Goal: Communication & Community: Answer question/provide support

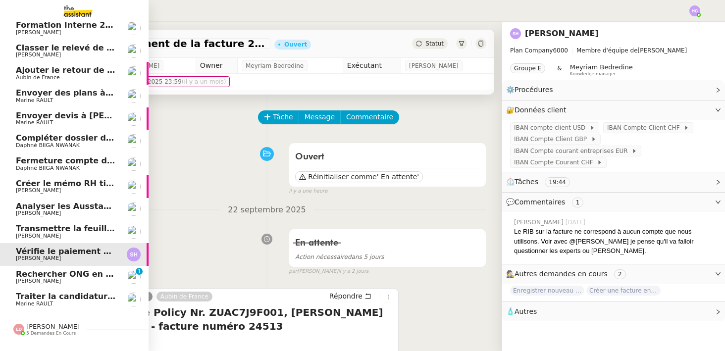
scroll to position [44, 0]
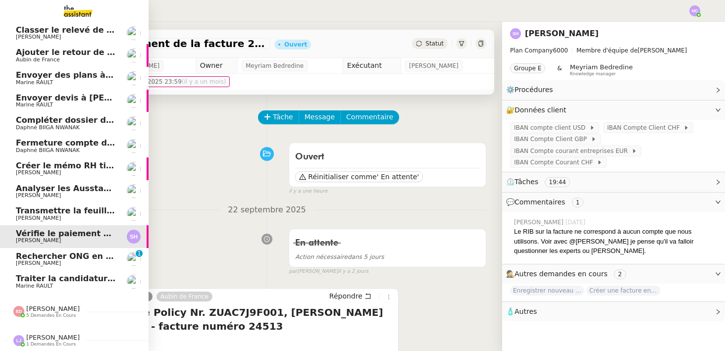
click at [51, 282] on span "Traiter la candidature d'[PERSON_NAME]" at bounding box center [106, 278] width 181 height 9
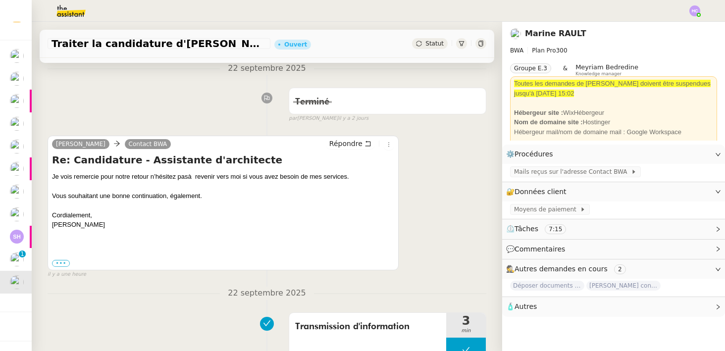
scroll to position [21, 0]
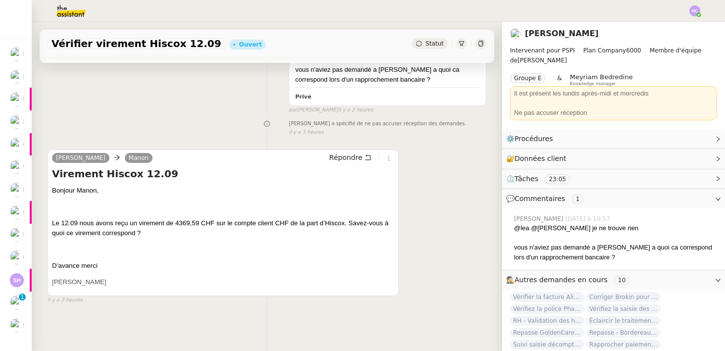
scroll to position [171, 0]
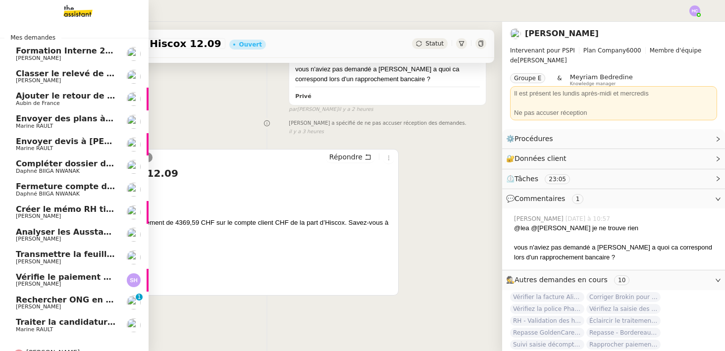
click at [80, 96] on span "Ajouter le retour de crédit à la commission" at bounding box center [112, 95] width 192 height 9
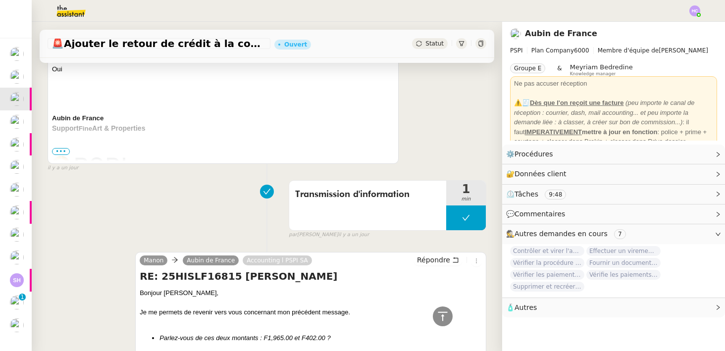
scroll to position [184, 0]
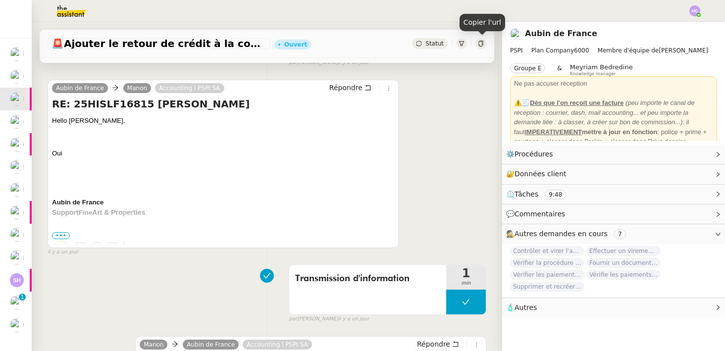
click at [482, 45] on icon at bounding box center [481, 44] width 6 height 6
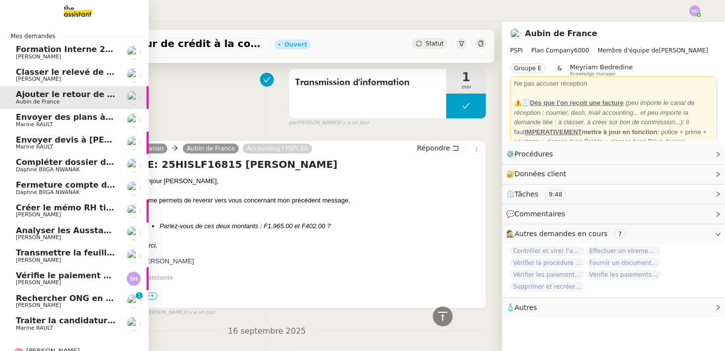
scroll to position [0, 0]
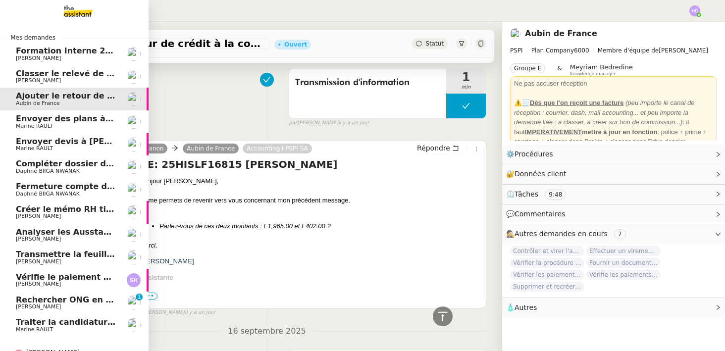
click at [70, 75] on span "Classer le relevé de commissions" at bounding box center [90, 73] width 148 height 9
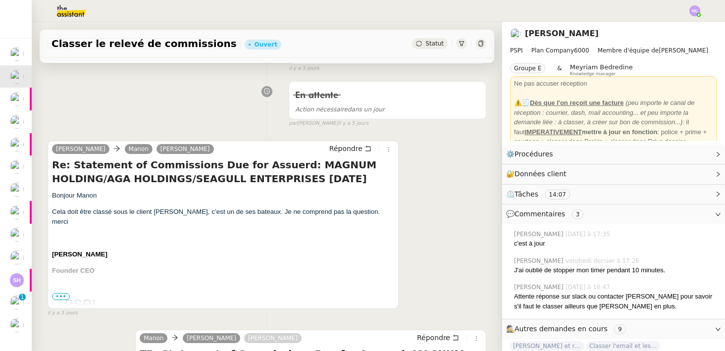
scroll to position [136, 0]
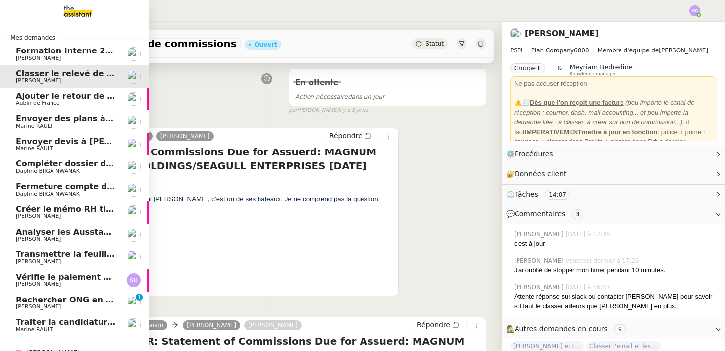
click at [52, 98] on span "Ajouter le retour de crédit à la commission" at bounding box center [112, 95] width 192 height 9
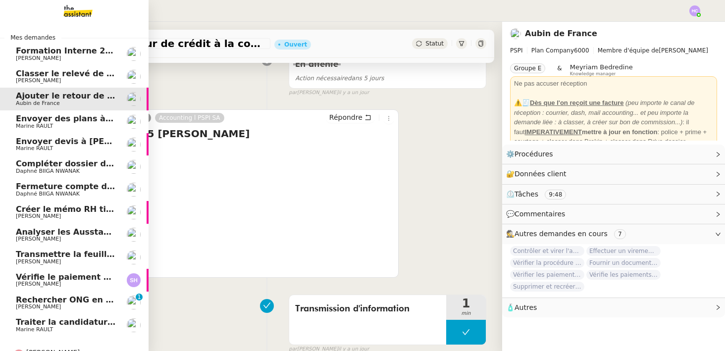
click at [59, 125] on span "Marine RAULT" at bounding box center [66, 126] width 100 height 6
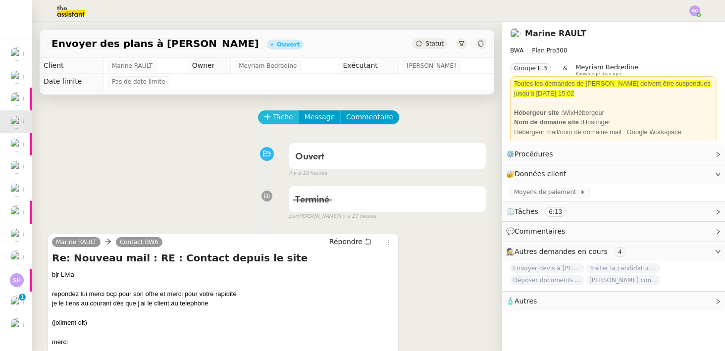
click at [285, 118] on span "Tâche" at bounding box center [283, 116] width 20 height 11
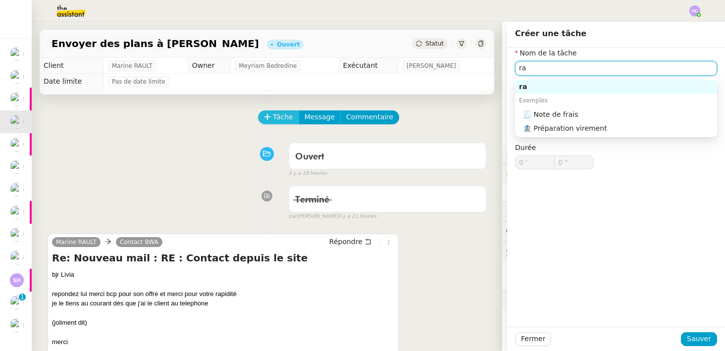
type input "r"
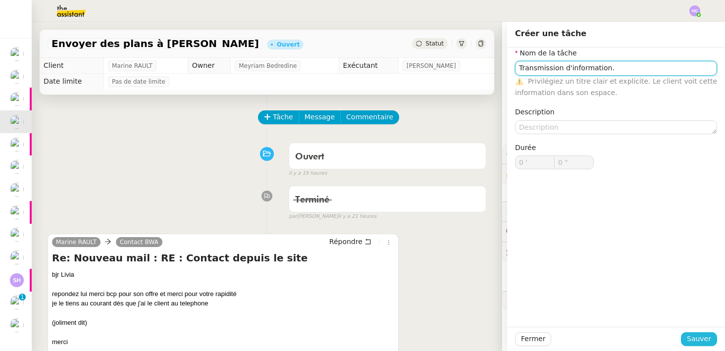
type input "Transmission d'information."
click at [693, 338] on span "Sauver" at bounding box center [699, 338] width 24 height 11
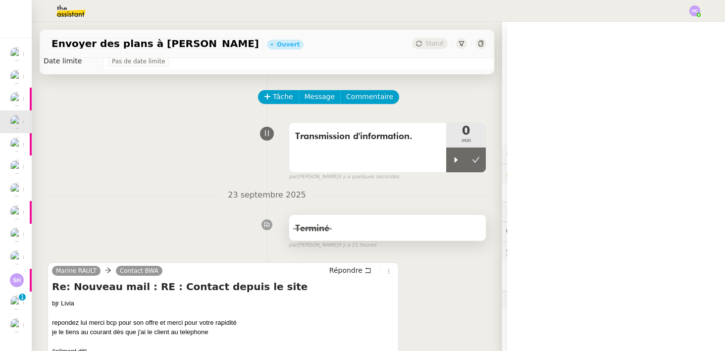
scroll to position [23, 0]
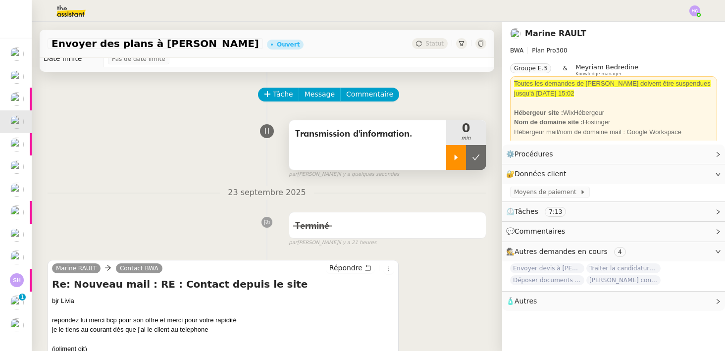
click at [454, 160] on icon at bounding box center [456, 158] width 8 height 8
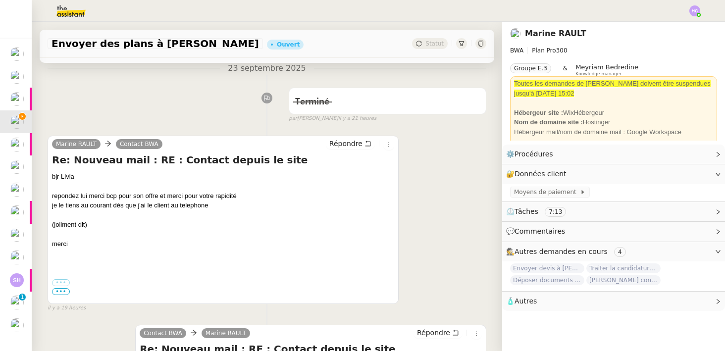
scroll to position [201, 0]
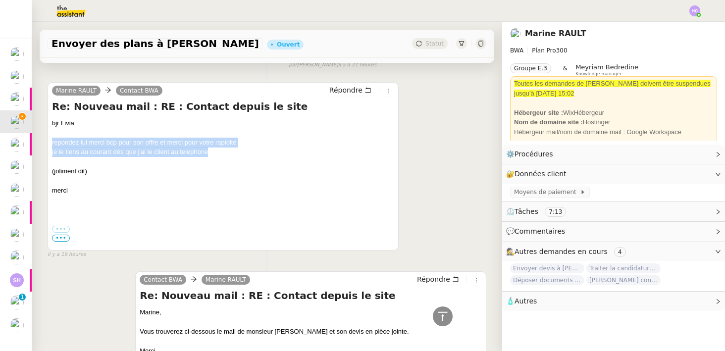
drag, startPoint x: 212, startPoint y: 155, endPoint x: 39, endPoint y: 146, distance: 173.1
copy div "repondez lui merci bcp pour son offre et merci pour votre rapidité je le tiens …"
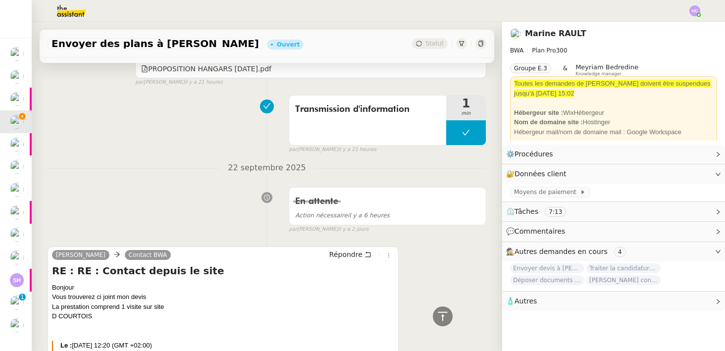
scroll to position [703, 0]
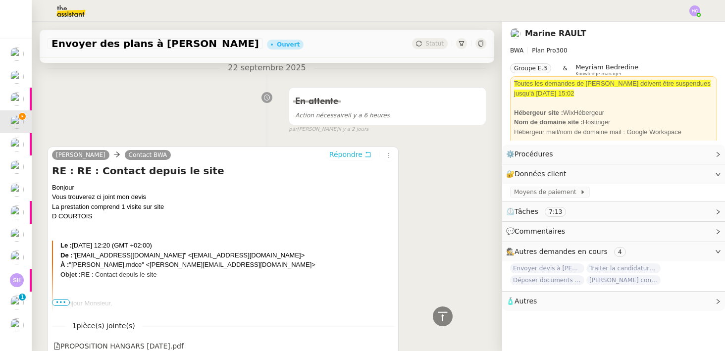
click at [352, 154] on span "Répondre" at bounding box center [346, 155] width 33 height 10
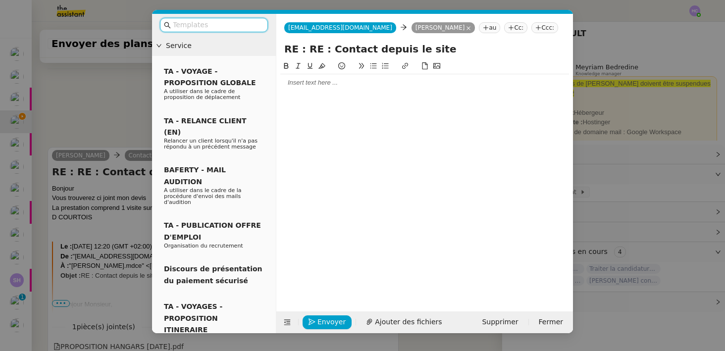
scroll to position [780, 0]
click at [297, 86] on div at bounding box center [424, 82] width 289 height 9
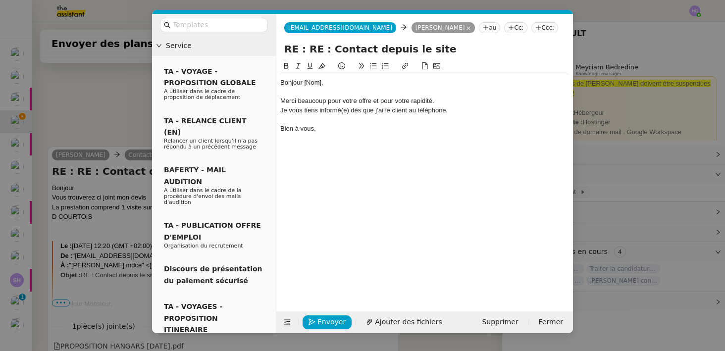
scroll to position [838, 0]
drag, startPoint x: 321, startPoint y: 83, endPoint x: 303, endPoint y: 83, distance: 17.8
click at [303, 83] on div "Bonjour [Nom]," at bounding box center [424, 82] width 289 height 9
click at [345, 109] on div "Je vous tiens informé(e) dès que j’ai le client au téléphone." at bounding box center [424, 110] width 289 height 9
click at [354, 124] on div "Bien à vous," at bounding box center [424, 128] width 289 height 9
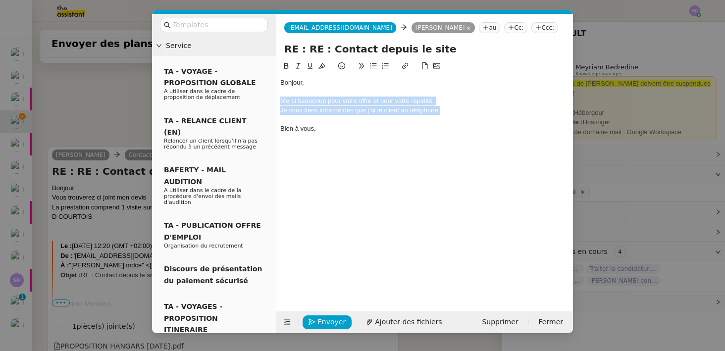
drag, startPoint x: 449, startPoint y: 111, endPoint x: 274, endPoint y: 100, distance: 175.8
click at [274, 100] on nz-layout "Service TA - VOYAGE - PROPOSITION GLOBALE A utiliser dans le cadre de propositi…" at bounding box center [362, 174] width 421 height 320
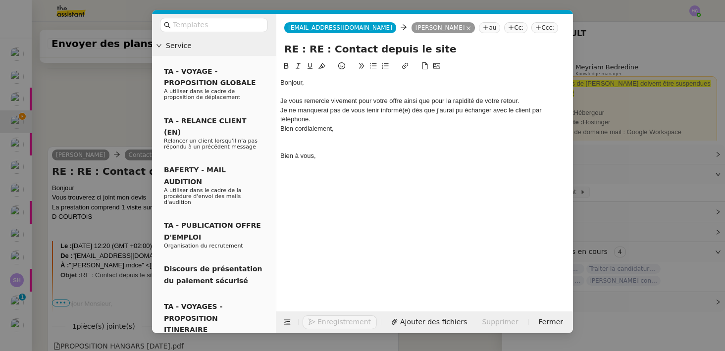
scroll to position [857, 0]
click at [410, 109] on div "Je ne manquerai pas de vous tenir informé(e) dès que j’aurai pu échanger avec l…" at bounding box center [424, 115] width 289 height 18
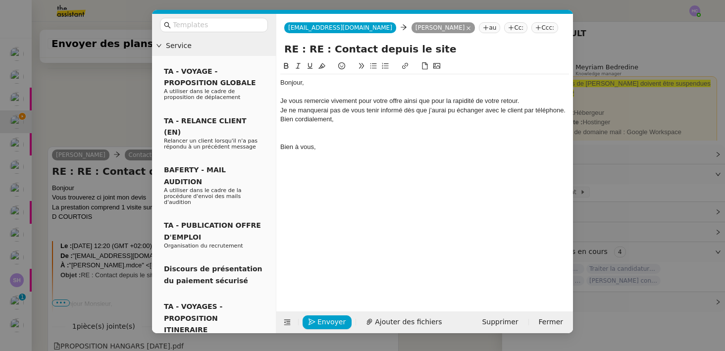
click at [282, 109] on div "Je ne manquerai pas de vous tenir informé dès que j’aurai pu échanger avec le c…" at bounding box center [424, 110] width 289 height 9
click at [279, 119] on nz-spin "Bonjour, Je vous remercie vivement pour votre offre ainsi que pour la rapidité …" at bounding box center [425, 180] width 297 height 240
click at [281, 120] on div "Bien cordialement," at bounding box center [424, 119] width 289 height 9
drag, startPoint x: 329, startPoint y: 159, endPoint x: 281, endPoint y: 138, distance: 52.1
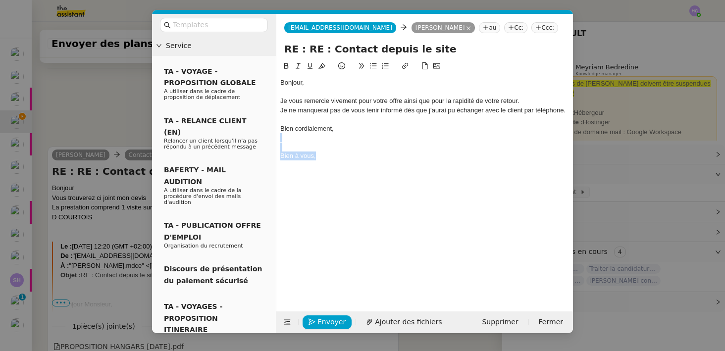
click at [281, 138] on div "Bonjour, Je vous remercie vivement pour votre offre ainsi que pour la rapidité …" at bounding box center [424, 119] width 289 height 90
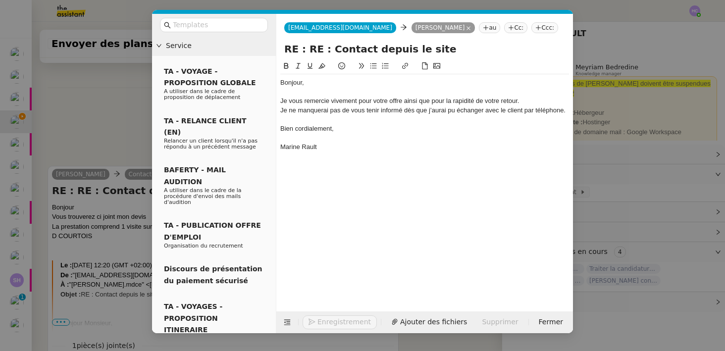
scroll to position [857, 0]
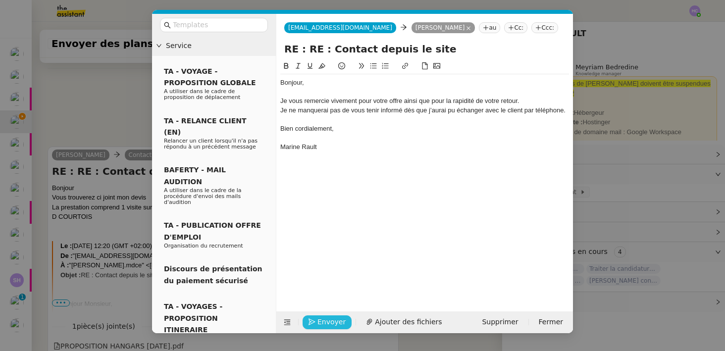
click at [318, 320] on span "Envoyer" at bounding box center [332, 322] width 28 height 11
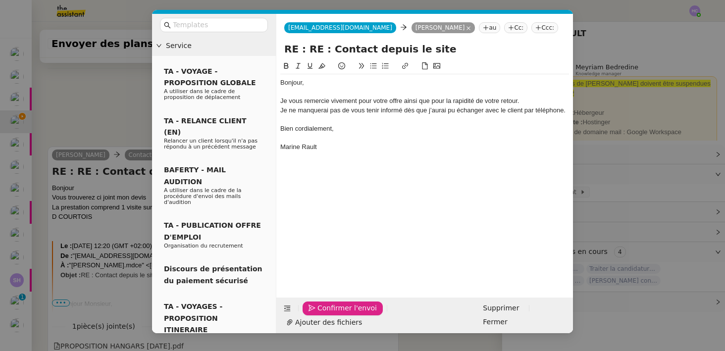
click at [318, 314] on span "Confirmer l'envoi" at bounding box center [347, 308] width 59 height 11
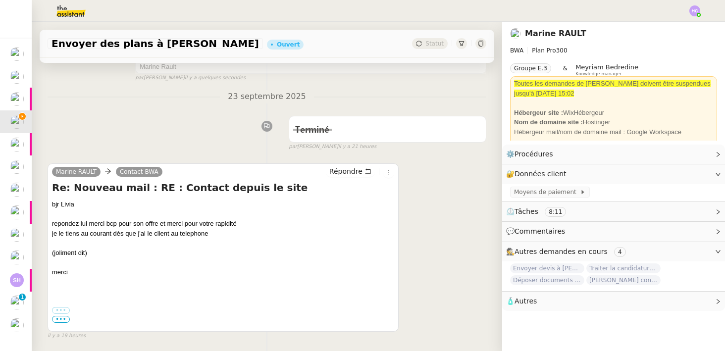
scroll to position [316, 0]
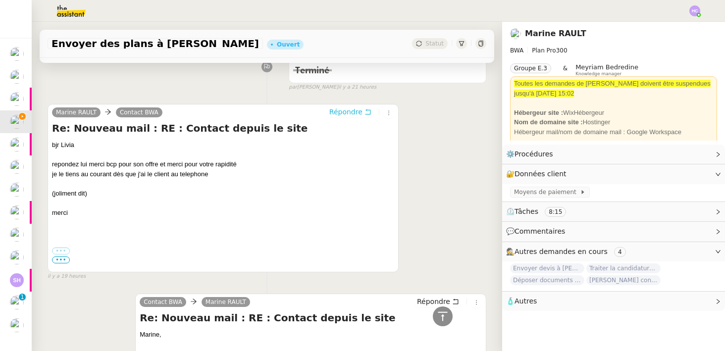
click at [354, 111] on span "Répondre" at bounding box center [346, 112] width 33 height 10
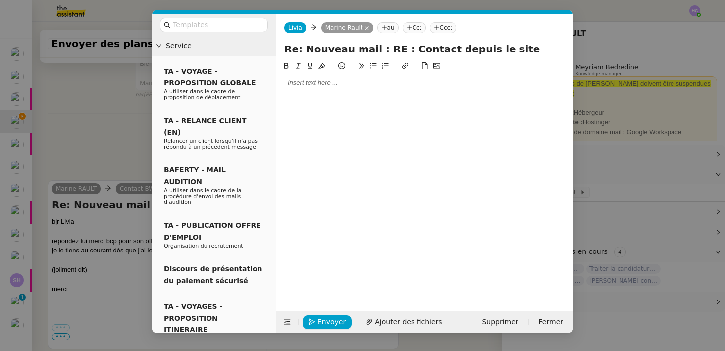
scroll to position [391, 0]
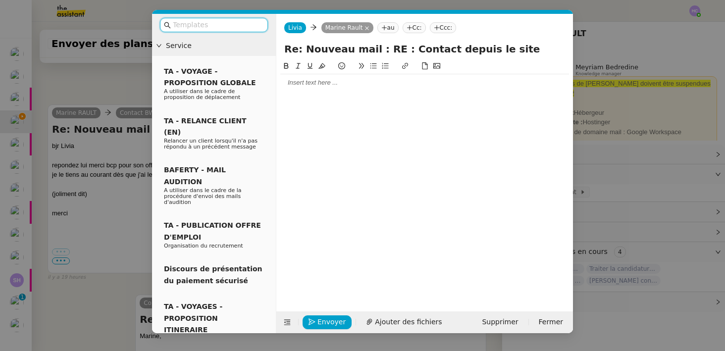
click at [313, 81] on div at bounding box center [424, 82] width 289 height 9
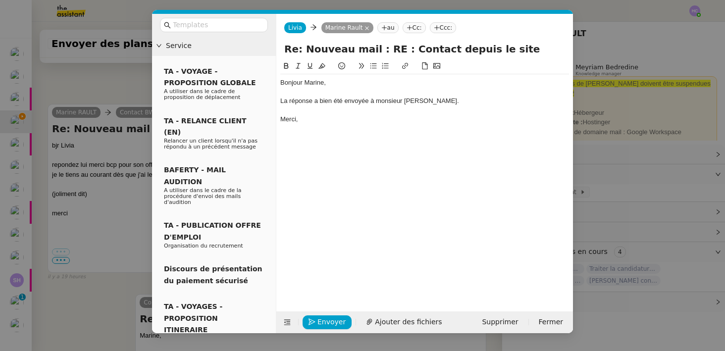
scroll to position [493, 0]
click at [437, 101] on div "La réponse a bien été envoyée à monsieur Courtois." at bounding box center [424, 101] width 289 height 9
click at [102, 92] on nz-modal-container "Service TA - VOYAGE - PROPOSITION GLOBALE A utiliser dans le cadre de propositi…" at bounding box center [362, 175] width 725 height 351
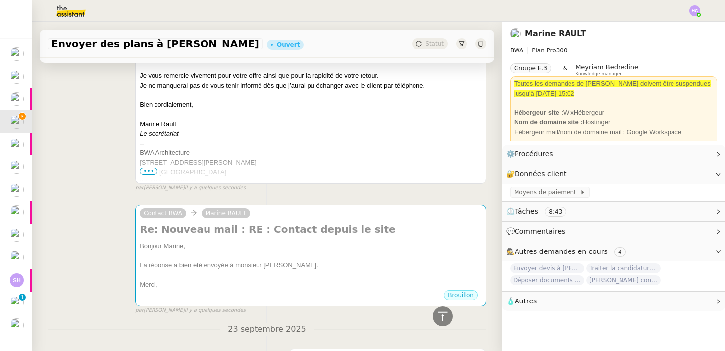
scroll to position [206, 0]
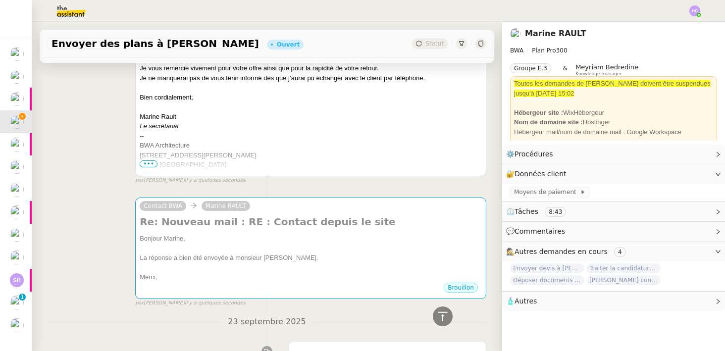
click at [281, 261] on div "La réponse a bien été envoyée à monsieur Courtois." at bounding box center [311, 258] width 342 height 10
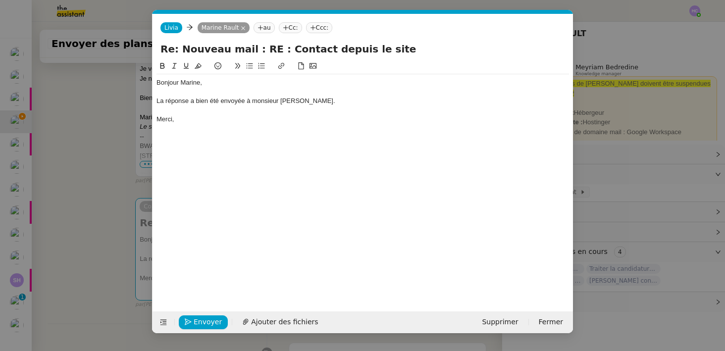
scroll to position [0, 21]
click at [210, 320] on span "Envoyer" at bounding box center [208, 322] width 28 height 11
click at [211, 319] on span "Confirmer l'envoi" at bounding box center [223, 322] width 59 height 11
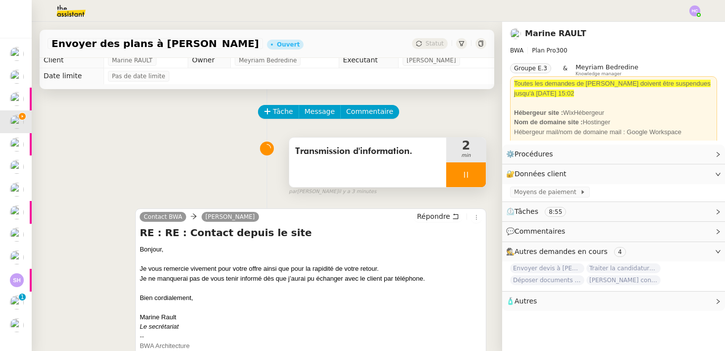
scroll to position [0, 0]
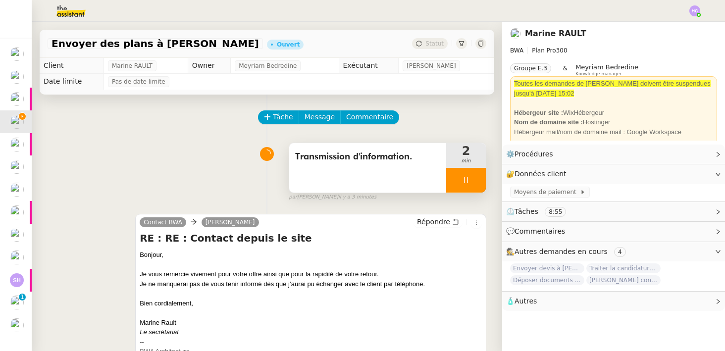
click at [468, 178] on icon at bounding box center [466, 180] width 8 height 8
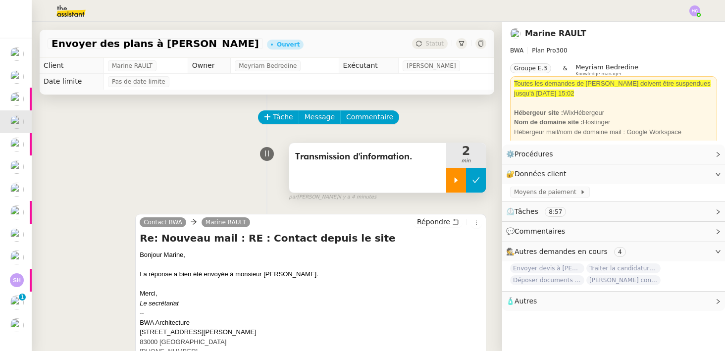
click at [472, 178] on icon at bounding box center [476, 180] width 8 height 8
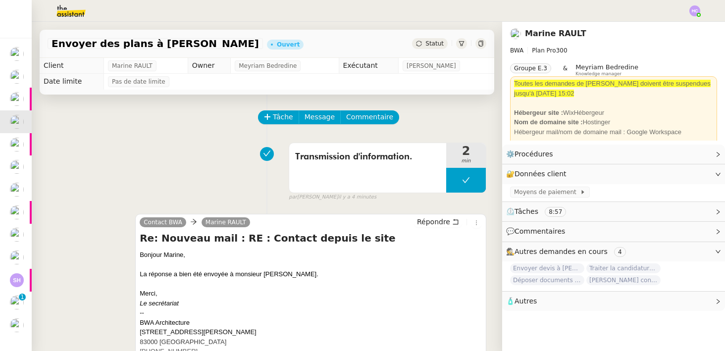
click at [439, 42] on span "Statut" at bounding box center [435, 43] width 18 height 7
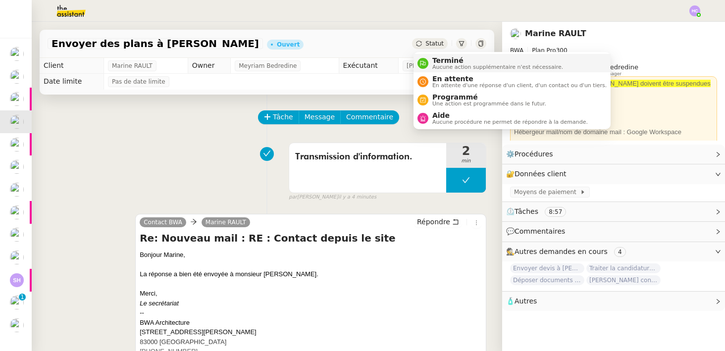
click at [446, 65] on span "Aucune action supplémentaire n'est nécessaire." at bounding box center [498, 66] width 131 height 5
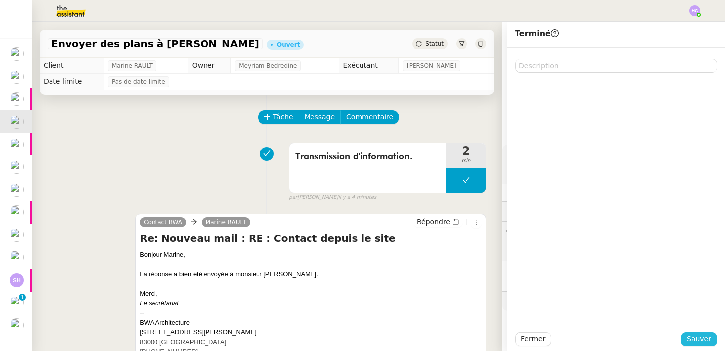
click at [702, 338] on span "Sauver" at bounding box center [699, 338] width 24 height 11
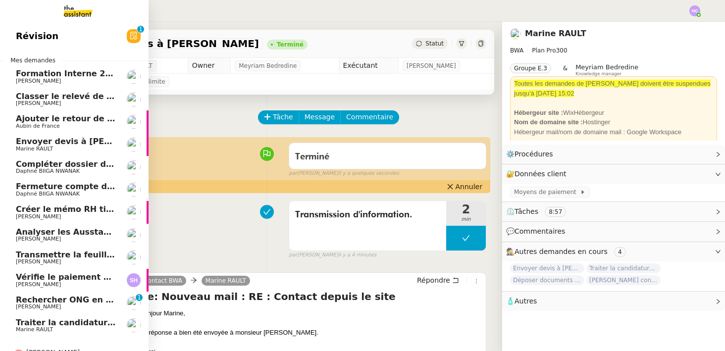
click at [41, 141] on span "Envoyer devis à Didier Ravasco" at bounding box center [89, 141] width 147 height 9
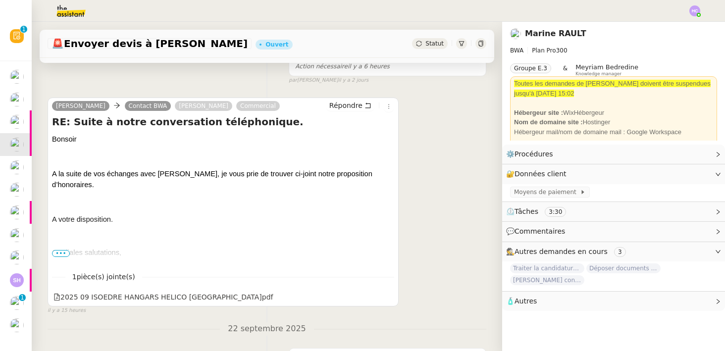
scroll to position [168, 0]
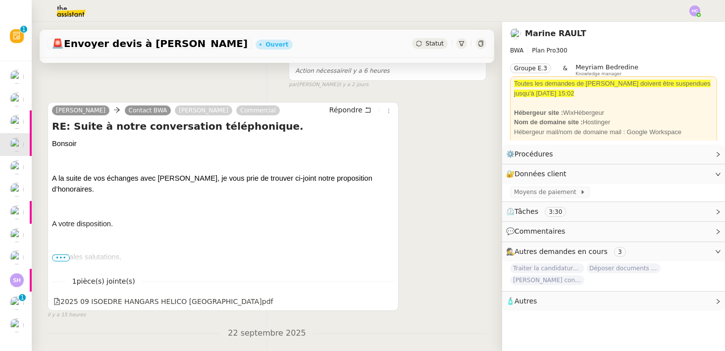
click at [59, 259] on span "•••" at bounding box center [61, 258] width 18 height 7
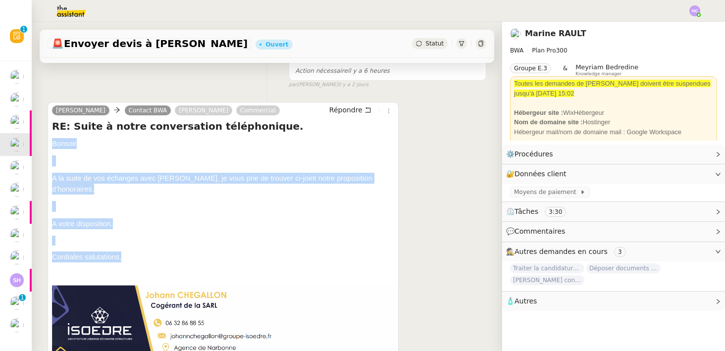
drag, startPoint x: 52, startPoint y: 144, endPoint x: 132, endPoint y: 256, distance: 137.4
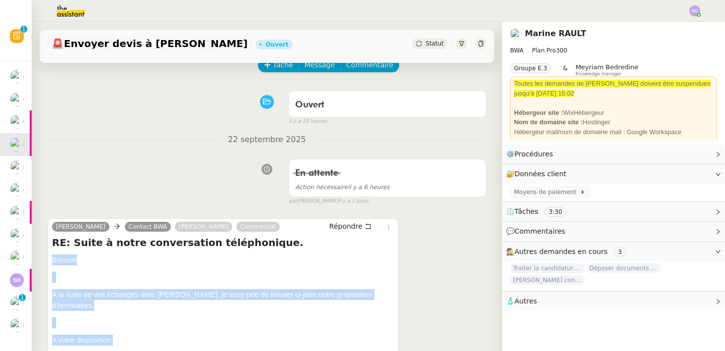
scroll to position [140, 0]
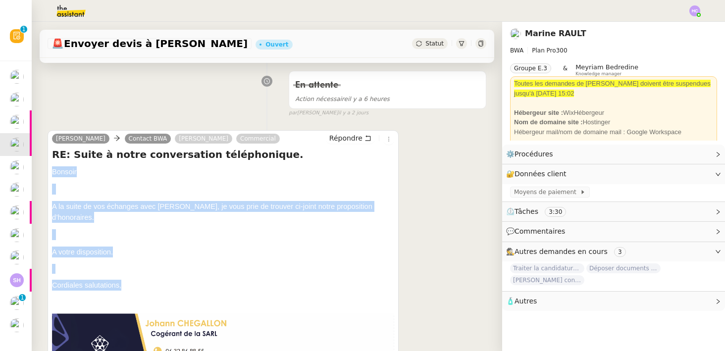
click at [171, 236] on p at bounding box center [223, 234] width 342 height 11
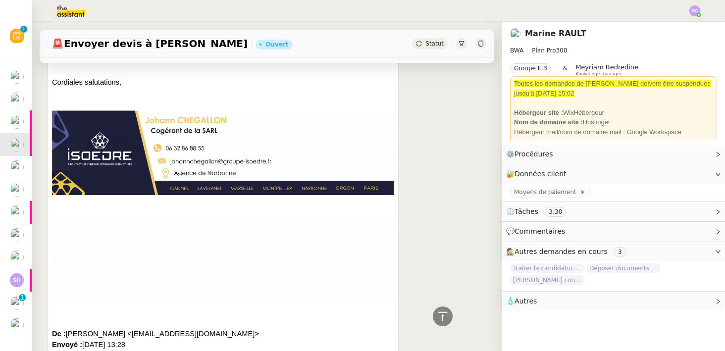
scroll to position [344, 0]
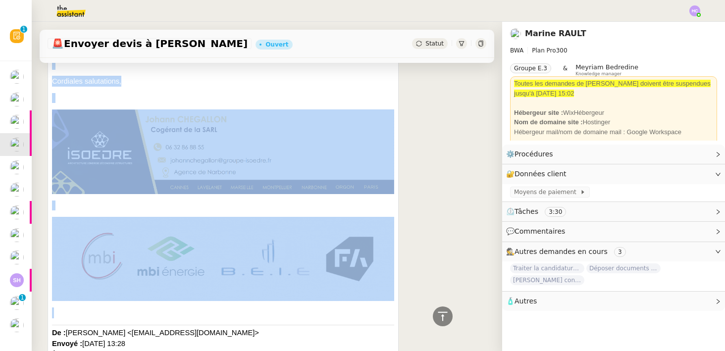
drag, startPoint x: 71, startPoint y: 313, endPoint x: 84, endPoint y: 57, distance: 255.5
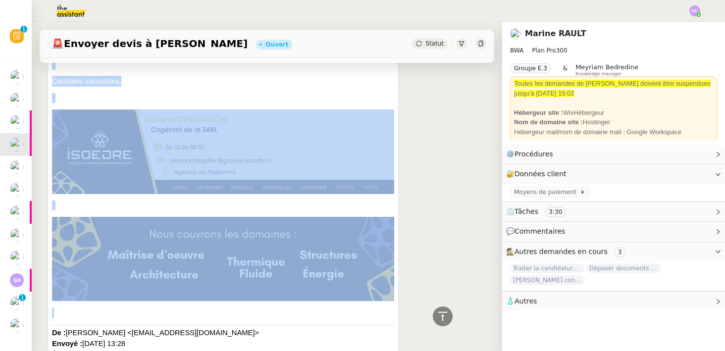
click at [88, 92] on div "A votre disposition. Cordiales salutations," at bounding box center [223, 172] width 342 height 259
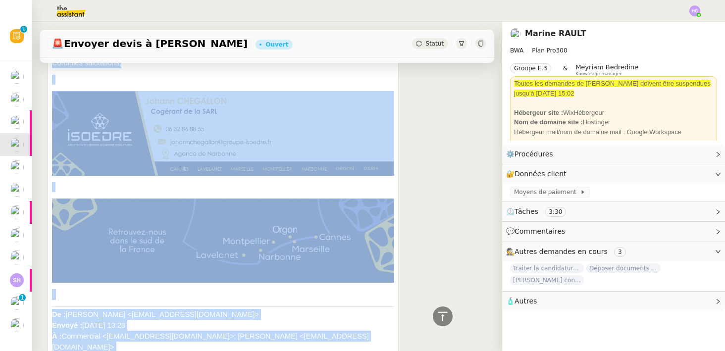
scroll to position [375, 0]
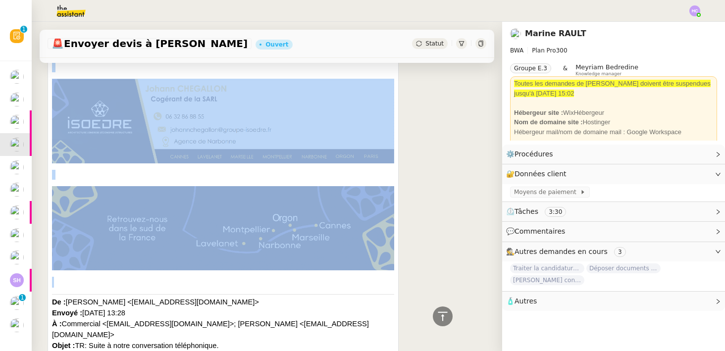
drag, startPoint x: 52, startPoint y: 103, endPoint x: 164, endPoint y: 280, distance: 210.1
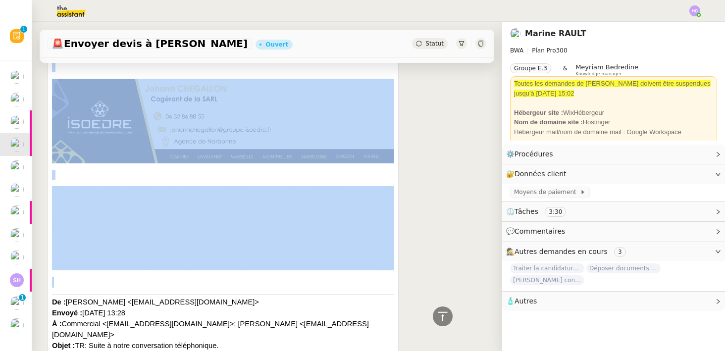
copy div "Bonsoir A la suite de vos échanges avec Didier RAVASCO, je vous prie de trouver…"
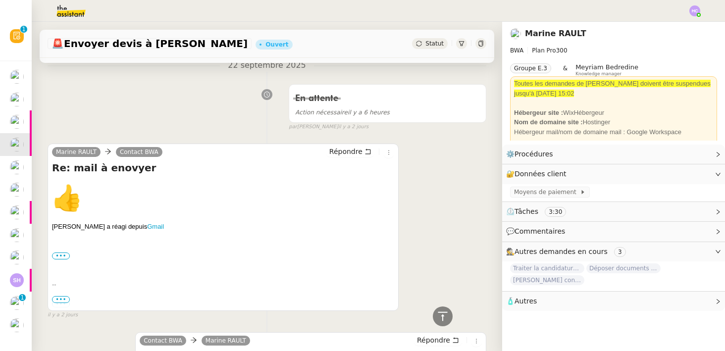
scroll to position [1868, 0]
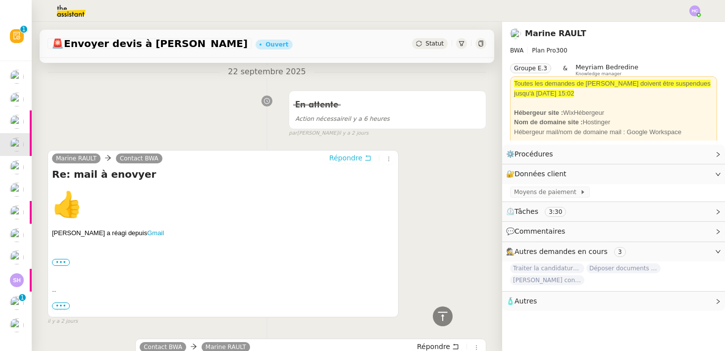
click at [350, 159] on span "Répondre" at bounding box center [346, 158] width 33 height 10
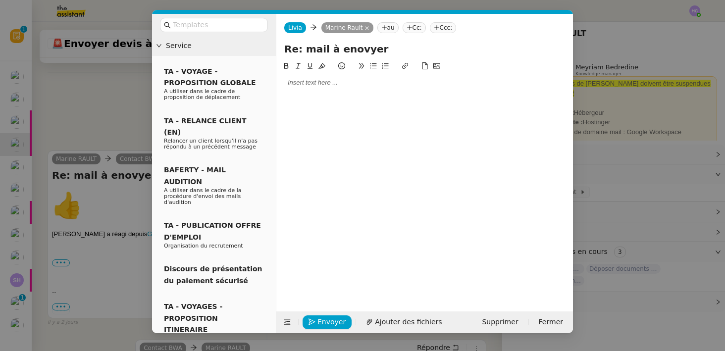
scroll to position [1944, 0]
click at [329, 89] on div at bounding box center [424, 82] width 289 height 17
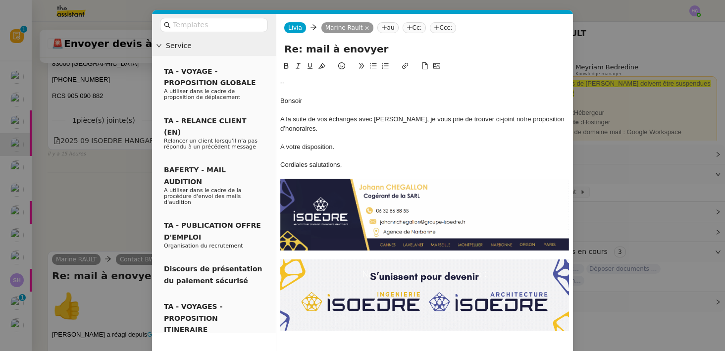
scroll to position [2073, 0]
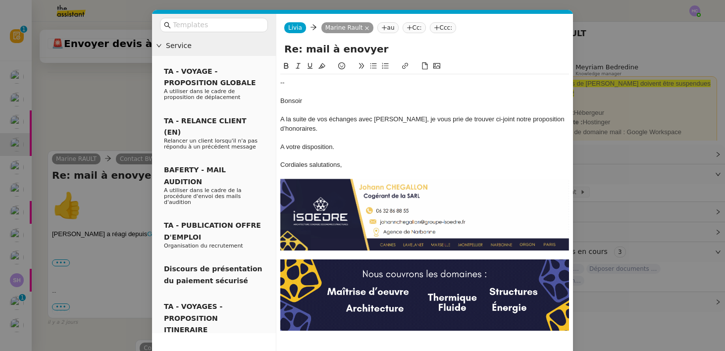
click at [282, 96] on div at bounding box center [424, 92] width 289 height 9
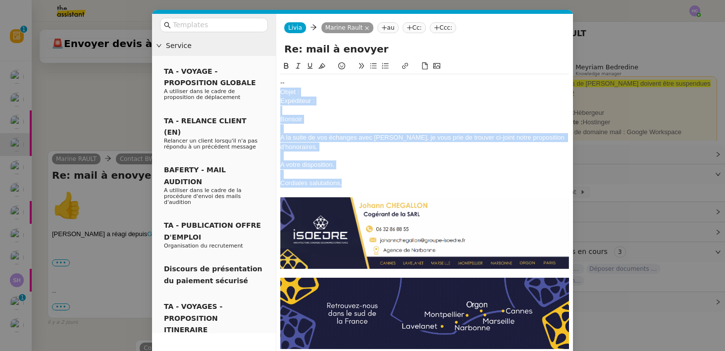
drag, startPoint x: 348, startPoint y: 183, endPoint x: 275, endPoint y: 95, distance: 114.7
click at [275, 95] on nz-layout "Service TA - VOYAGE - PROPOSITION GLOBALE A utiliser dans le cadre de propositi…" at bounding box center [362, 211] width 421 height 395
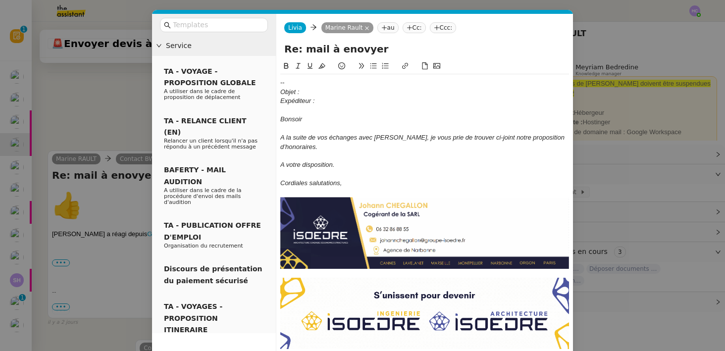
click at [289, 81] on div "--" at bounding box center [424, 82] width 289 height 9
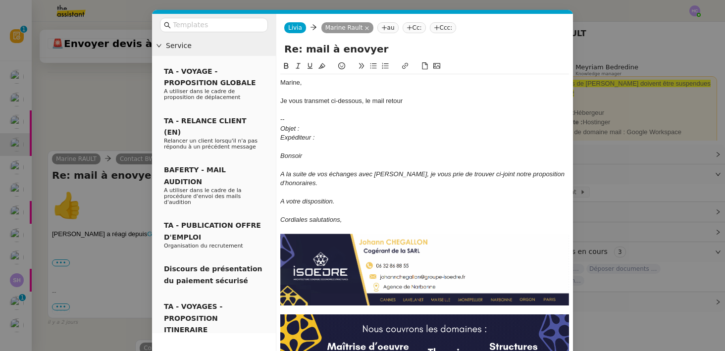
click at [363, 102] on div "Je vous transmet ci-dessous, le mail retour" at bounding box center [424, 101] width 289 height 9
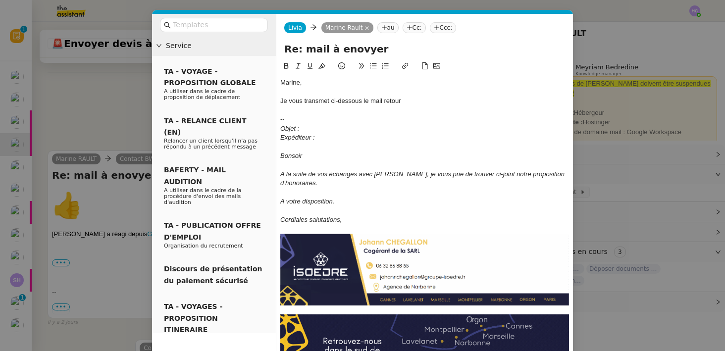
click at [417, 102] on div "Je vous transmet ci-dessous le mail retour" at bounding box center [424, 101] width 289 height 9
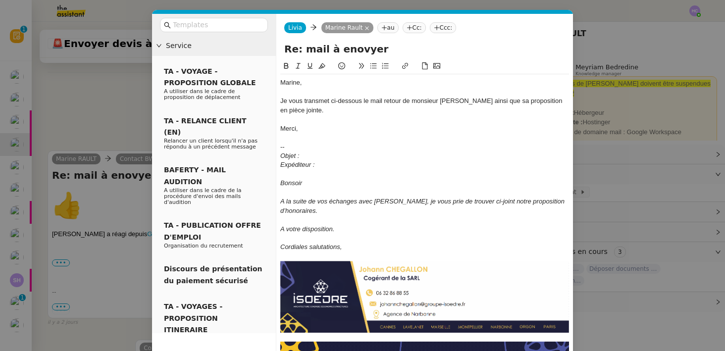
click at [329, 100] on div "Je vous transmet ci-dessous le mail retour de monsieur Ravasco ainsi que sa pro…" at bounding box center [424, 106] width 289 height 18
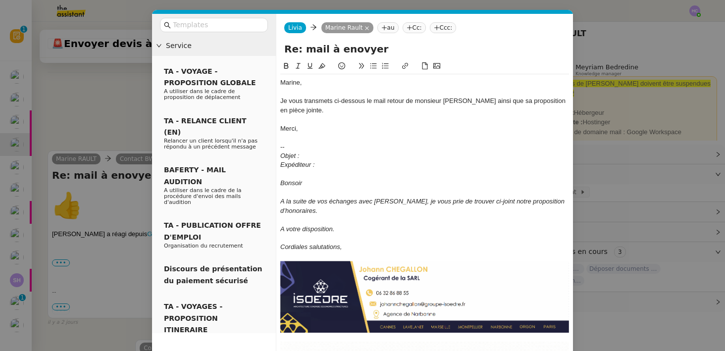
click at [354, 116] on div at bounding box center [424, 119] width 289 height 9
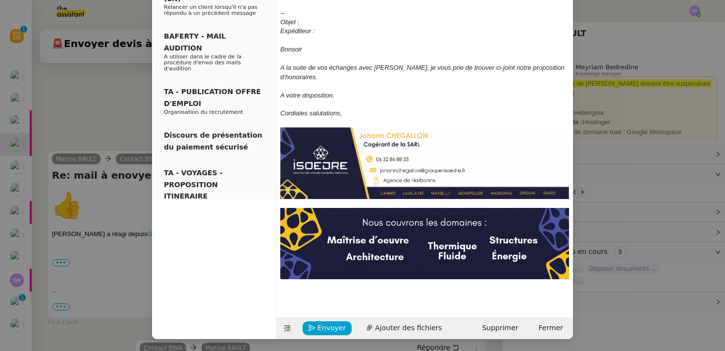
click at [96, 106] on nz-modal-container "Service TA - VOYAGE - PROPOSITION GLOBALE A utiliser dans le cadre de propositi…" at bounding box center [362, 175] width 725 height 351
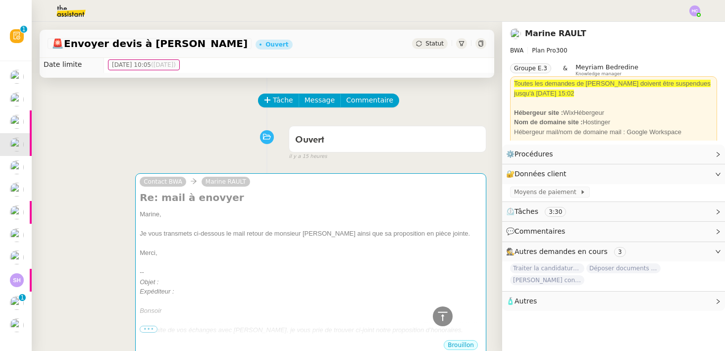
scroll to position [0, 0]
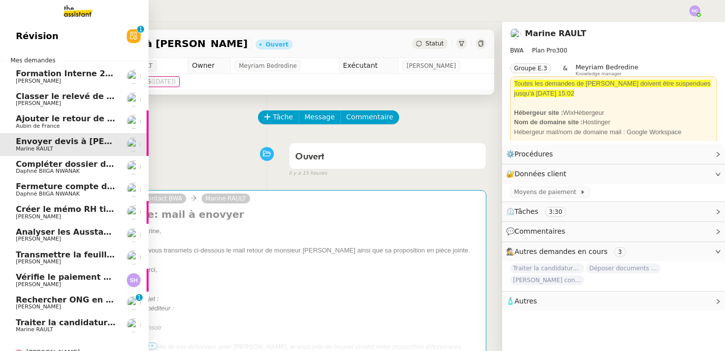
click at [39, 166] on span "Compléter dossier domiciliation asso sur Se Domicilier" at bounding box center [138, 164] width 244 height 9
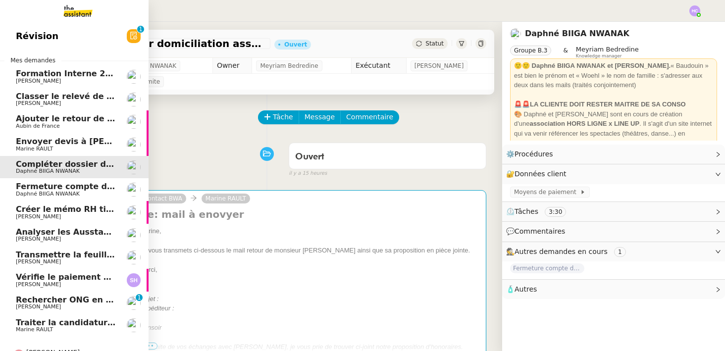
click at [39, 139] on span "Envoyer devis à Didier Ravasco" at bounding box center [89, 141] width 147 height 9
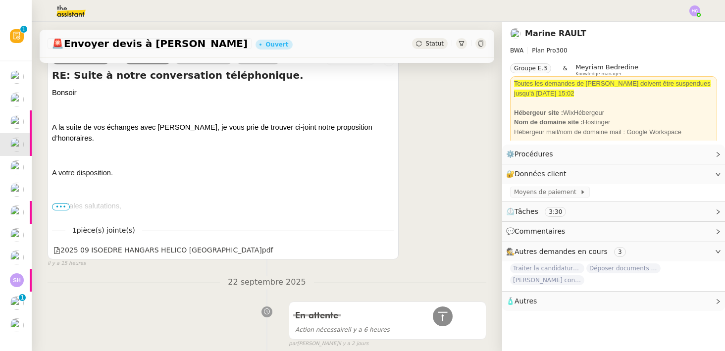
scroll to position [425, 0]
click at [386, 250] on icon at bounding box center [388, 249] width 7 height 7
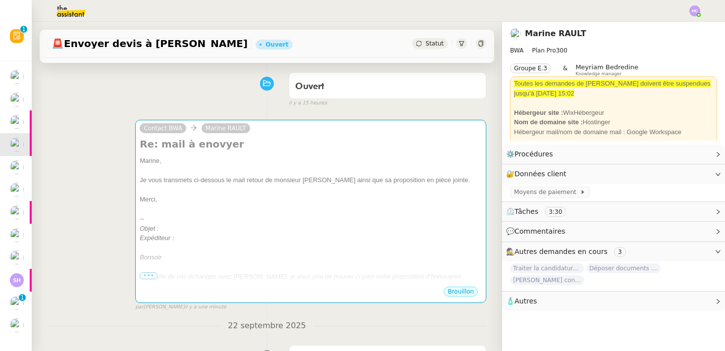
scroll to position [5, 0]
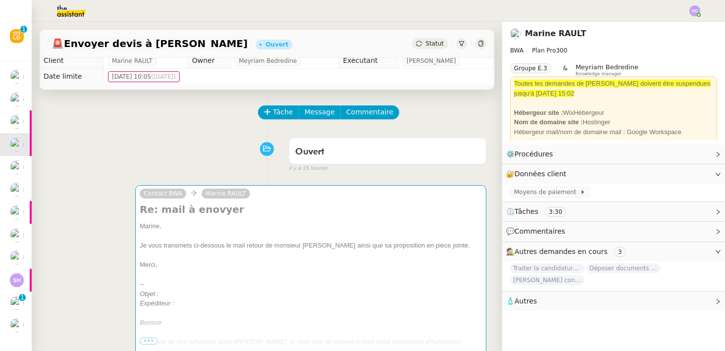
click at [332, 227] on div "Marine," at bounding box center [311, 227] width 342 height 10
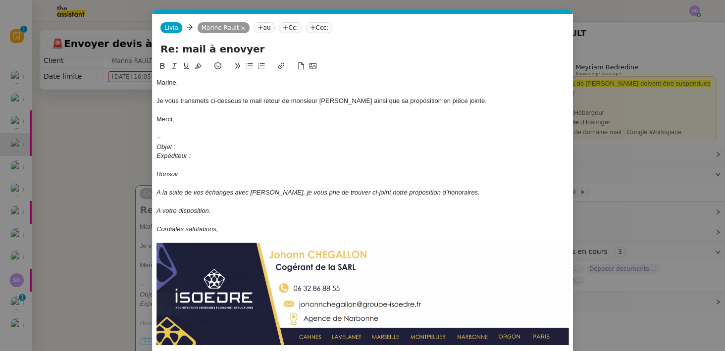
scroll to position [168, 0]
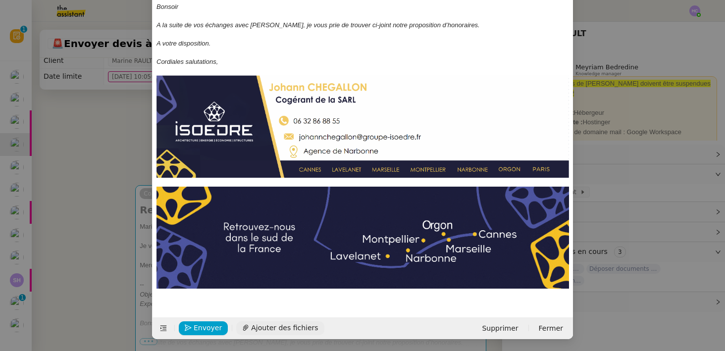
click at [259, 329] on span "Ajouter des fichiers" at bounding box center [284, 328] width 67 height 11
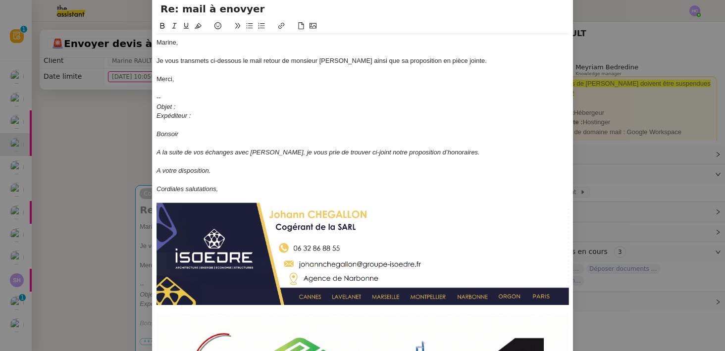
scroll to position [0, 0]
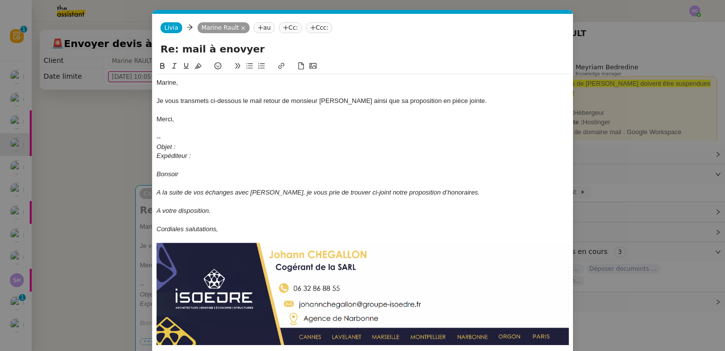
click at [117, 170] on nz-modal-container "Service TA - VOYAGE - PROPOSITION GLOBALE A utiliser dans le cadre de propositi…" at bounding box center [362, 175] width 725 height 351
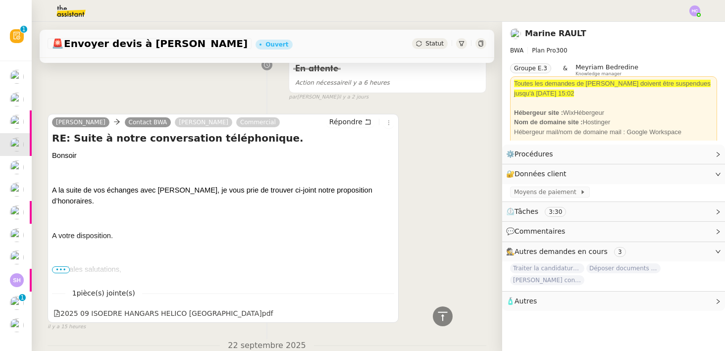
scroll to position [404, 0]
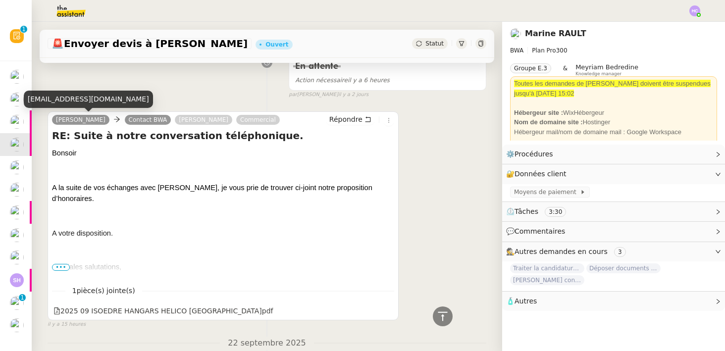
click at [95, 99] on div "johannchegallon@groupe-isoedre.fr" at bounding box center [88, 99] width 129 height 17
copy div "johannchegallon@groupe-isoedre.fr"
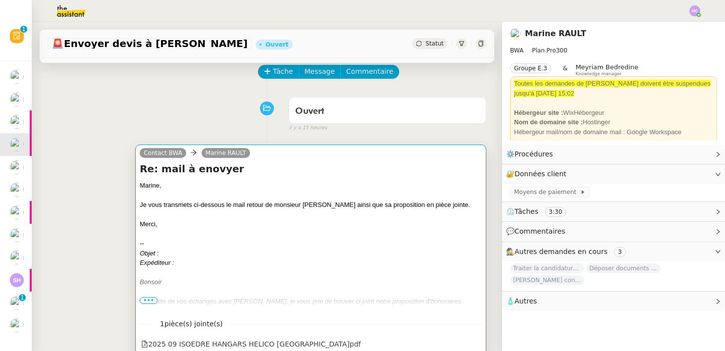
scroll to position [56, 0]
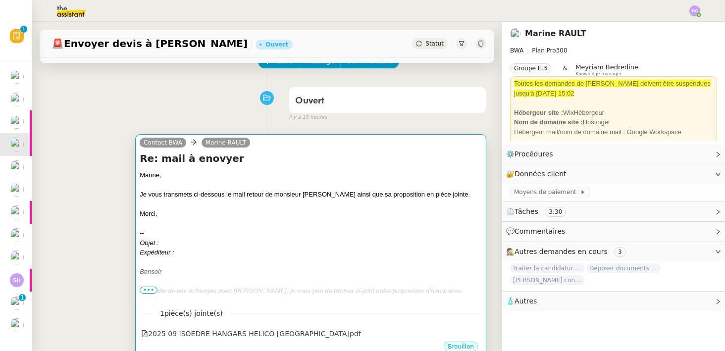
click at [198, 260] on div at bounding box center [311, 263] width 342 height 10
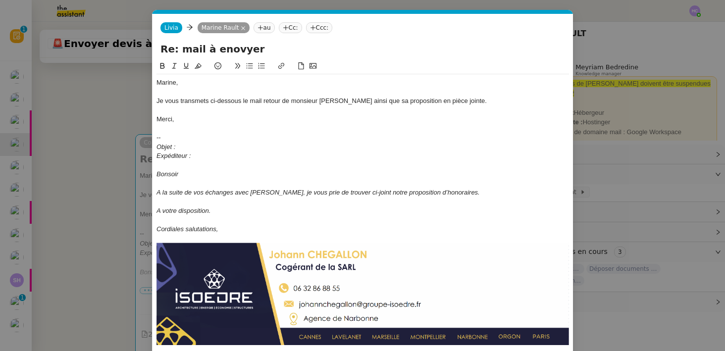
scroll to position [0, 21]
click at [204, 160] on div "Expéditeur :" at bounding box center [363, 156] width 413 height 9
drag, startPoint x: 318, startPoint y: 155, endPoint x: 185, endPoint y: 155, distance: 133.3
click at [185, 155] on div "Expéditeur : johannchegallon@groupe-isoedre.fr" at bounding box center [363, 156] width 413 height 9
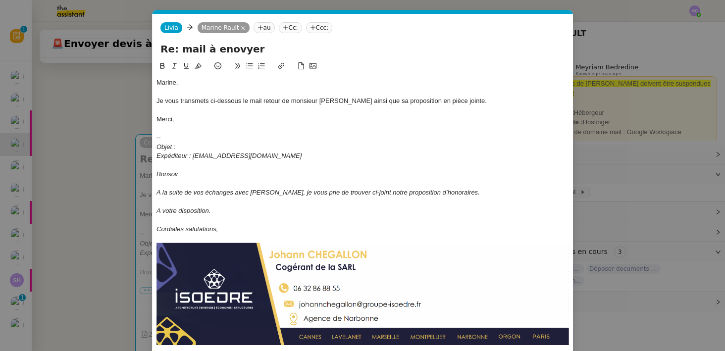
click at [221, 144] on div "Objet :" at bounding box center [363, 147] width 413 height 9
click at [311, 158] on div "Expéditeur : johannchegallon@groupe-isoedre.fr" at bounding box center [363, 156] width 413 height 9
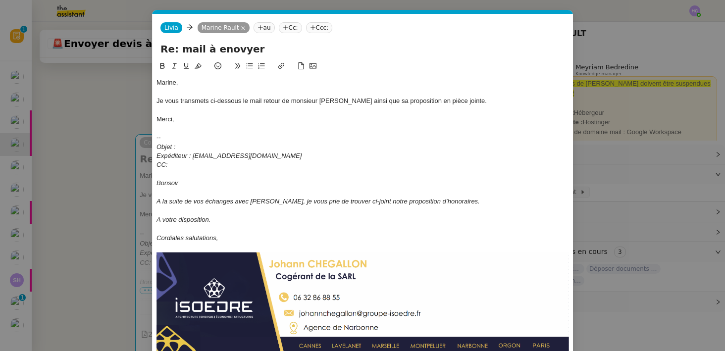
click at [104, 232] on nz-modal-container "Service TA - VOYAGE - PROPOSITION GLOBALE A utiliser dans le cadre de propositi…" at bounding box center [362, 175] width 725 height 351
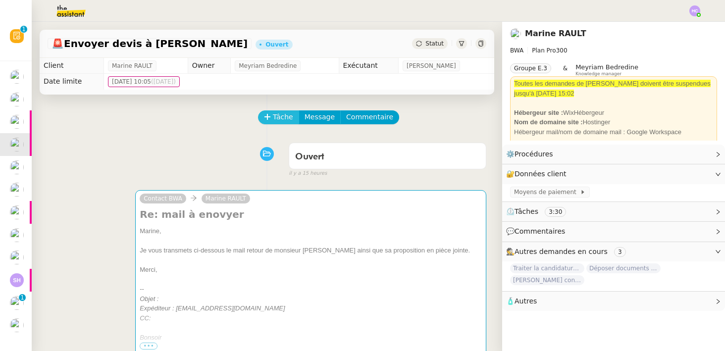
click at [279, 114] on span "Tâche" at bounding box center [283, 116] width 20 height 11
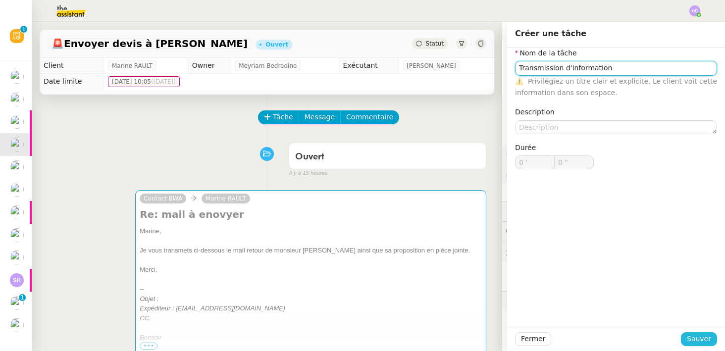
type input "Transmission d'information"
click at [701, 342] on span "Sauver" at bounding box center [699, 338] width 24 height 11
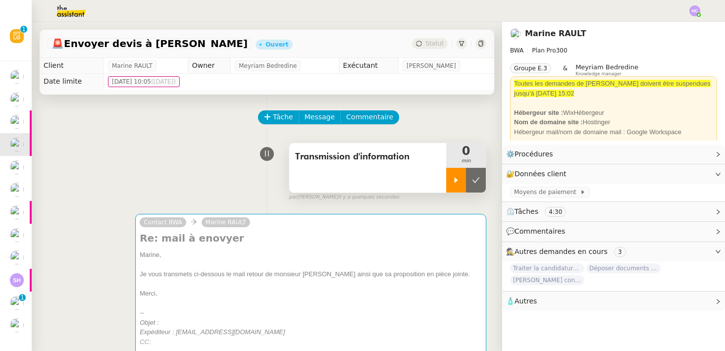
click at [452, 180] on icon at bounding box center [456, 180] width 8 height 8
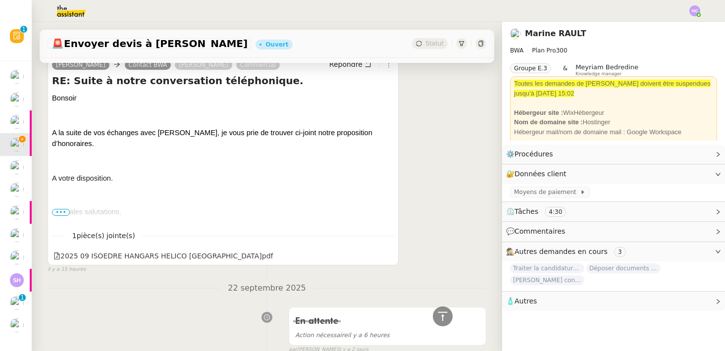
scroll to position [361, 0]
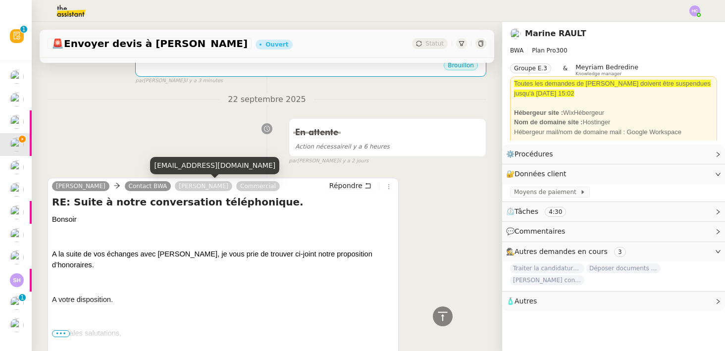
click at [196, 168] on div "didierravasco@groupe-isoedre.fr" at bounding box center [214, 165] width 129 height 17
copy div "didierravasco@groupe-isoedre.fr"
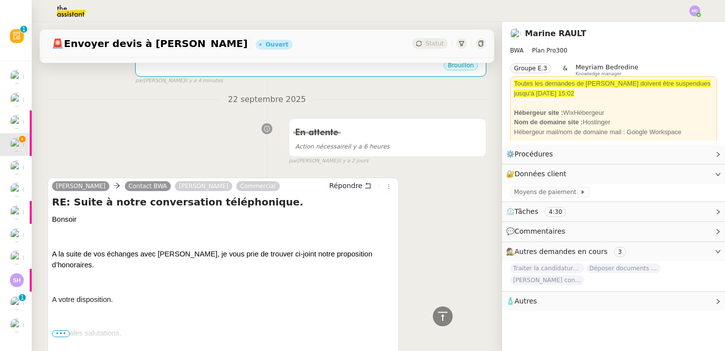
click at [233, 135] on div "En attente Action nécessaire il y a 6 heures false par Hannah C. il y a 2 jours" at bounding box center [267, 139] width 439 height 51
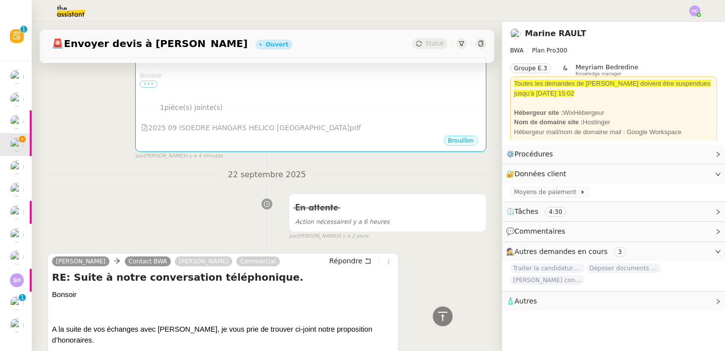
scroll to position [139, 0]
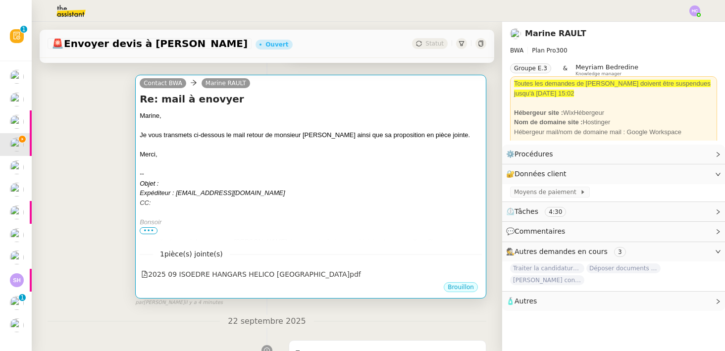
click at [162, 201] on div "CC:" at bounding box center [311, 203] width 342 height 10
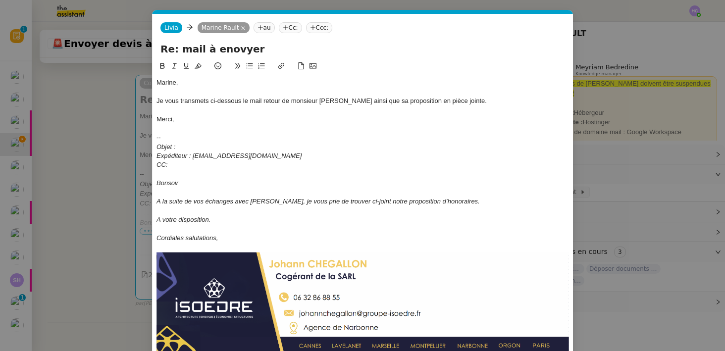
scroll to position [0, 21]
click at [192, 165] on div "CC:" at bounding box center [363, 165] width 413 height 9
click at [192, 165] on div "CC: didierravasco@groupe-isoedre.fr" at bounding box center [363, 165] width 413 height 9
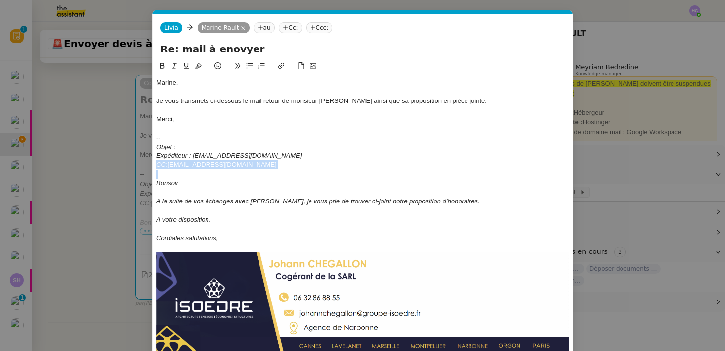
click at [192, 165] on div "CC: didierravasco@groupe-isoedre.fr" at bounding box center [363, 165] width 413 height 9
click at [284, 166] on div "CC: didierravasco@groupe-isoedre.fr" at bounding box center [363, 165] width 413 height 9
click at [118, 201] on nz-modal-container "Service TA - VOYAGE - PROPOSITION GLOBALE A utiliser dans le cadre de propositi…" at bounding box center [362, 175] width 725 height 351
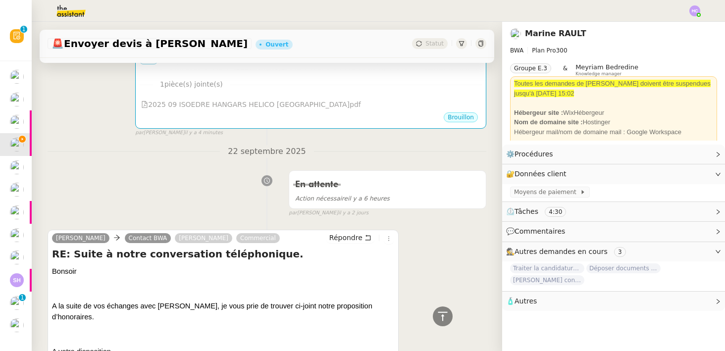
scroll to position [343, 0]
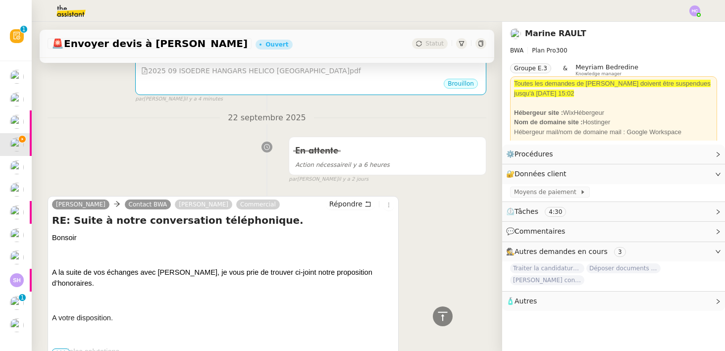
drag, startPoint x: 261, startPoint y: 223, endPoint x: 38, endPoint y: 227, distance: 222.5
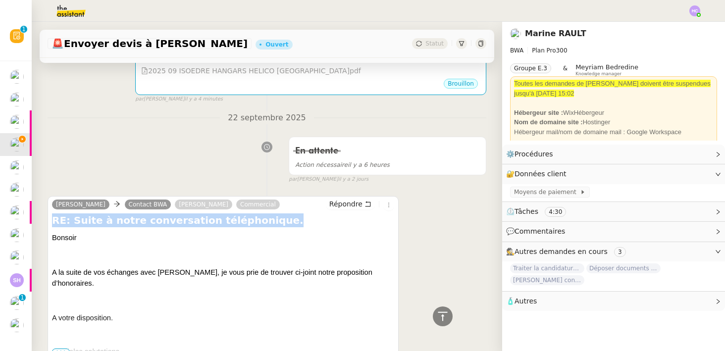
drag, startPoint x: 293, startPoint y: 220, endPoint x: 38, endPoint y: 224, distance: 254.7
copy h4 "RE: Suite à notre conversation téléphonique."
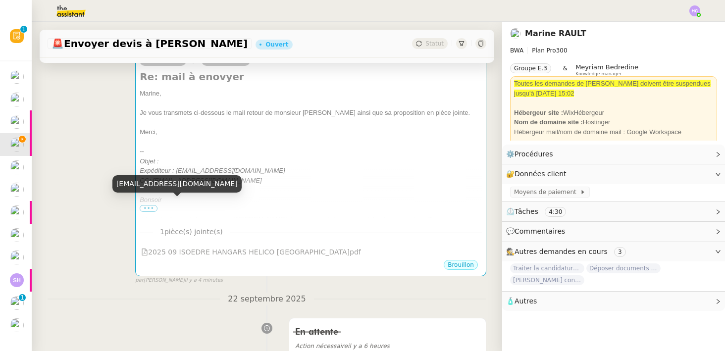
scroll to position [114, 0]
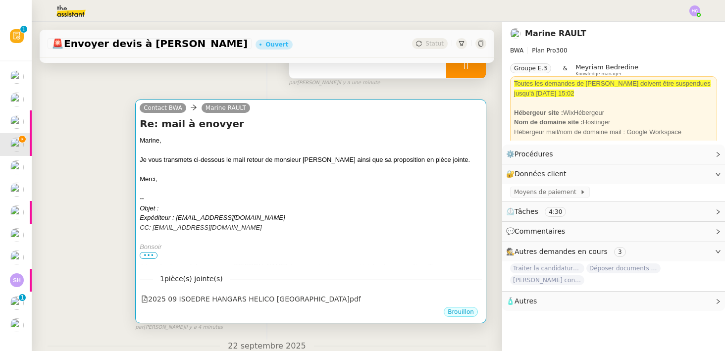
click at [165, 207] on div "Objet :" at bounding box center [311, 209] width 342 height 10
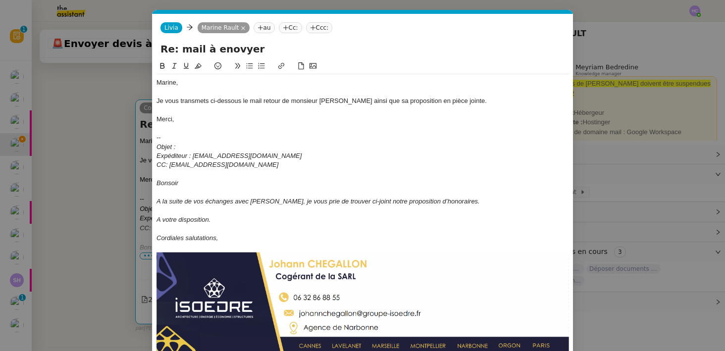
scroll to position [0, 21]
click at [187, 148] on div "Objet :" at bounding box center [363, 147] width 413 height 9
drag, startPoint x: 324, startPoint y: 146, endPoint x: 171, endPoint y: 144, distance: 152.6
click at [171, 144] on div "Objet : RE: Suite à notre conversation téléphonique." at bounding box center [363, 147] width 413 height 9
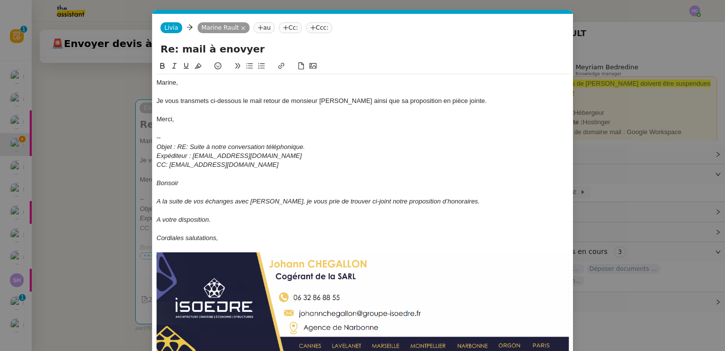
click at [299, 173] on div at bounding box center [363, 174] width 413 height 9
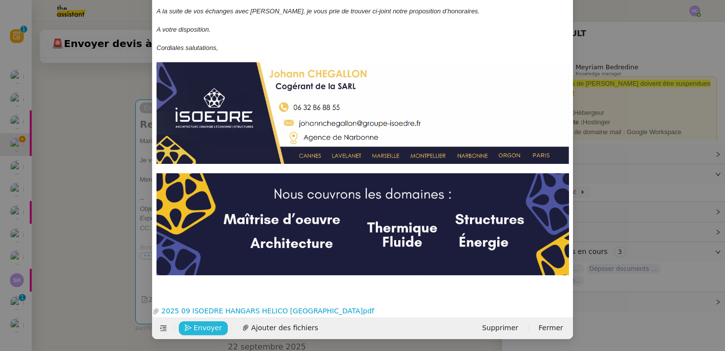
click at [213, 330] on span "Envoyer" at bounding box center [208, 328] width 28 height 11
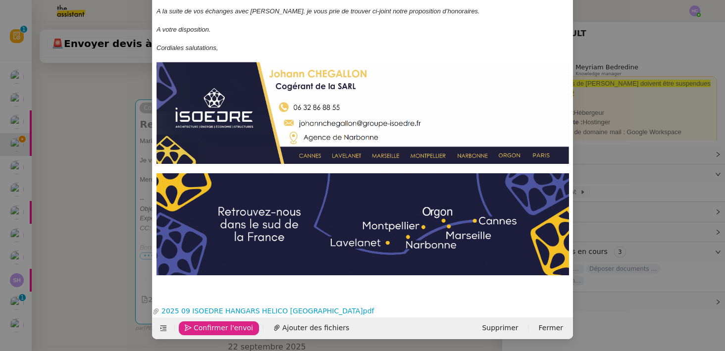
click at [213, 330] on span "Confirmer l'envoi" at bounding box center [223, 328] width 59 height 11
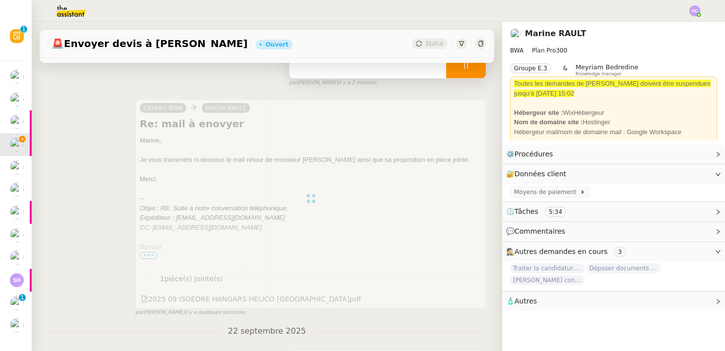
scroll to position [0, 0]
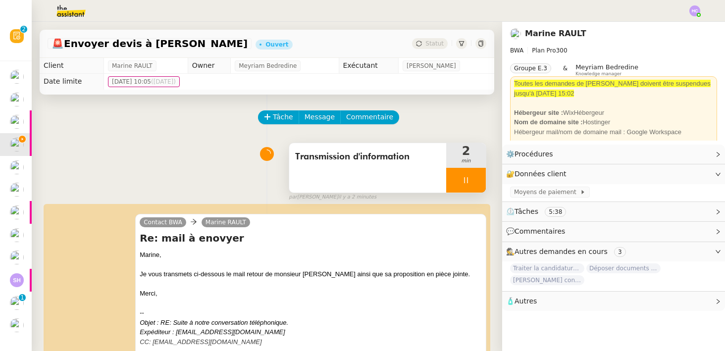
click at [464, 182] on icon at bounding box center [466, 180] width 8 height 8
click at [471, 181] on button at bounding box center [476, 180] width 20 height 25
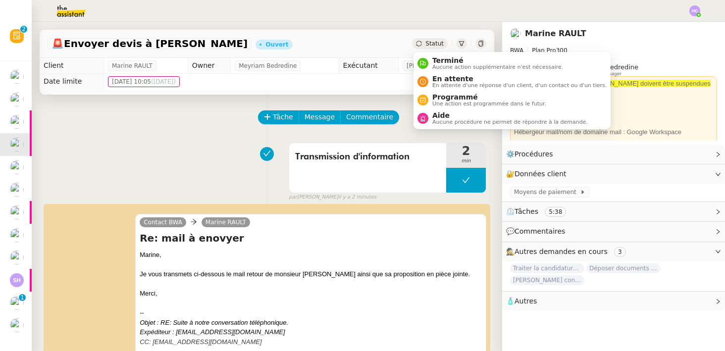
click at [427, 43] on span "Statut" at bounding box center [435, 43] width 18 height 7
click at [434, 64] on span "Aucune action supplémentaire n'est nécessaire." at bounding box center [498, 66] width 131 height 5
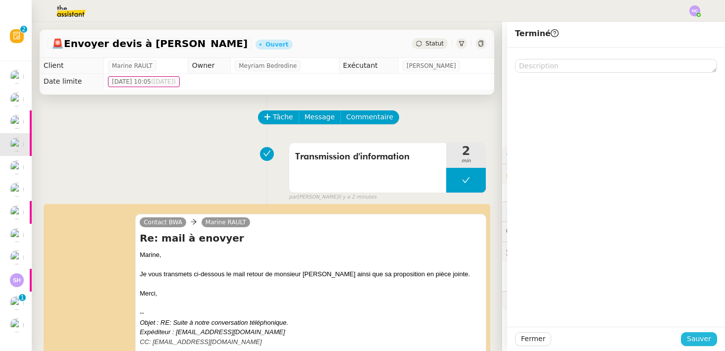
click at [693, 338] on span "Sauver" at bounding box center [699, 338] width 24 height 11
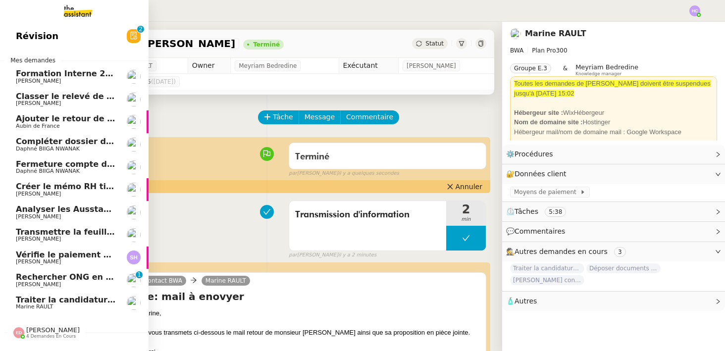
click at [56, 141] on span "Compléter dossier domiciliation asso sur Se Domicilier" at bounding box center [138, 141] width 244 height 9
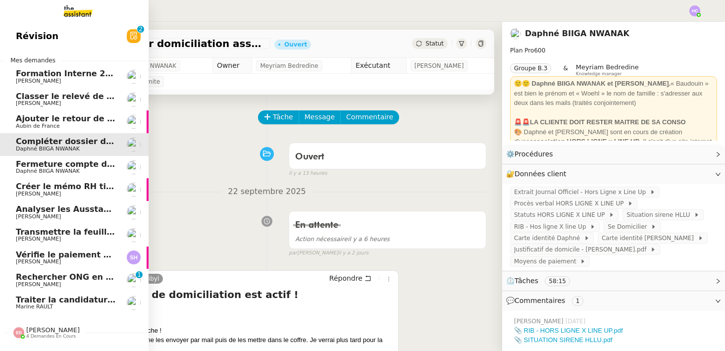
click at [63, 166] on span "Fermeture compte domiciliation Kandbaz" at bounding box center [108, 164] width 185 height 9
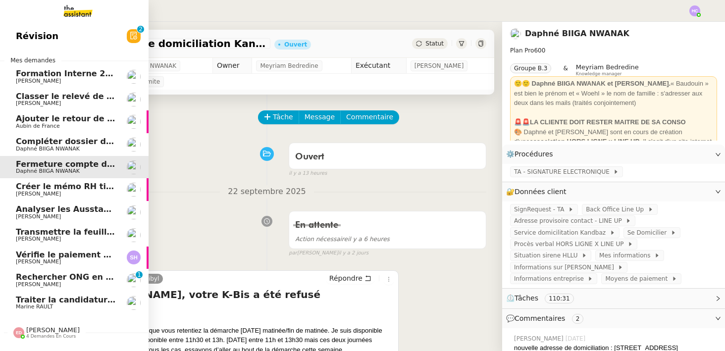
click at [80, 139] on span "Compléter dossier domiciliation asso sur Se Domicilier" at bounding box center [138, 141] width 244 height 9
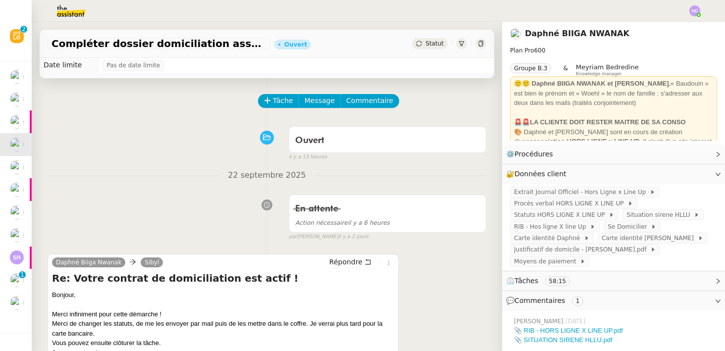
scroll to position [15, 0]
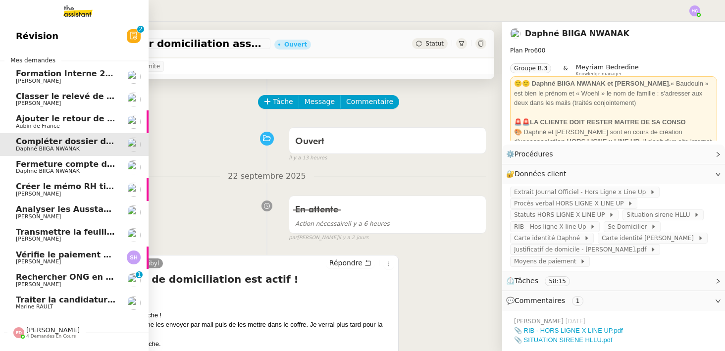
click at [63, 278] on span "Rechercher ONG en Suisse et lancer campagne" at bounding box center [153, 277] width 274 height 9
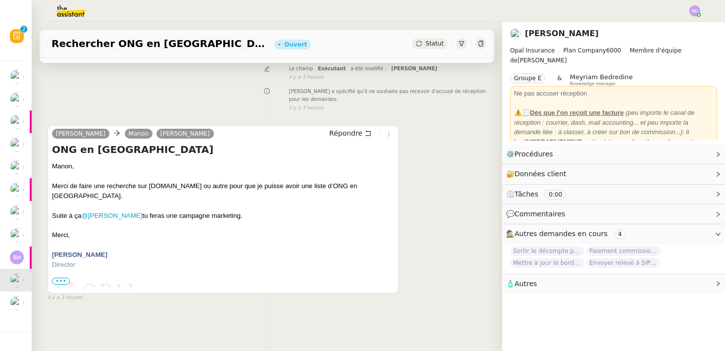
scroll to position [126, 0]
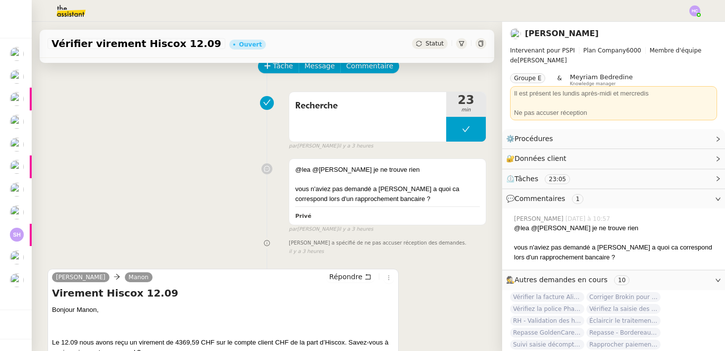
scroll to position [171, 0]
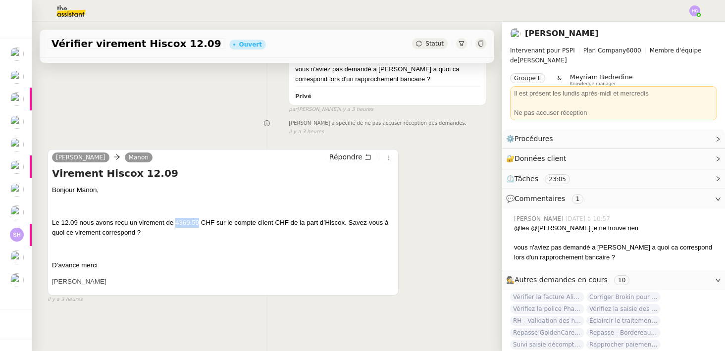
drag, startPoint x: 200, startPoint y: 223, endPoint x: 176, endPoint y: 223, distance: 23.3
click at [176, 223] on span "Le 12.09 nous avons reçu un virement de 4369,59 CHF sur le compte client CHF de…" at bounding box center [220, 227] width 336 height 17
drag, startPoint x: 190, startPoint y: 223, endPoint x: 175, endPoint y: 223, distance: 14.9
click at [175, 223] on span "Le 12.09 nous avons reçu un virement de 4369,59 CHF sur le compte client CHF de…" at bounding box center [220, 227] width 336 height 17
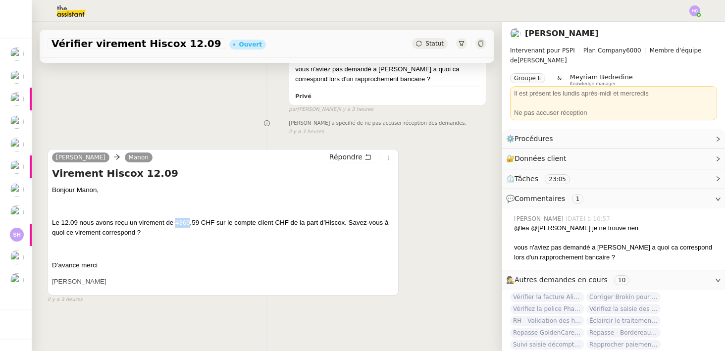
copy span "4369"
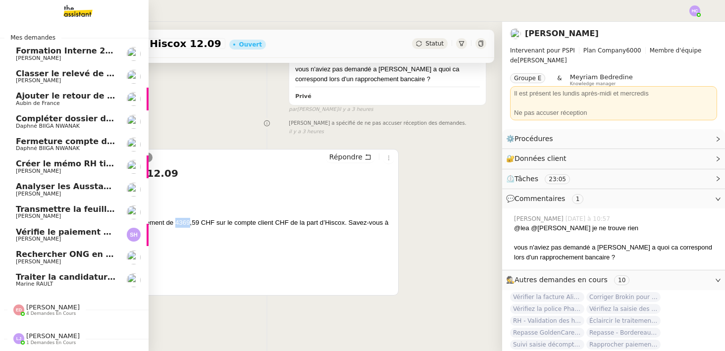
click at [64, 113] on link "Compléter dossier domiciliation asso sur Se Domicilier Daphné BIIGA NWANAK" at bounding box center [74, 122] width 149 height 23
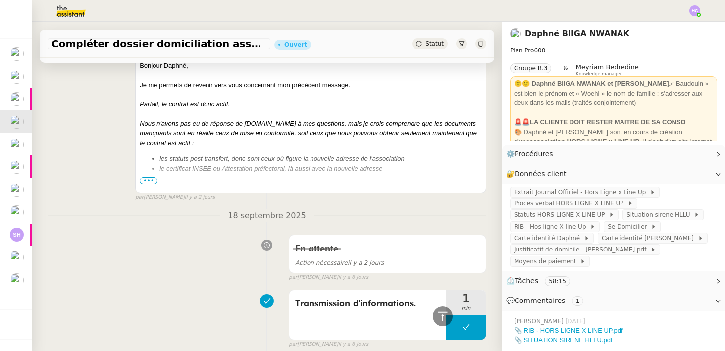
scroll to position [528, 0]
click at [148, 180] on span "•••" at bounding box center [149, 180] width 18 height 7
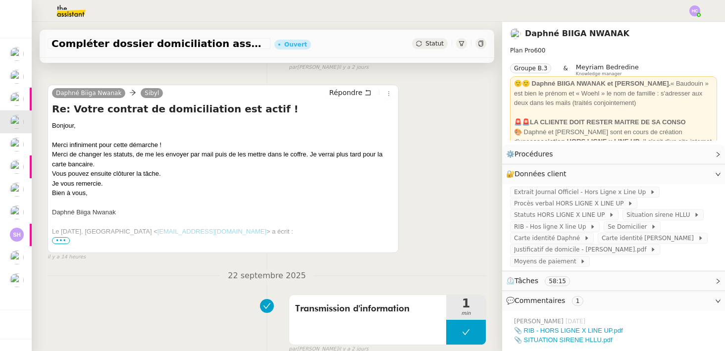
scroll to position [183, 0]
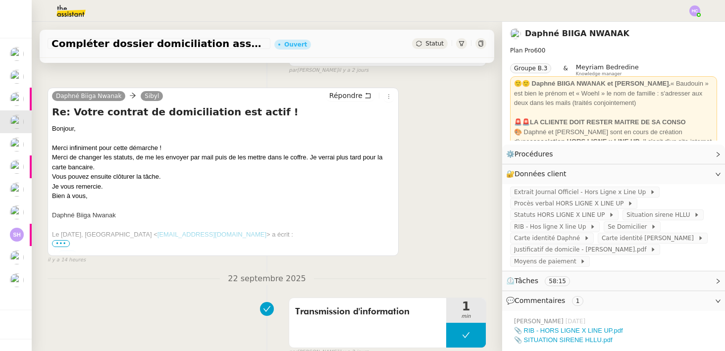
click at [86, 129] on div "Bonjour, Merci infiniment pour cette démarche ! Merci de changer les statuts, d…" at bounding box center [223, 191] width 342 height 135
click at [561, 218] on span "Statuts HORS LIGNE X LINE UP" at bounding box center [561, 215] width 95 height 10
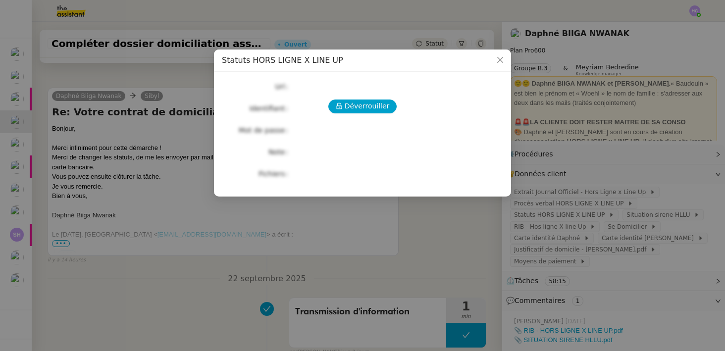
click at [193, 308] on nz-modal-container "Statuts HORS LIGNE X LINE UP Déverrouiller Url Identifiant Mot de passe Note Fi…" at bounding box center [362, 175] width 725 height 351
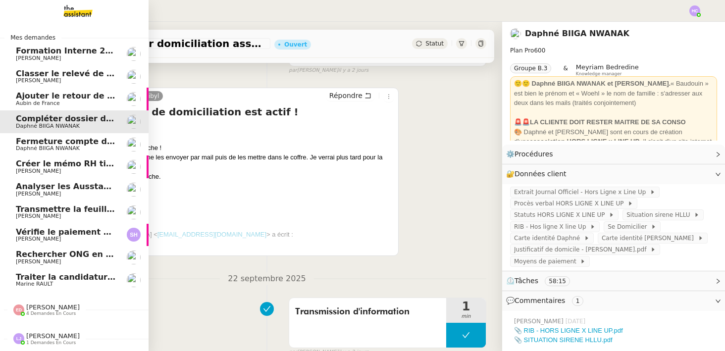
click at [25, 144] on span "Fermeture compte domiciliation Kandbaz" at bounding box center [108, 141] width 185 height 9
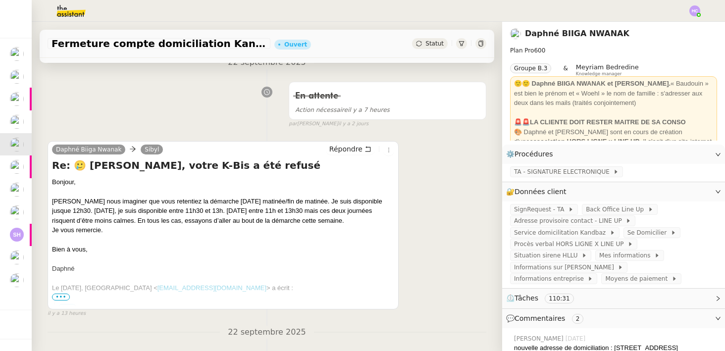
scroll to position [142, 0]
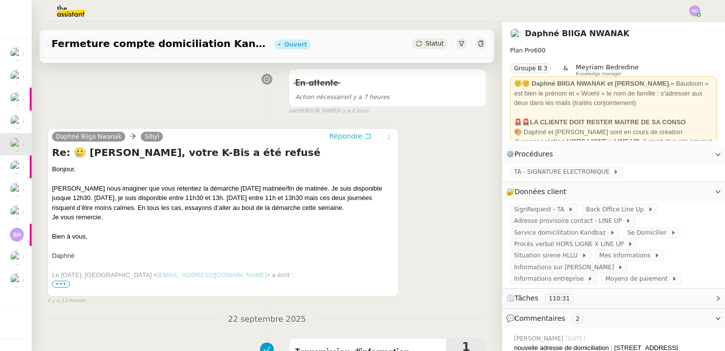
click at [360, 137] on span "Répondre" at bounding box center [346, 136] width 33 height 10
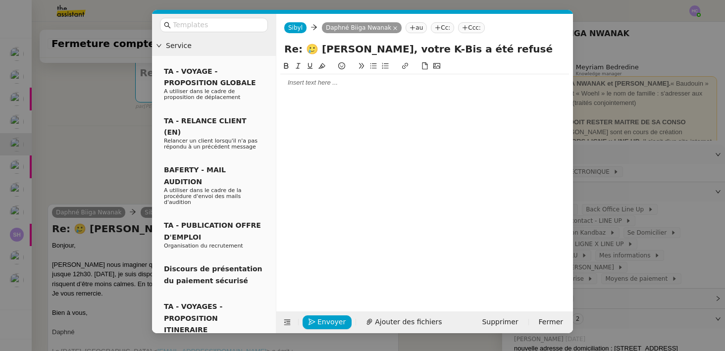
click at [309, 82] on div at bounding box center [424, 82] width 289 height 9
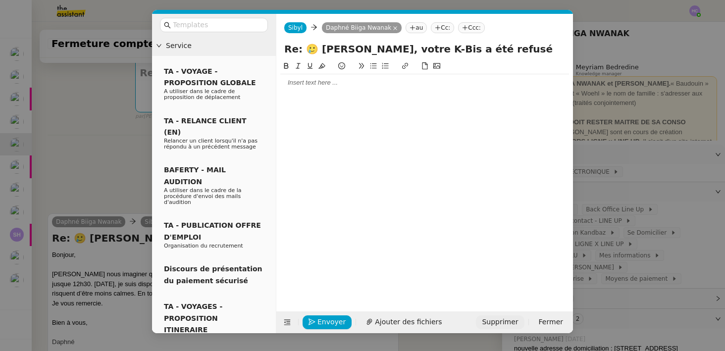
click at [508, 322] on span "Supprimer" at bounding box center [500, 322] width 36 height 11
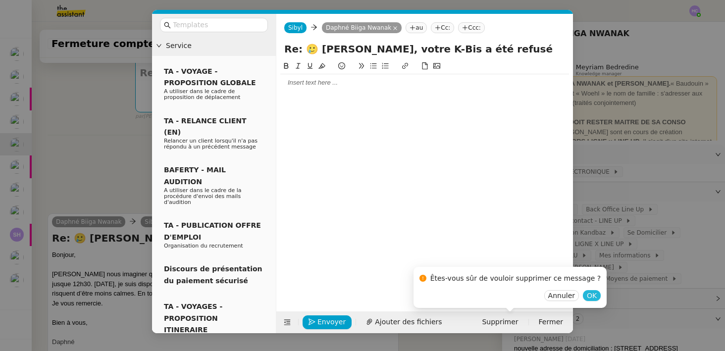
click at [587, 297] on span "OK" at bounding box center [592, 296] width 10 height 10
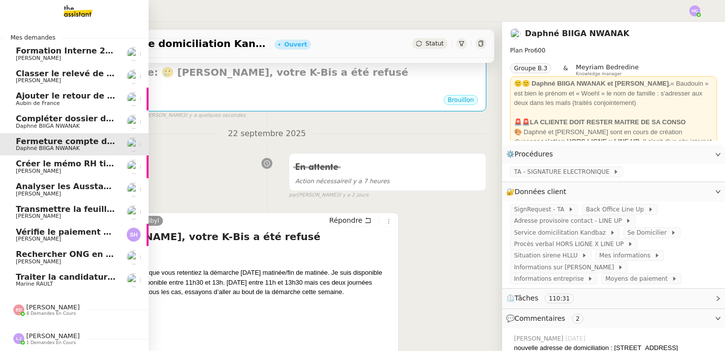
click at [60, 163] on span "Créer le mémo RH tickets restaurant" at bounding box center [98, 163] width 164 height 9
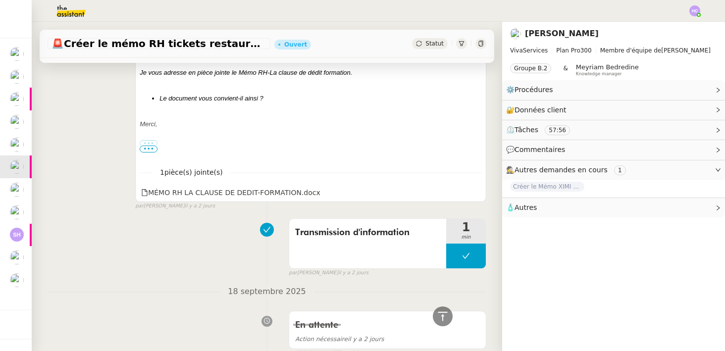
scroll to position [241, 0]
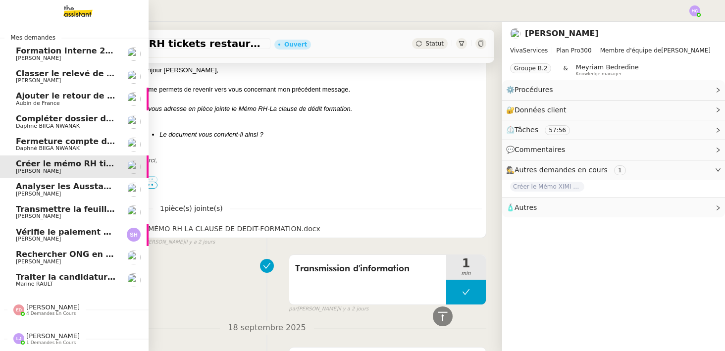
click at [46, 186] on span "Analyser les Ausstandsmeldungen" at bounding box center [93, 186] width 154 height 9
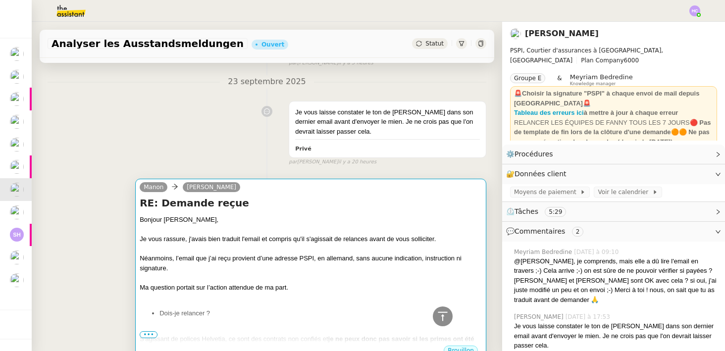
scroll to position [273, 0]
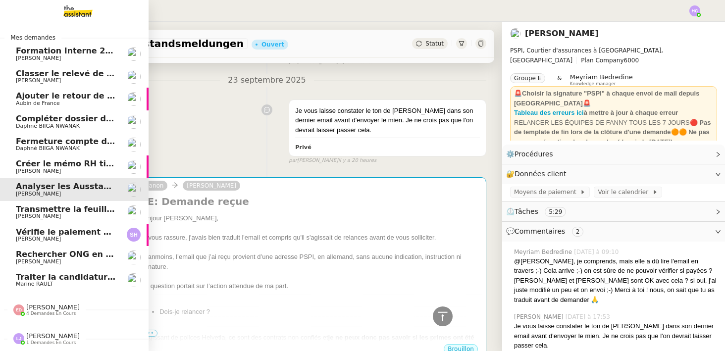
click at [39, 214] on span "Fanny Eyraud" at bounding box center [38, 216] width 45 height 6
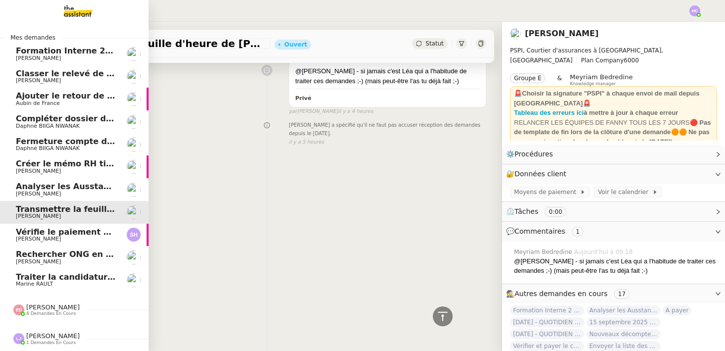
scroll to position [158, 0]
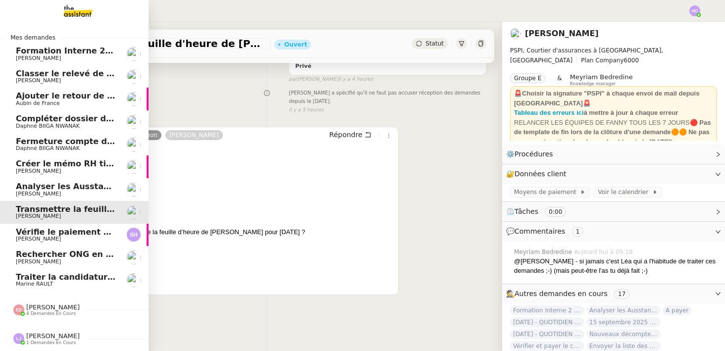
click at [40, 338] on span "Léa Jonville" at bounding box center [53, 336] width 54 height 7
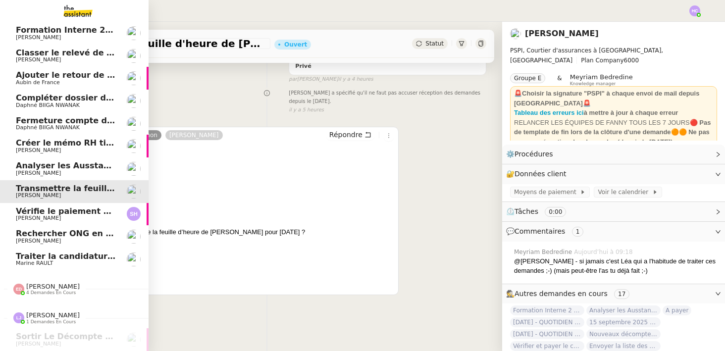
click at [54, 285] on span "Eva Dubois" at bounding box center [53, 286] width 54 height 7
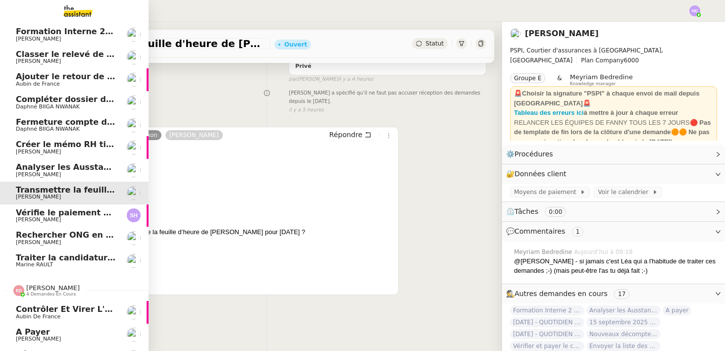
scroll to position [0, 0]
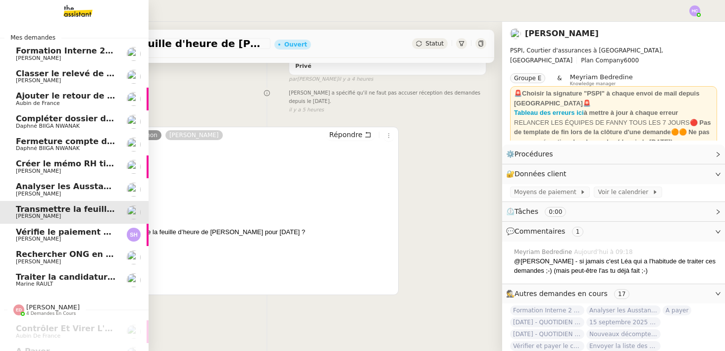
click at [68, 210] on span "Transmettre la feuille d'heure de Johanna" at bounding box center [127, 209] width 223 height 9
click at [70, 234] on span "Vérifie le paiement de la facture 24513" at bounding box center [103, 231] width 175 height 9
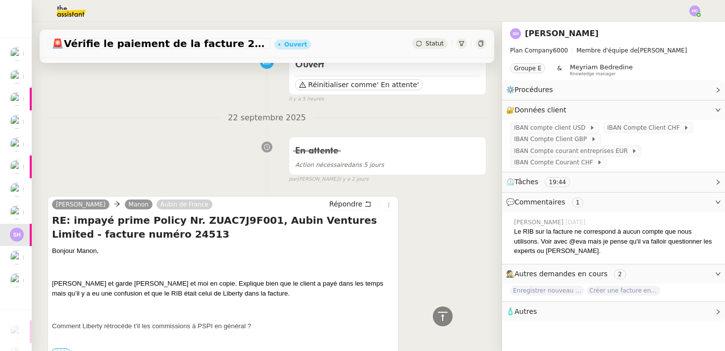
scroll to position [67, 0]
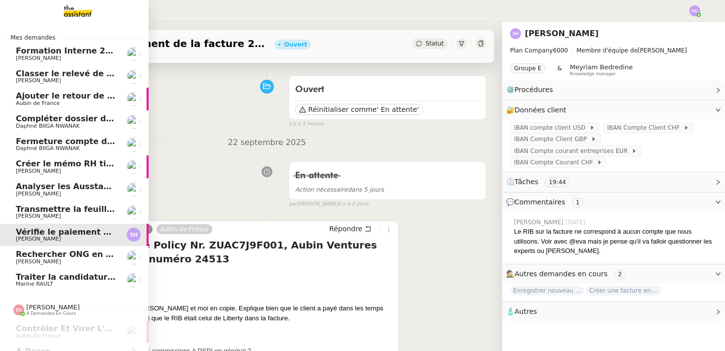
click at [67, 98] on span "Ajouter le retour de crédit à la commission" at bounding box center [112, 95] width 192 height 9
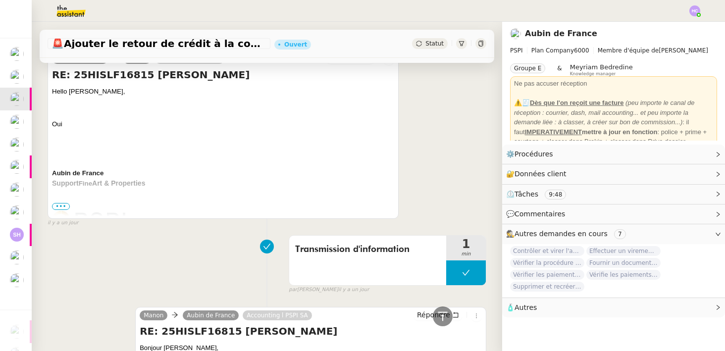
scroll to position [435, 0]
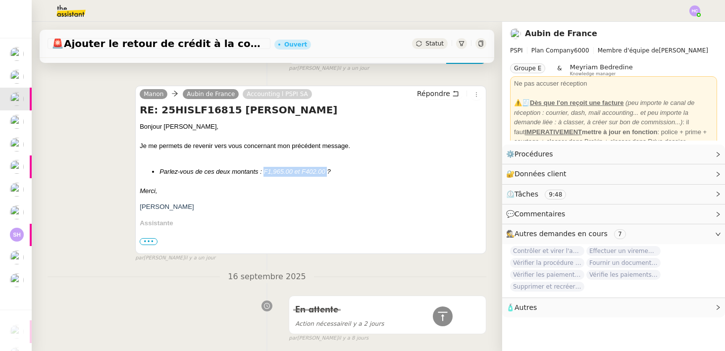
drag, startPoint x: 327, startPoint y: 172, endPoint x: 264, endPoint y: 172, distance: 62.4
click at [264, 172] on em "Parlez-vous de ces deux montants : F1,965.00 et F402.00 ?" at bounding box center [245, 171] width 171 height 7
copy em "F1,965.00 et F402.00"
click at [119, 259] on div "Manon Aubin de France Accounting l PSPI SA Répondre RE: 25HISLF16815 Marie-José…" at bounding box center [267, 170] width 439 height 186
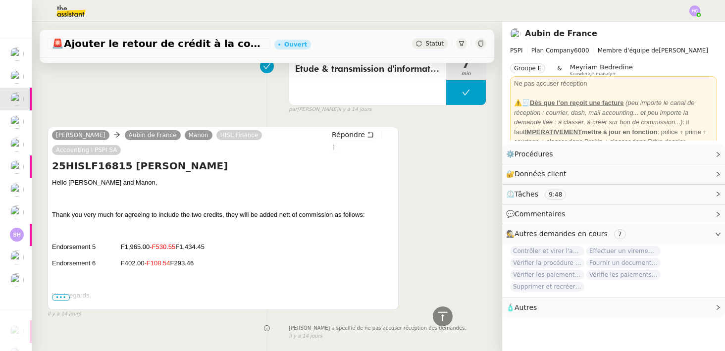
scroll to position [2373, 0]
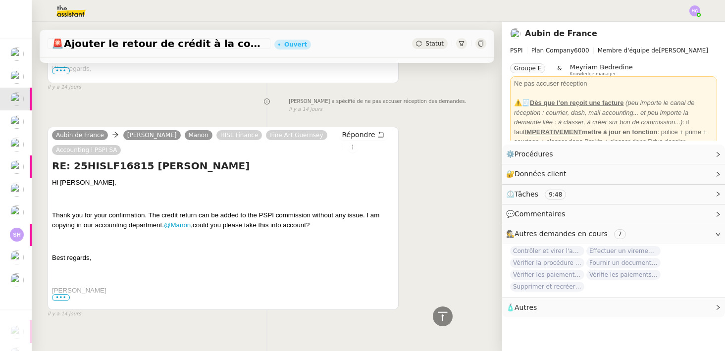
click at [62, 294] on span "•••" at bounding box center [61, 297] width 18 height 7
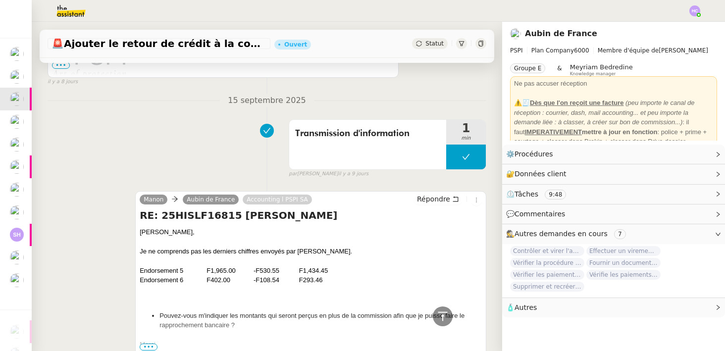
scroll to position [1197, 0]
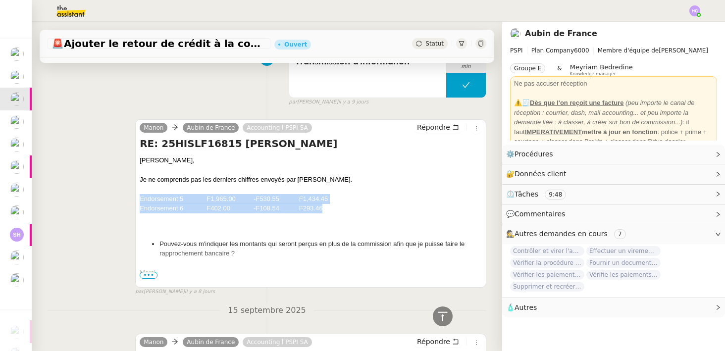
drag, startPoint x: 338, startPoint y: 209, endPoint x: 133, endPoint y: 196, distance: 206.0
click at [133, 196] on div "Manon Aubin de France Accounting l PSPI SA Répondre RE: 25HISLF16815 Marie-José…" at bounding box center [267, 204] width 439 height 186
copy div "Endorsement 5 F1,965.00 -F530.55 F1,434.45 Endorsement 6 F402.00 -F108.54 F293.…"
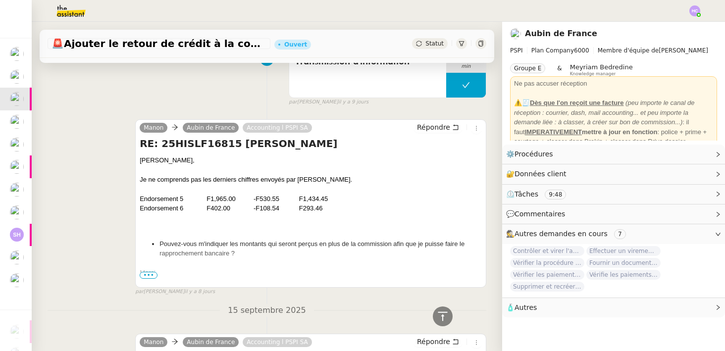
click at [374, 190] on div at bounding box center [311, 189] width 342 height 10
click at [339, 211] on div "Endorsement 6 F402.00 -F108.54 F293.46" at bounding box center [311, 209] width 342 height 10
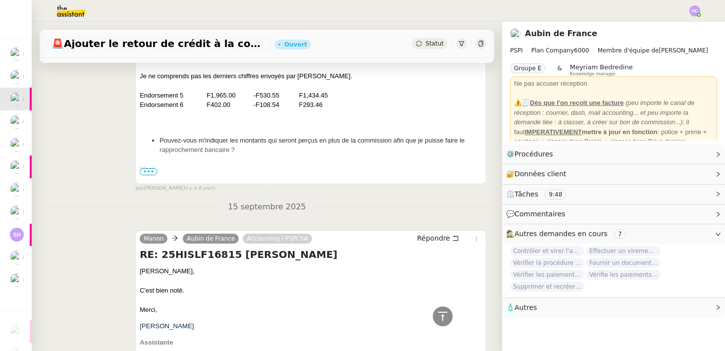
scroll to position [1370, 0]
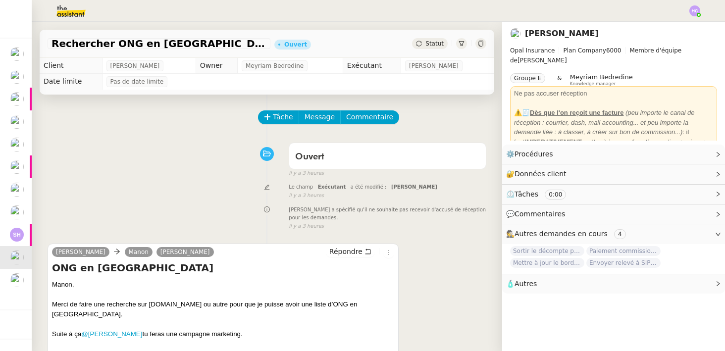
scroll to position [126, 0]
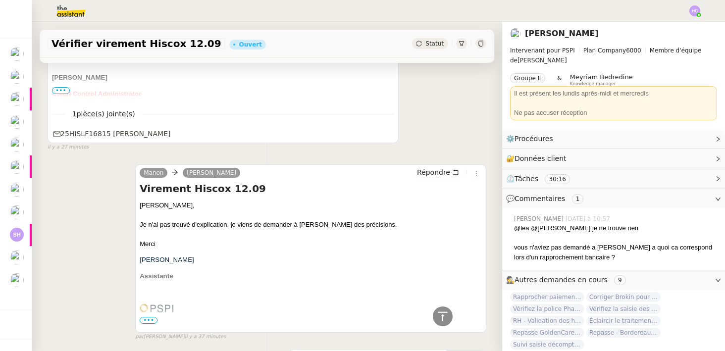
scroll to position [50, 0]
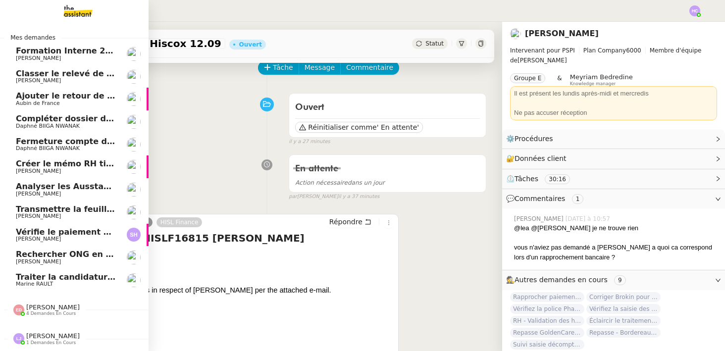
click at [69, 118] on span "Compléter dossier domiciliation asso sur Se Domicilier" at bounding box center [138, 118] width 244 height 9
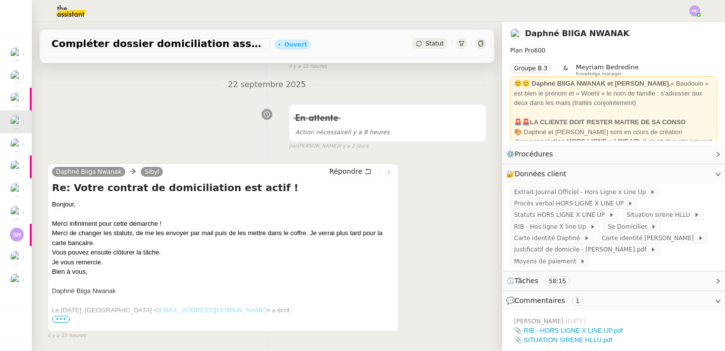
scroll to position [138, 0]
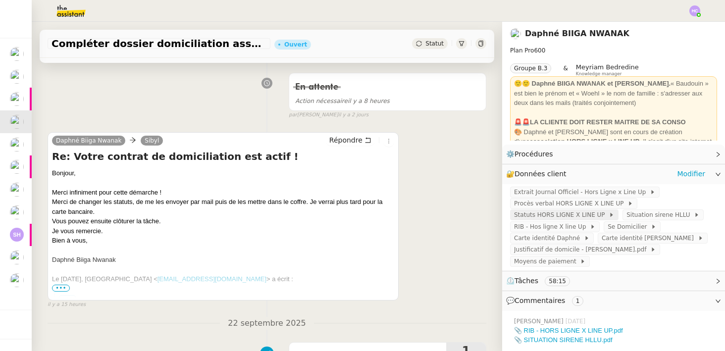
click at [555, 218] on span "Statuts HORS LIGNE X LINE UP" at bounding box center [561, 215] width 95 height 10
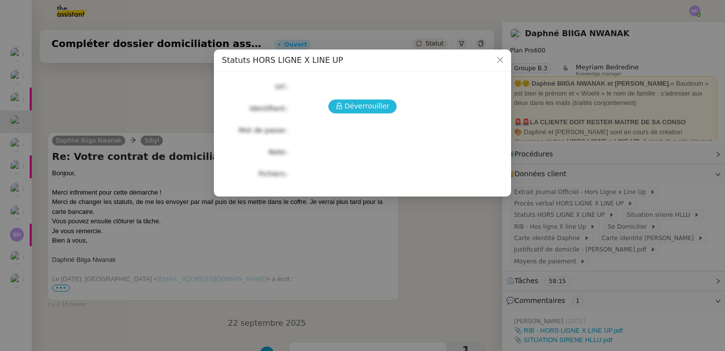
click at [384, 108] on span "Déverrouiller" at bounding box center [367, 106] width 45 height 11
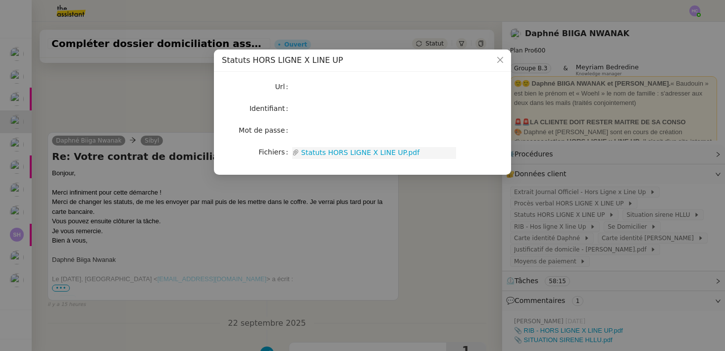
click at [354, 153] on link "Statuts HORS LIGNE X LINE UP.pdf" at bounding box center [377, 152] width 157 height 11
click at [158, 83] on nz-modal-container "Statuts HORS LIGNE X LINE UP Url Identifiant Mot de passe Fichiers Upload Statu…" at bounding box center [362, 175] width 725 height 351
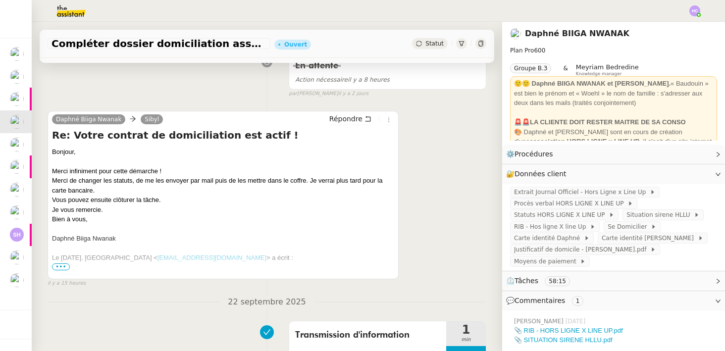
scroll to position [161, 0]
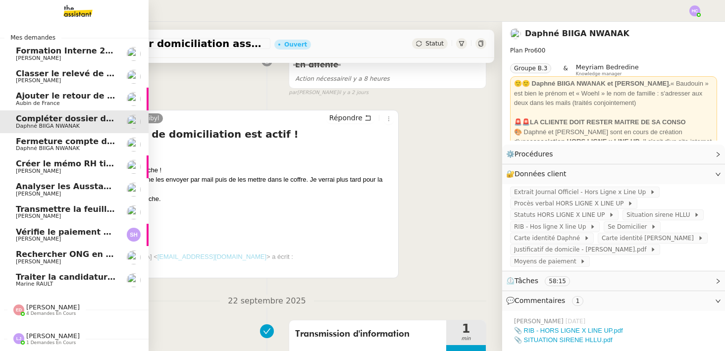
click at [36, 143] on span "Fermeture compte domiciliation Kandbaz" at bounding box center [108, 141] width 185 height 9
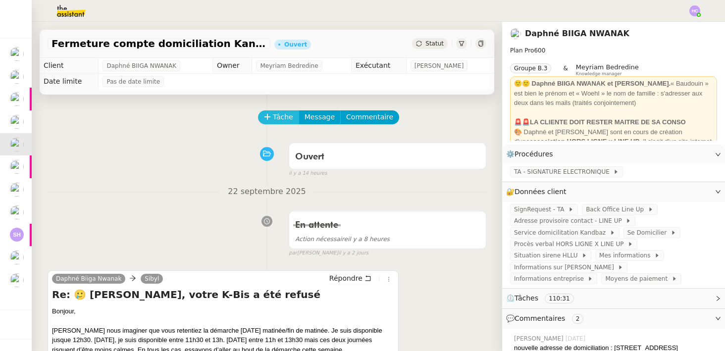
click at [281, 121] on span "Tâche" at bounding box center [283, 116] width 20 height 11
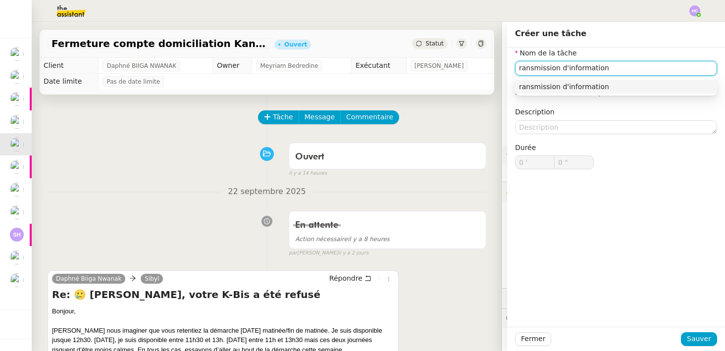
click at [519, 69] on input "ransmission d'information" at bounding box center [616, 68] width 202 height 14
click at [583, 91] on nz-auto-option "Transmission d'information" at bounding box center [616, 87] width 202 height 14
type input "Transmission d'information"
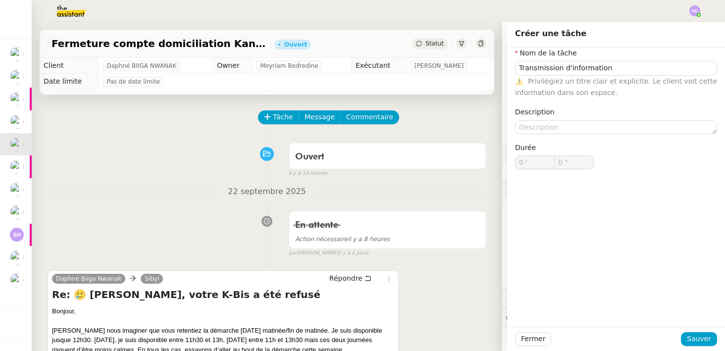
click at [700, 327] on div "Nom de la tâche Transmission d'information ⚠️ Privilégiez un titre clair et exp…" at bounding box center [616, 187] width 218 height 279
click at [696, 336] on span "Sauver" at bounding box center [699, 338] width 24 height 11
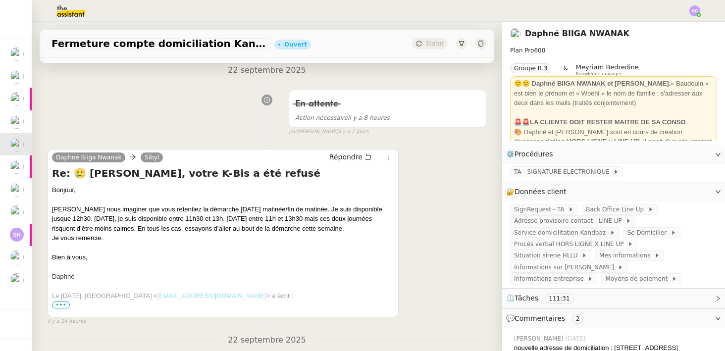
scroll to position [146, 0]
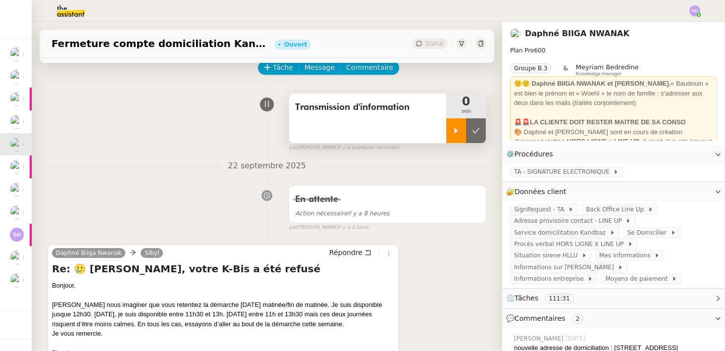
click at [457, 124] on div at bounding box center [456, 130] width 20 height 25
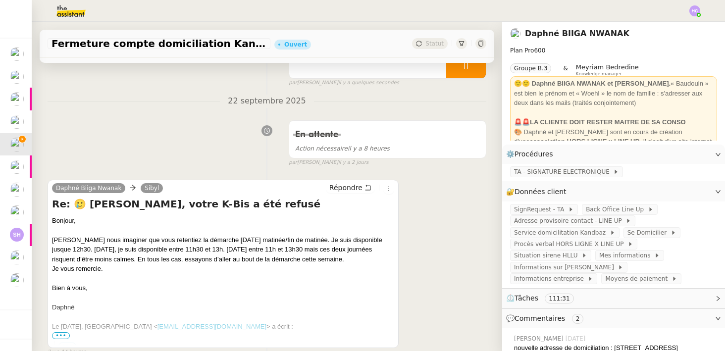
scroll to position [121, 0]
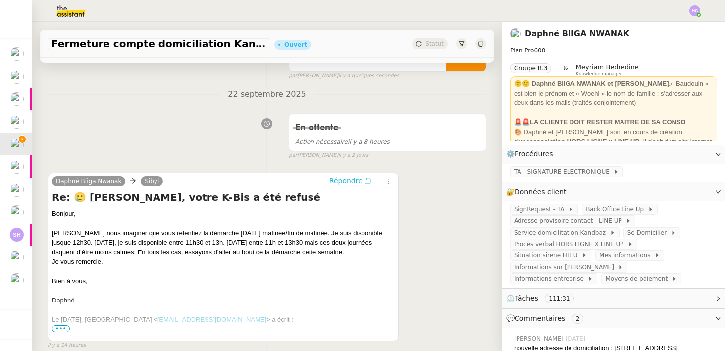
click at [349, 180] on span "Répondre" at bounding box center [346, 181] width 33 height 10
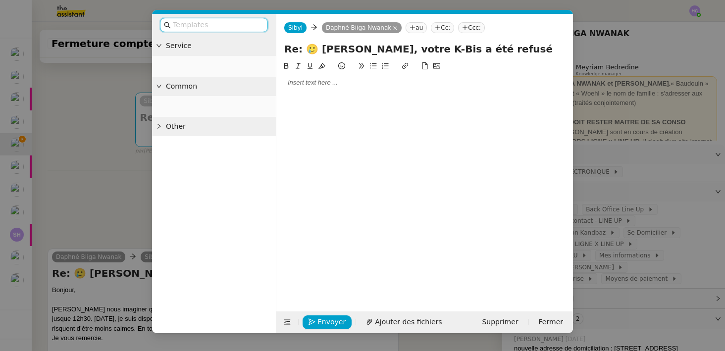
click at [330, 77] on div at bounding box center [424, 82] width 289 height 17
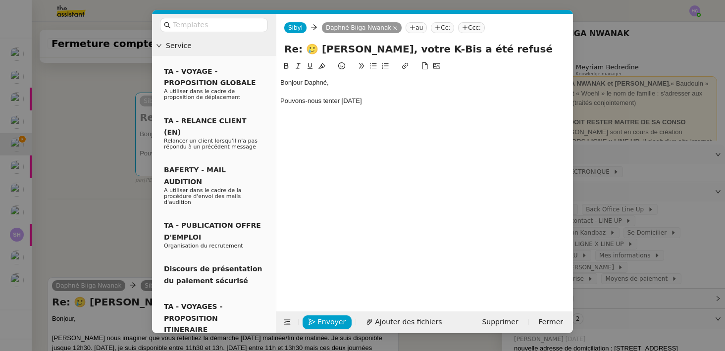
click at [103, 278] on nz-modal-container "Service TA - VOYAGE - PROPOSITION GLOBALE A utiliser dans le cadre de propositi…" at bounding box center [362, 175] width 725 height 351
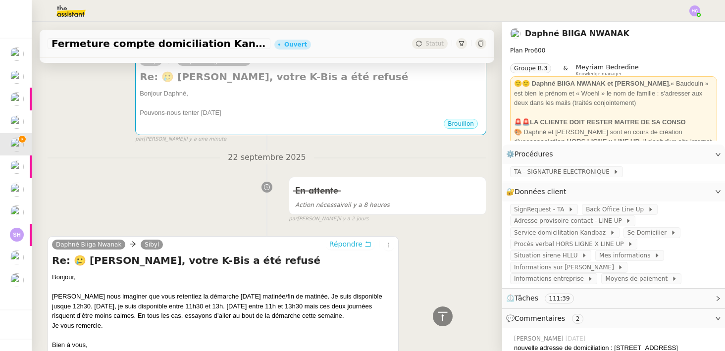
scroll to position [145, 0]
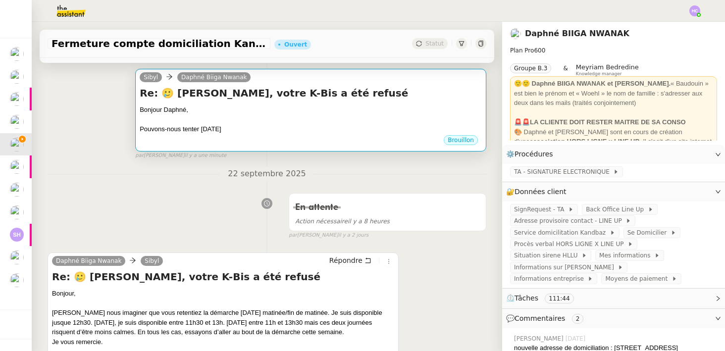
click at [246, 133] on div "Pouvons-nous tenter demain" at bounding box center [311, 129] width 342 height 10
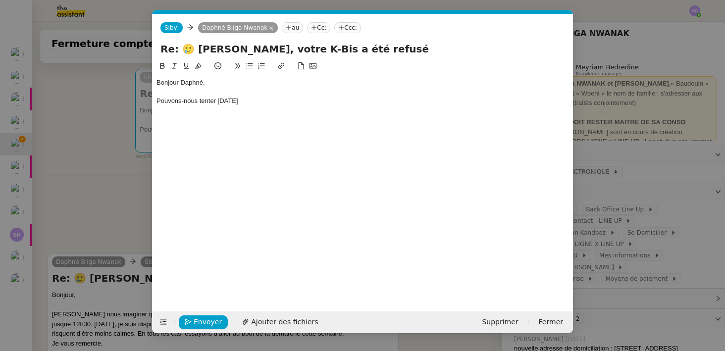
scroll to position [0, 21]
click at [244, 104] on div "Pouvons-nous tenter demain" at bounding box center [363, 101] width 413 height 9
click at [124, 193] on nz-modal-container "Service TA - VOYAGE - PROPOSITION GLOBALE A utiliser dans le cadre de propositi…" at bounding box center [362, 175] width 725 height 351
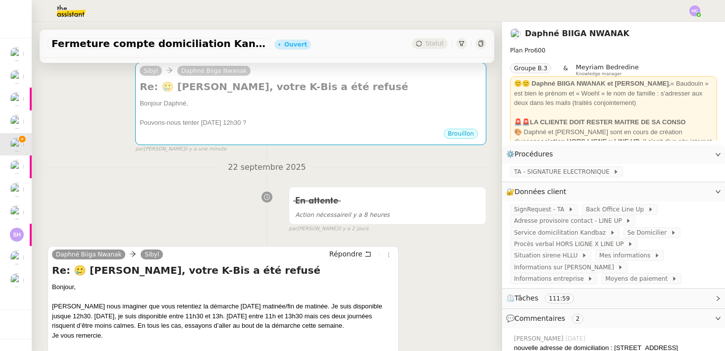
scroll to position [156, 0]
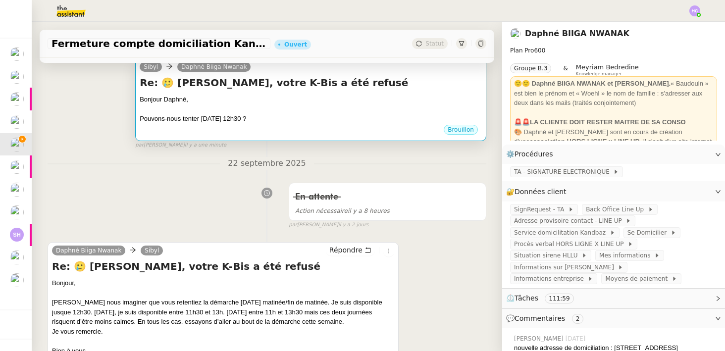
click at [202, 100] on div "Bonjour Daphné," at bounding box center [311, 100] width 342 height 10
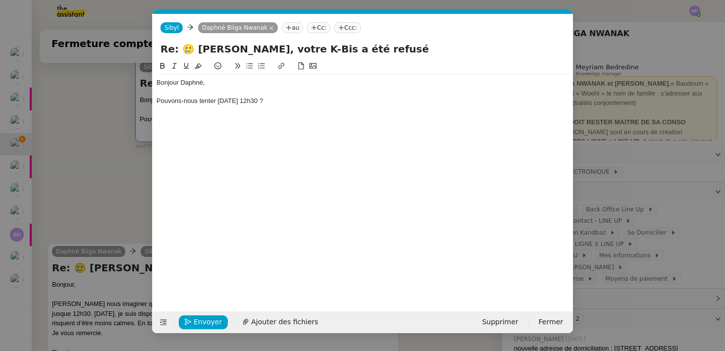
scroll to position [0, 21]
click at [159, 102] on div "Pouvons-nous tenter demain 12h30 ?" at bounding box center [363, 101] width 413 height 9
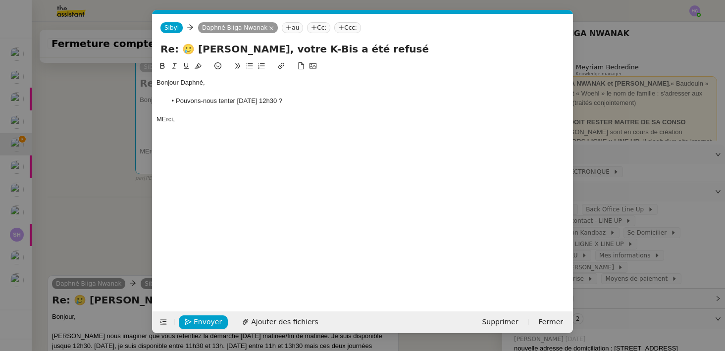
click at [166, 123] on div "MErci," at bounding box center [363, 119] width 413 height 9
click at [170, 97] on li "Pouvons-nous tenter demain 12h30 ?" at bounding box center [368, 101] width 403 height 9
click at [218, 115] on div "Merci," at bounding box center [363, 119] width 413 height 9
click at [273, 101] on li "Pouvons-nous tenter demain 12h30 ?" at bounding box center [368, 101] width 403 height 9
click at [290, 101] on li "Pouvons-nous tenter demain 12h30 ?" at bounding box center [368, 101] width 403 height 9
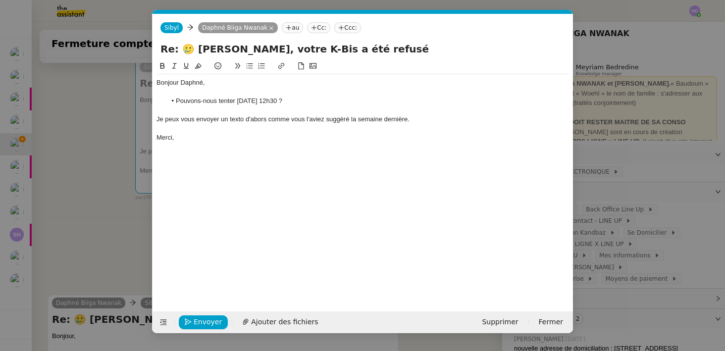
click at [266, 120] on div "Je peux vous envoyer un texto d'abors comme vous l'aviez suggéré la semaine der…" at bounding box center [363, 119] width 413 height 9
click at [0, 0] on lt-span "abord" at bounding box center [0, 0] width 0 height 0
drag, startPoint x: 272, startPoint y: 119, endPoint x: 155, endPoint y: 120, distance: 117.5
click at [155, 120] on nz-spin "Bonjour Daphné, Pouvons-nous tenter demain 12h30 ? Je peux vous envoyer un text…" at bounding box center [363, 180] width 421 height 240
click at [317, 119] on div "Comme vous l'aviez suggéré la semaine dernière." at bounding box center [363, 119] width 413 height 9
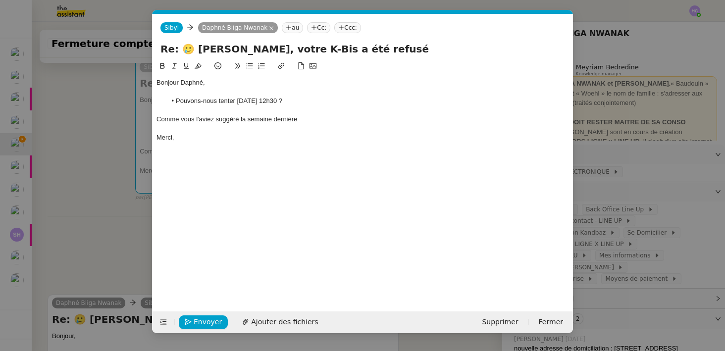
scroll to position [0, 0]
click at [304, 121] on div "Comme vous l'aviez suggéré la semaine dernière Je peux vous envoyer un texto d'…" at bounding box center [363, 119] width 413 height 9
click at [416, 120] on div "Comme vous l'aviez suggéré la semaine dernière je peux vous envoyer un texto d'…" at bounding box center [363, 119] width 413 height 9
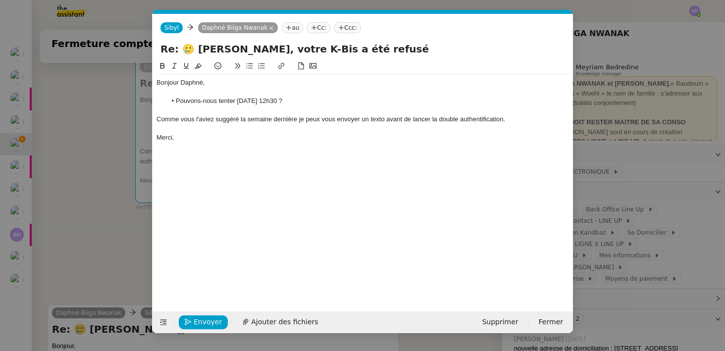
click at [294, 118] on div "Comme vous l'aviez suggéré la semaine dernière je peux vous envoyer un texto av…" at bounding box center [363, 119] width 413 height 9
click at [290, 119] on div "Comme vous l'aviez suggéré la semaine dernière je peux vous envoyer un texto av…" at bounding box center [363, 119] width 413 height 9
click at [297, 121] on div "Comme vous l'aviez suggéré la semaine dernière je peux vous envoyer un texto av…" at bounding box center [363, 119] width 413 height 9
click at [0, 0] on lt-span ", je" at bounding box center [0, 0] width 0 height 0
click at [232, 105] on li "Pouvons-nous tenter demain 12h30 ?" at bounding box center [368, 101] width 403 height 9
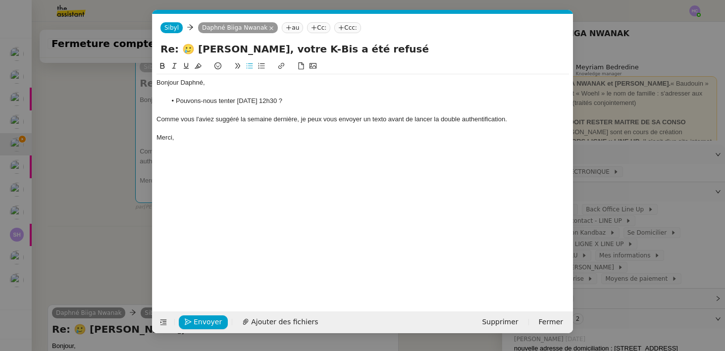
click at [281, 104] on li "Pouvons-nous tenter demain 12h30 ?" at bounding box center [368, 101] width 403 height 9
click at [206, 320] on span "Envoyer" at bounding box center [208, 322] width 28 height 11
click at [206, 320] on span "Confirmer l'envoi" at bounding box center [223, 322] width 59 height 11
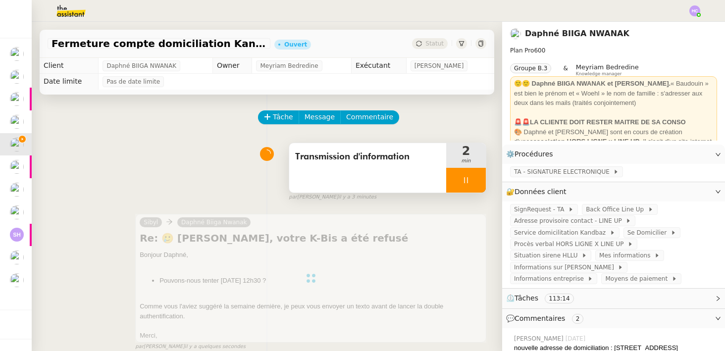
click at [464, 171] on div at bounding box center [466, 180] width 40 height 25
click at [485, 179] on button at bounding box center [476, 180] width 20 height 25
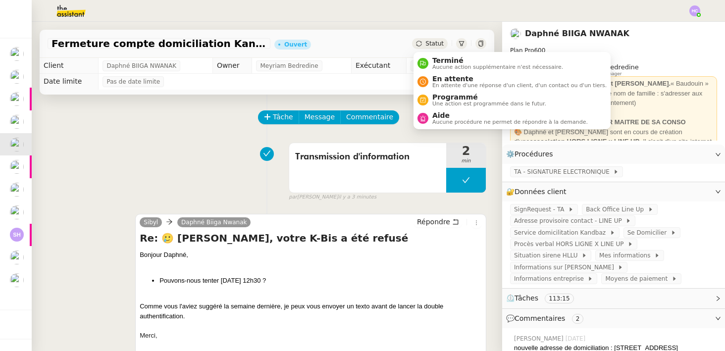
click at [429, 42] on span "Statut" at bounding box center [435, 43] width 18 height 7
click at [441, 79] on span "En attente" at bounding box center [520, 79] width 174 height 8
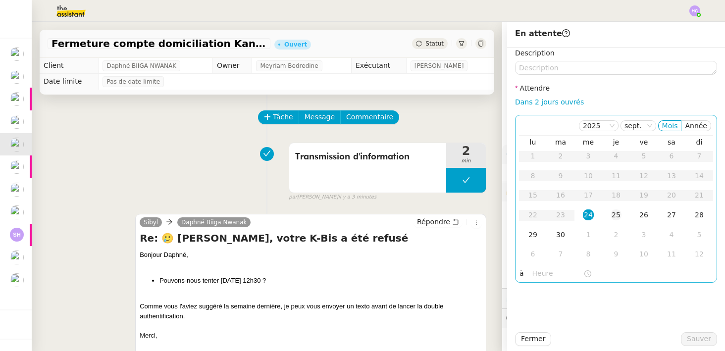
click at [612, 212] on div "25" at bounding box center [616, 215] width 11 height 11
click at [591, 216] on div "24" at bounding box center [588, 215] width 11 height 11
click at [614, 217] on div "25" at bounding box center [616, 215] width 11 height 11
click at [589, 211] on div "24" at bounding box center [588, 215] width 11 height 11
click at [523, 339] on span "Fermer" at bounding box center [533, 338] width 24 height 11
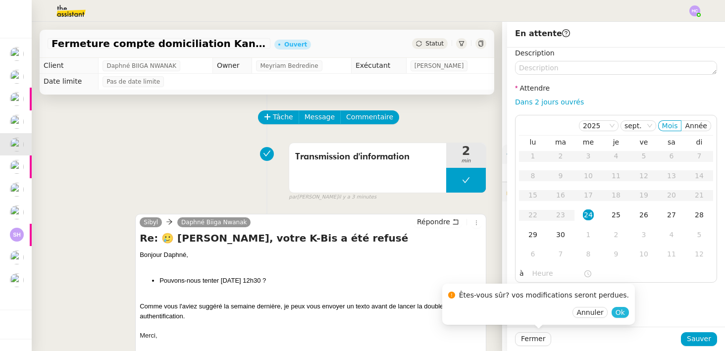
click at [616, 313] on span "Ok" at bounding box center [620, 313] width 9 height 10
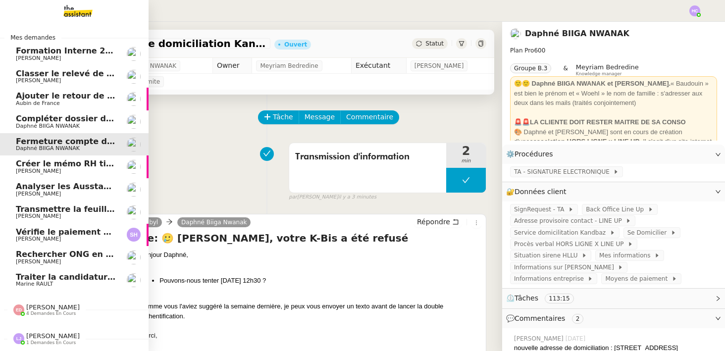
click at [56, 120] on span "Compléter dossier domiciliation asso sur Se Domicilier" at bounding box center [138, 118] width 244 height 9
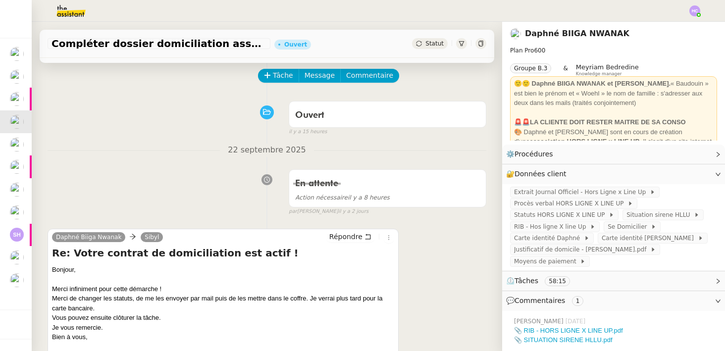
scroll to position [58, 0]
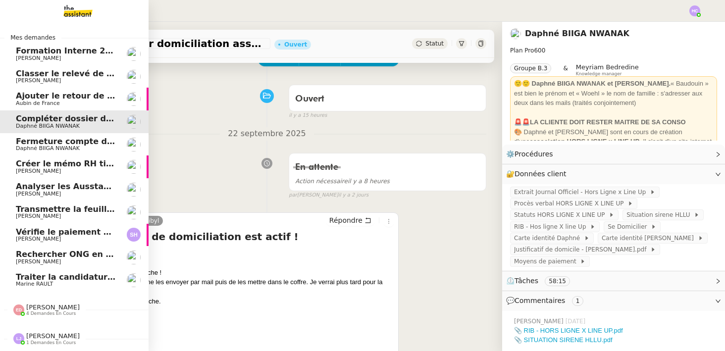
click at [55, 162] on span "Créer le mémo RH tickets restaurant" at bounding box center [98, 163] width 164 height 9
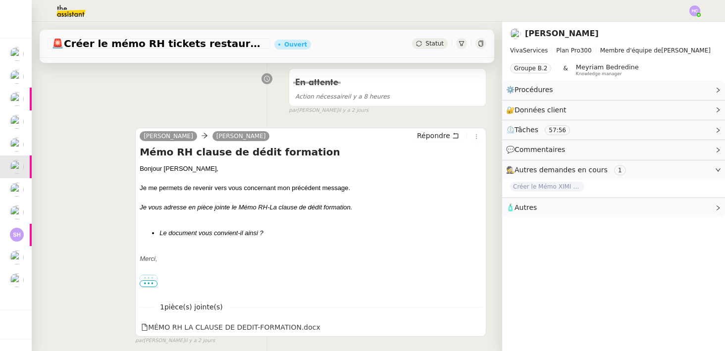
scroll to position [145, 0]
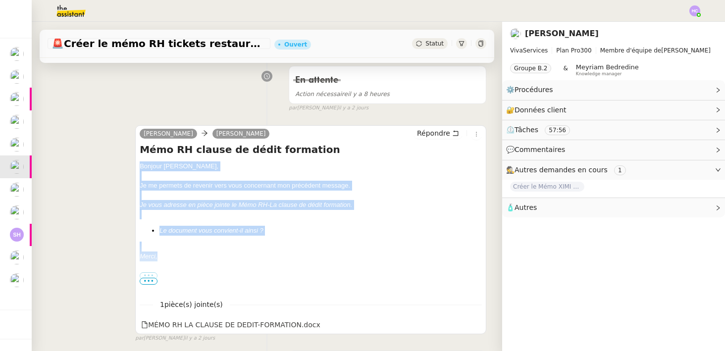
drag, startPoint x: 157, startPoint y: 255, endPoint x: 137, endPoint y: 169, distance: 88.6
click at [137, 169] on div "Emilie Antoine DUCATILLION Répondre Mémo RH clause de dédit formation Bonjour ﻿…" at bounding box center [310, 229] width 351 height 209
copy div "Bonjour ﻿Antoine﻿, Je me permets de revenir vers vous concernant mon précédent …"
click at [450, 130] on span "Répondre" at bounding box center [433, 133] width 33 height 10
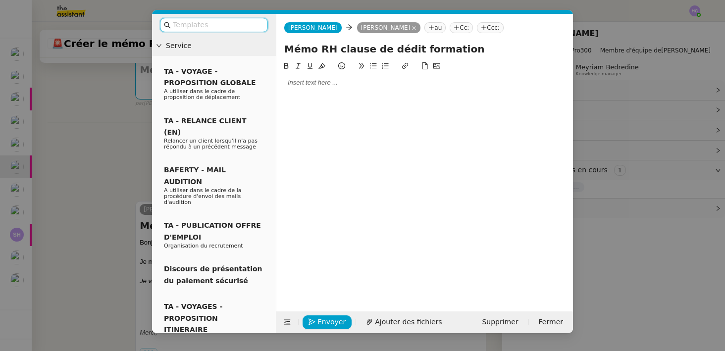
click at [344, 87] on div at bounding box center [424, 82] width 289 height 9
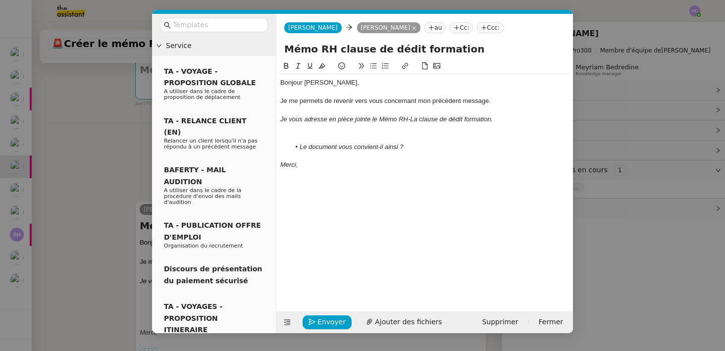
scroll to position [0, 0]
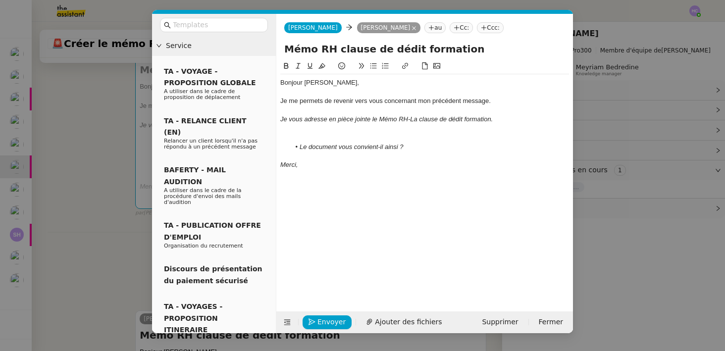
click at [327, 135] on div at bounding box center [424, 137] width 289 height 9
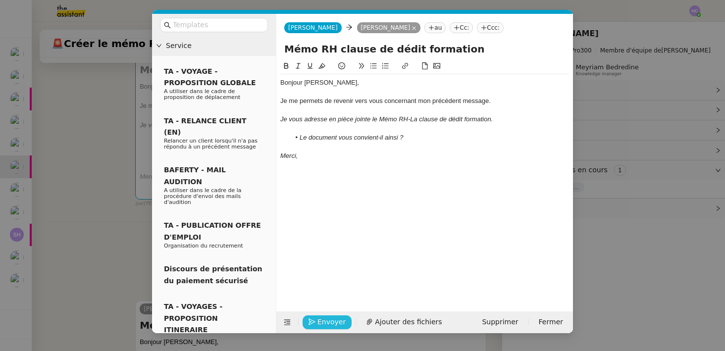
click at [329, 324] on span "Envoyer" at bounding box center [332, 322] width 28 height 11
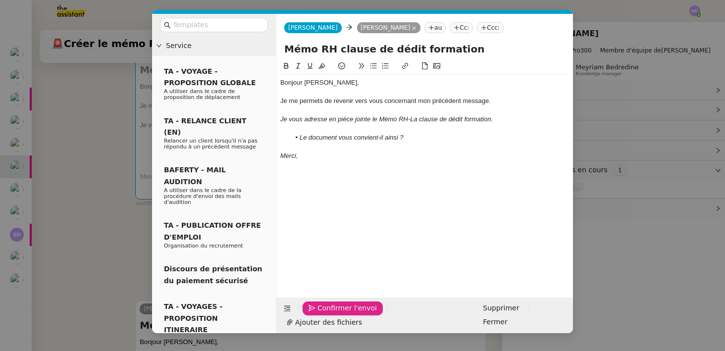
click at [329, 314] on span "Confirmer l'envoi" at bounding box center [347, 308] width 59 height 11
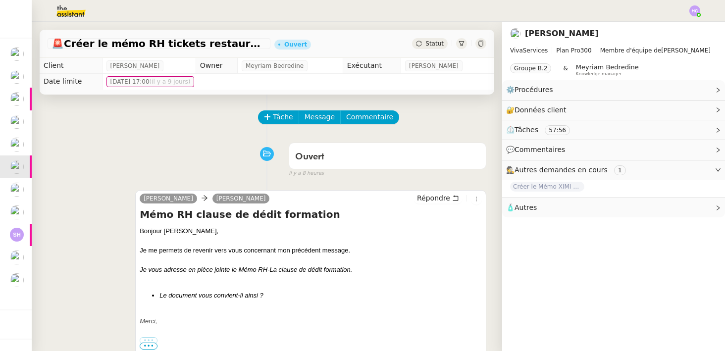
click at [437, 41] on span "Statut" at bounding box center [435, 43] width 18 height 7
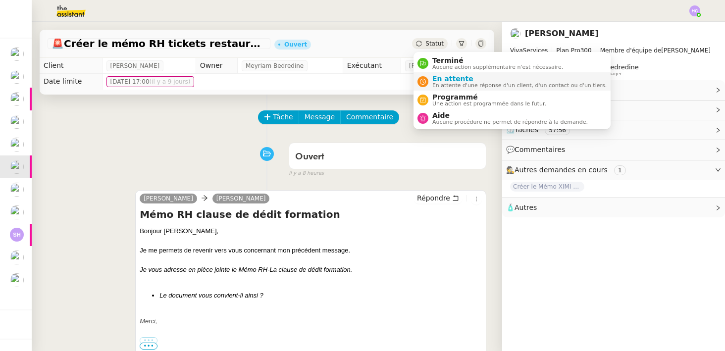
click at [438, 83] on span "En attente d'une réponse d'un client, d'un contact ou d'un tiers." at bounding box center [520, 85] width 174 height 5
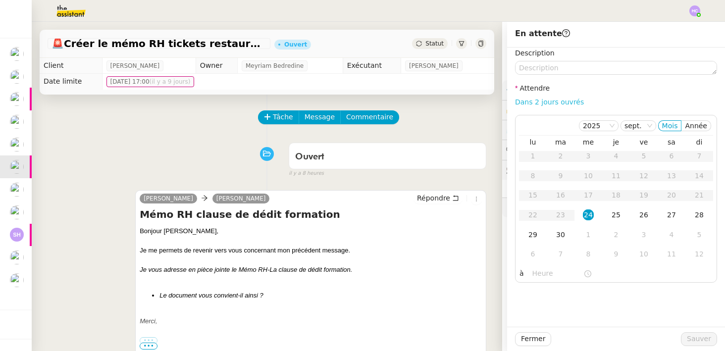
click at [553, 98] on link "Dans 2 jours ouvrés" at bounding box center [549, 102] width 69 height 8
type input "07:00"
click at [710, 344] on span "Sauver" at bounding box center [699, 338] width 24 height 11
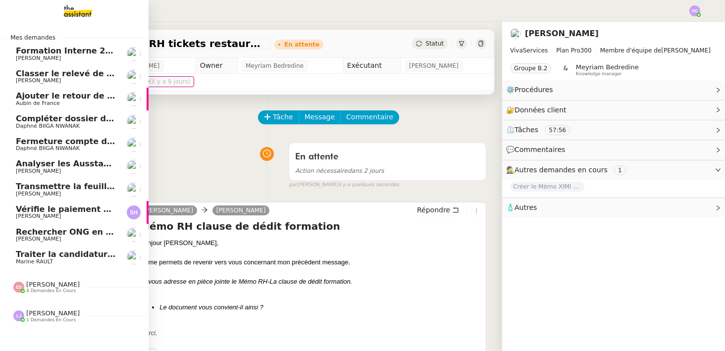
click at [45, 169] on span "Fanny Eyraud" at bounding box center [38, 171] width 45 height 6
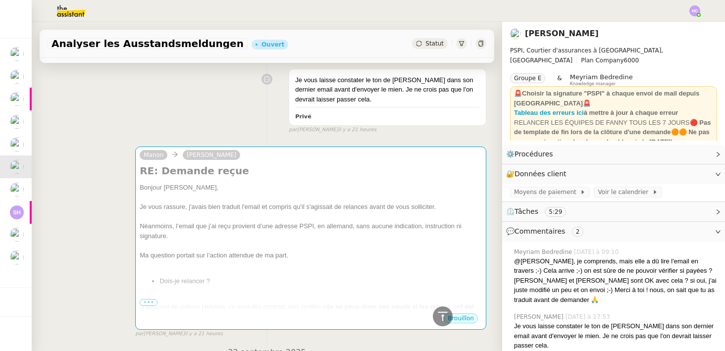
scroll to position [315, 0]
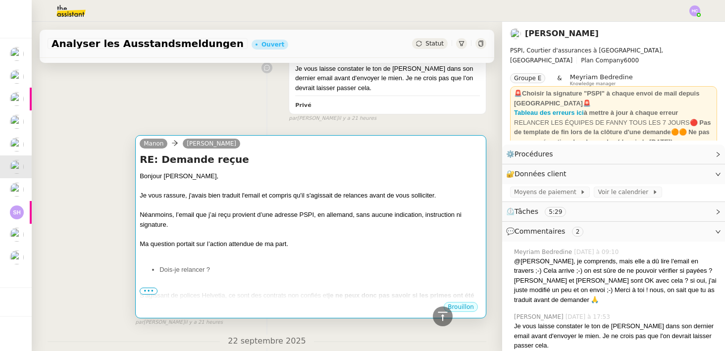
click at [154, 290] on span "•••" at bounding box center [149, 291] width 18 height 7
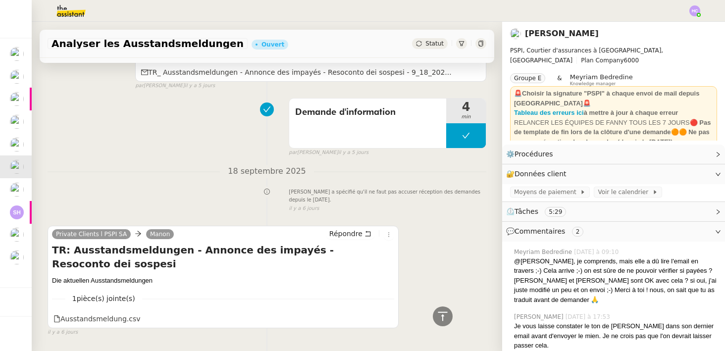
scroll to position [1698, 0]
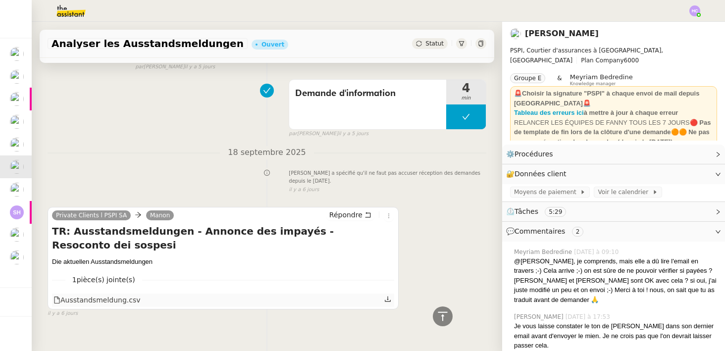
click at [152, 294] on div "Ausstandsmeldung.csv" at bounding box center [223, 300] width 342 height 13
click at [390, 296] on icon at bounding box center [388, 299] width 7 height 7
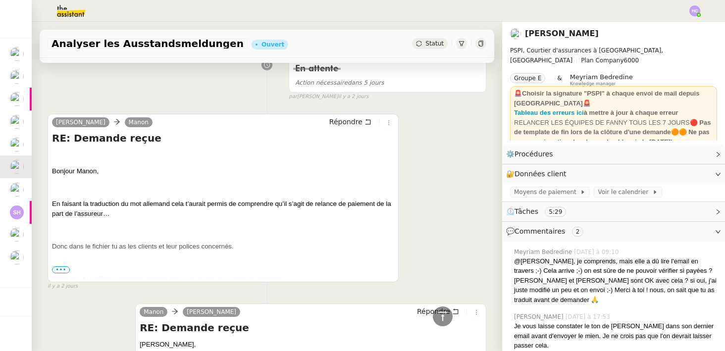
scroll to position [684, 0]
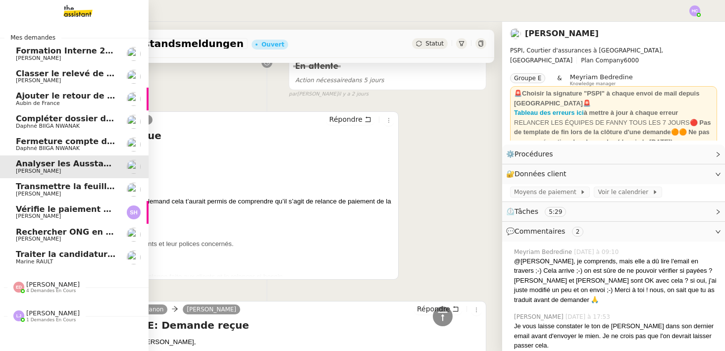
click at [73, 187] on span "Transmettre la feuille d'heure de Johanna" at bounding box center [127, 186] width 223 height 9
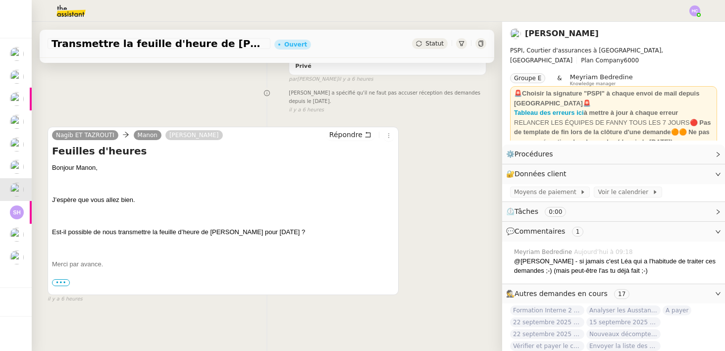
scroll to position [158, 0]
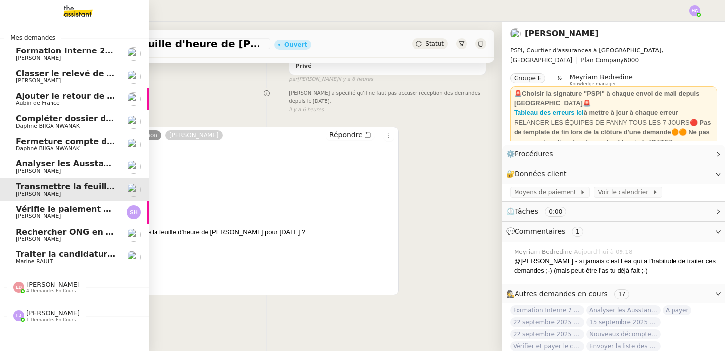
click at [55, 189] on span "Transmettre la feuille d'heure de Johanna" at bounding box center [127, 186] width 223 height 9
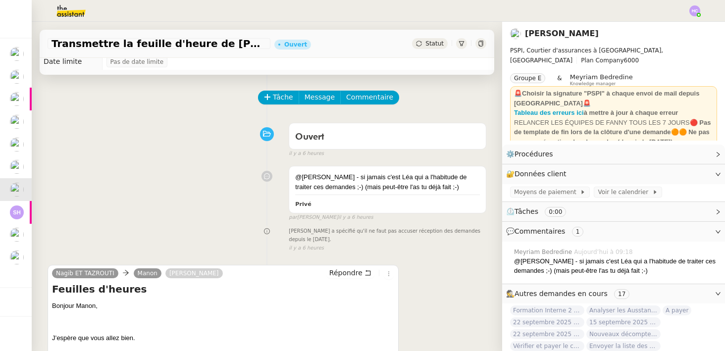
scroll to position [0, 0]
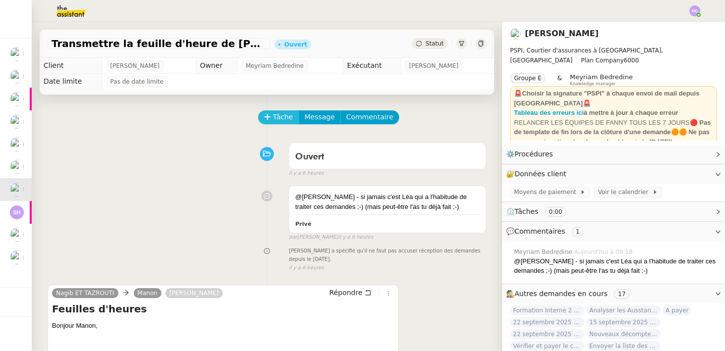
click at [275, 118] on span "Tâche" at bounding box center [283, 116] width 20 height 11
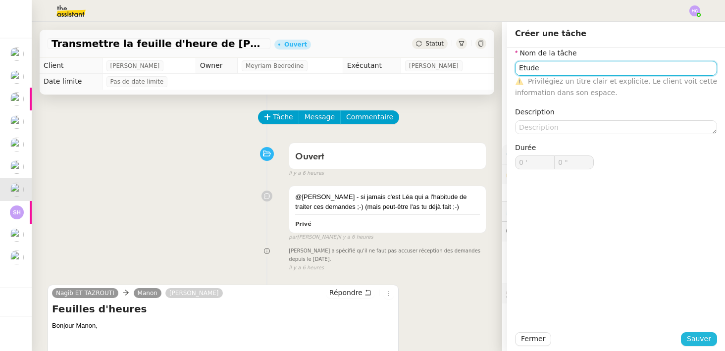
type input "Etude"
click at [697, 339] on span "Sauver" at bounding box center [699, 338] width 24 height 11
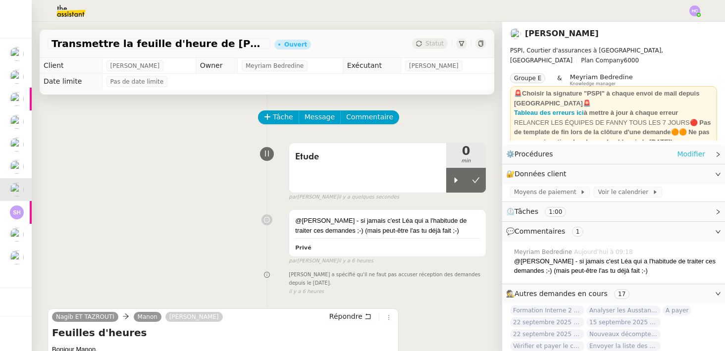
click at [682, 151] on link "Modifier" at bounding box center [691, 154] width 28 height 11
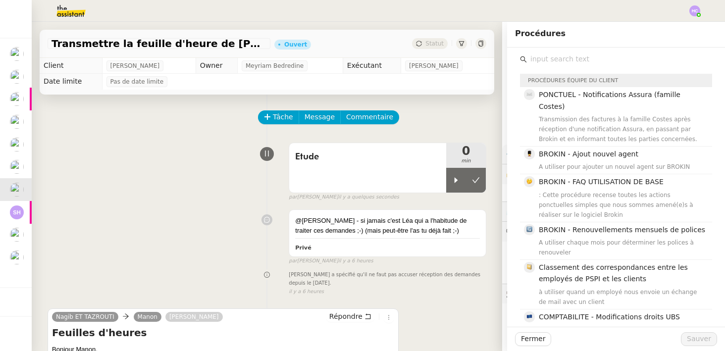
click at [559, 60] on input "text" at bounding box center [619, 59] width 185 height 13
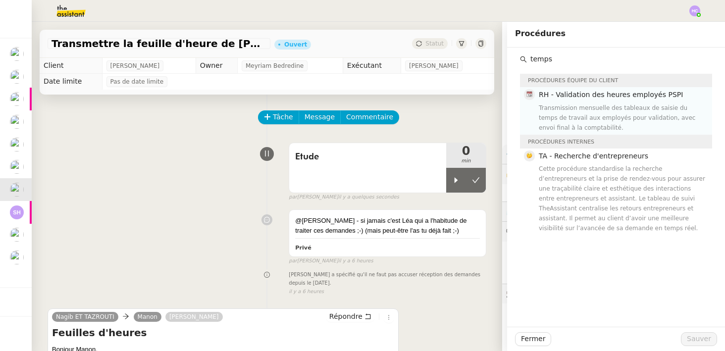
type input "temps"
click at [640, 106] on div "Transmission mensuelle des tableaux de saisie du temps de travail aux employés …" at bounding box center [622, 118] width 167 height 30
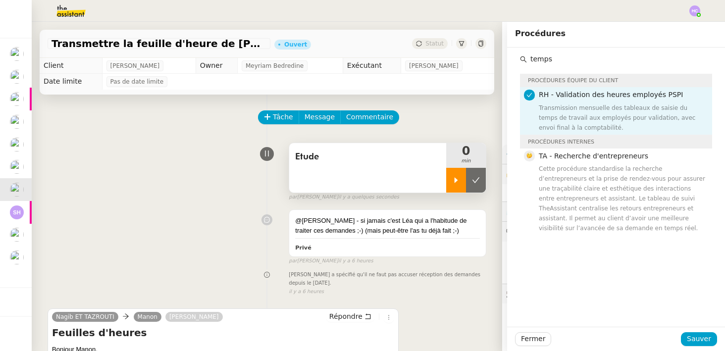
click at [452, 179] on icon at bounding box center [456, 180] width 8 height 8
click at [695, 337] on span "Sauver" at bounding box center [699, 338] width 24 height 11
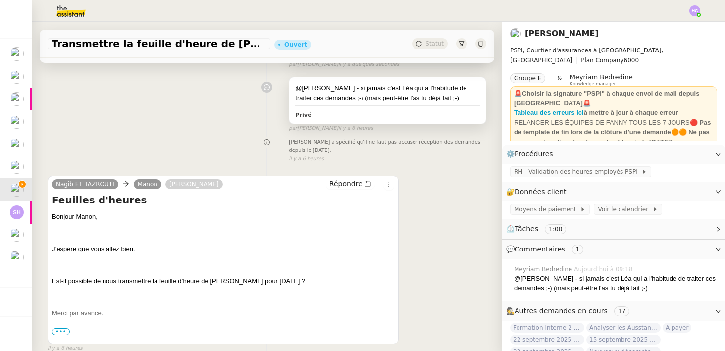
scroll to position [142, 0]
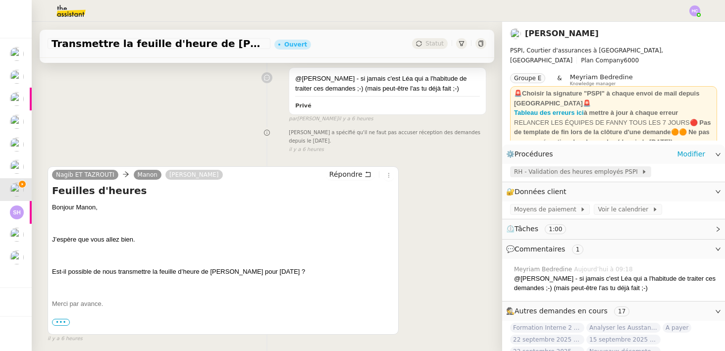
click at [533, 172] on span "RH - Validation des heures employés PSPI" at bounding box center [577, 172] width 127 height 10
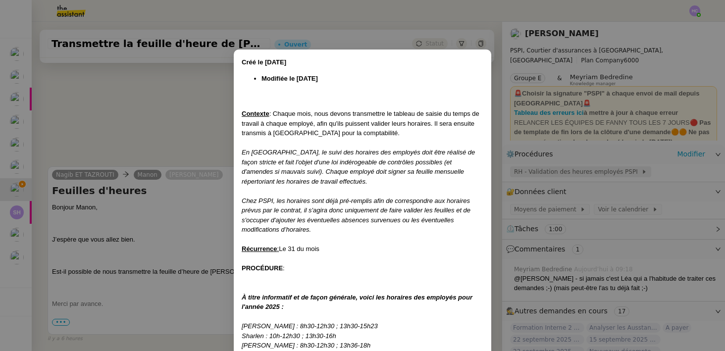
scroll to position [456, 0]
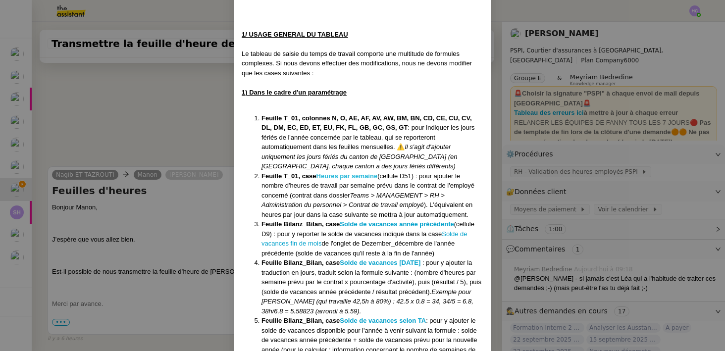
click at [352, 175] on strong "Heures par semaine" at bounding box center [347, 175] width 61 height 7
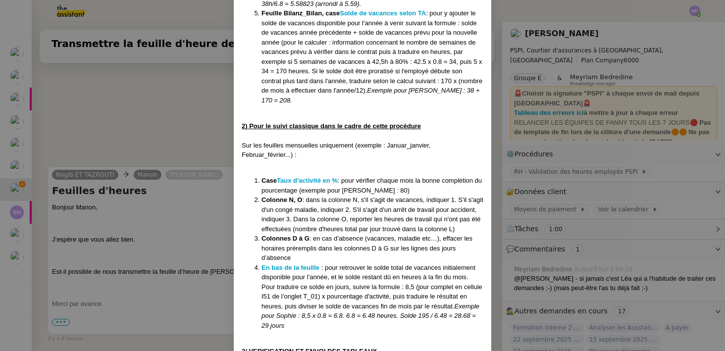
scroll to position [966, 0]
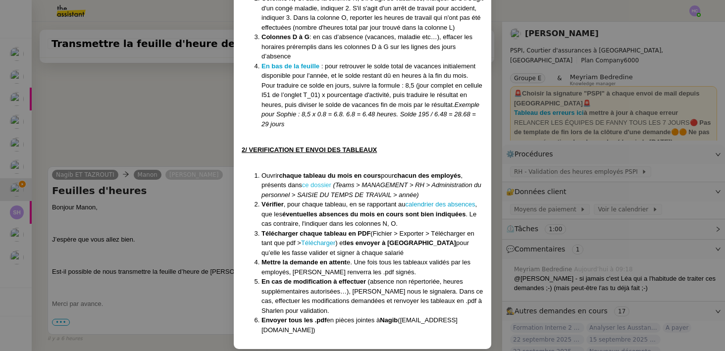
click at [315, 182] on link "ce dossier" at bounding box center [316, 184] width 29 height 7
click at [141, 111] on nz-modal-container "Créé le 08/08/2024 Modifiée le 01/09/25 Contexte : Chaque mois, nous devons tra…" at bounding box center [362, 175] width 725 height 351
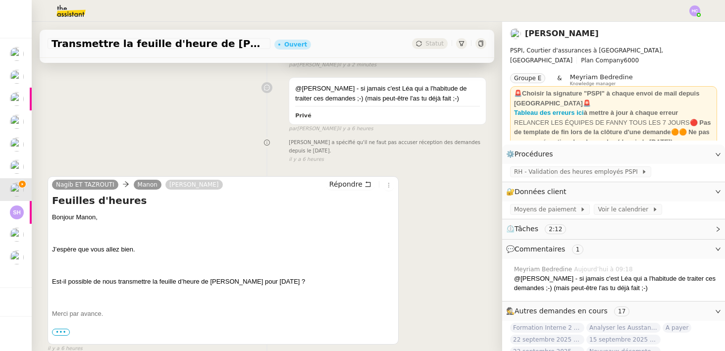
scroll to position [0, 0]
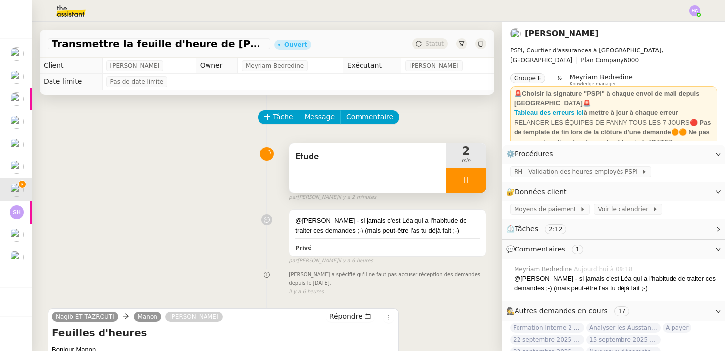
click at [462, 185] on div at bounding box center [466, 180] width 40 height 25
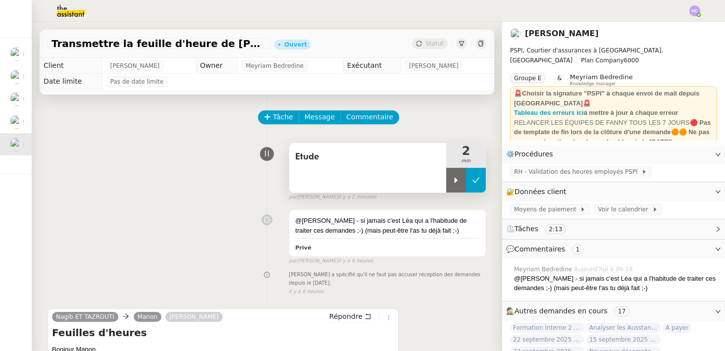
click at [472, 182] on icon at bounding box center [476, 180] width 8 height 8
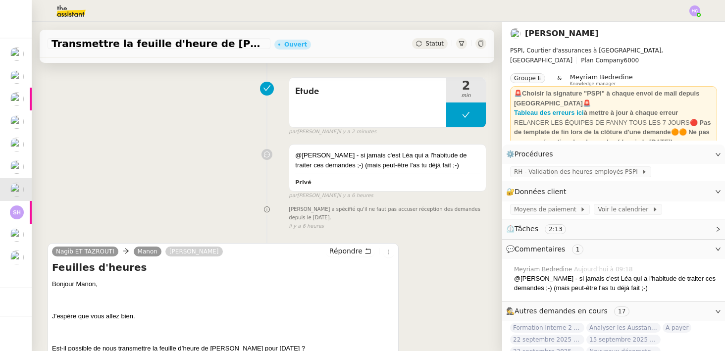
scroll to position [96, 0]
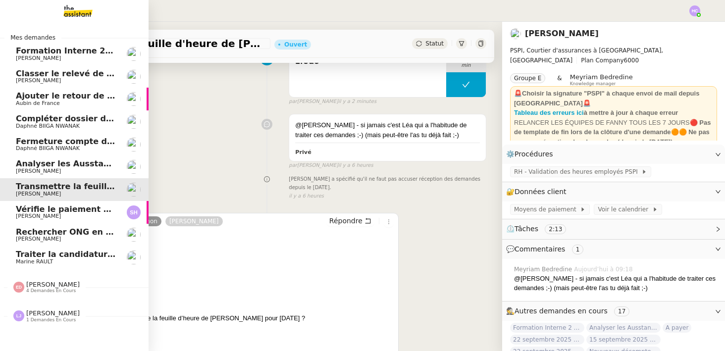
click at [59, 212] on span "Vérifie le paiement de la facture 24513" at bounding box center [103, 209] width 175 height 9
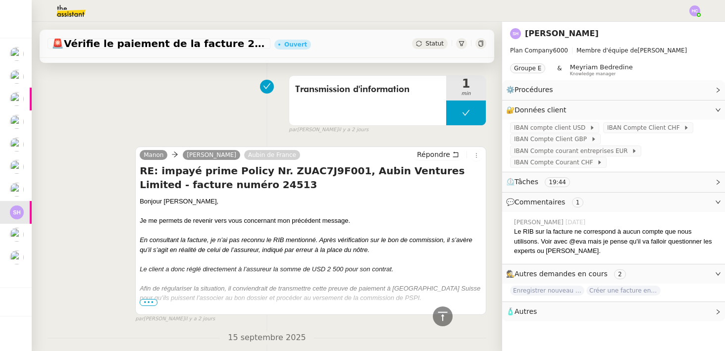
scroll to position [470, 0]
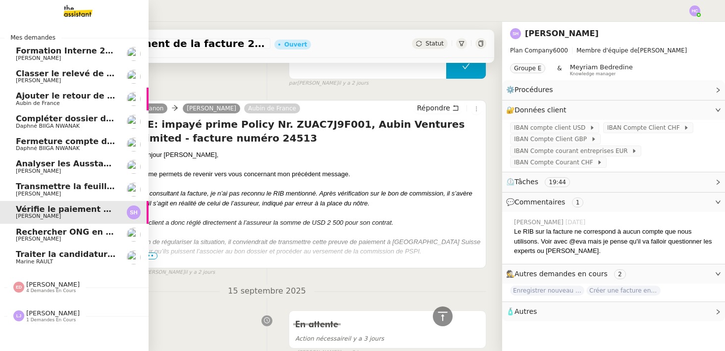
click at [25, 233] on span "Rechercher ONG en Suisse et lancer campagne" at bounding box center [153, 231] width 274 height 9
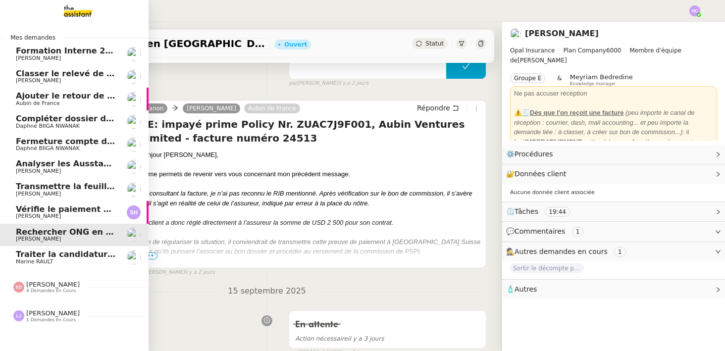
scroll to position [126, 0]
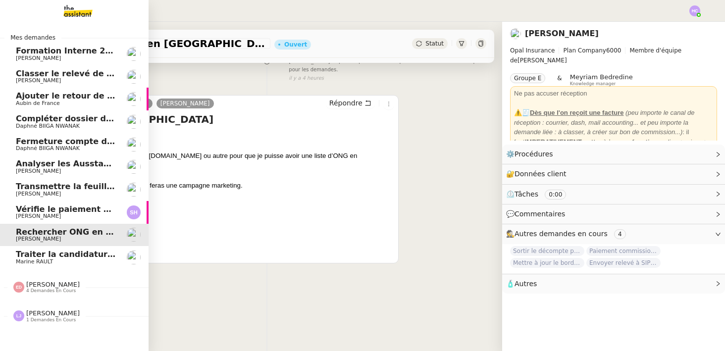
click at [73, 259] on span "Marine RAULT" at bounding box center [66, 262] width 100 height 6
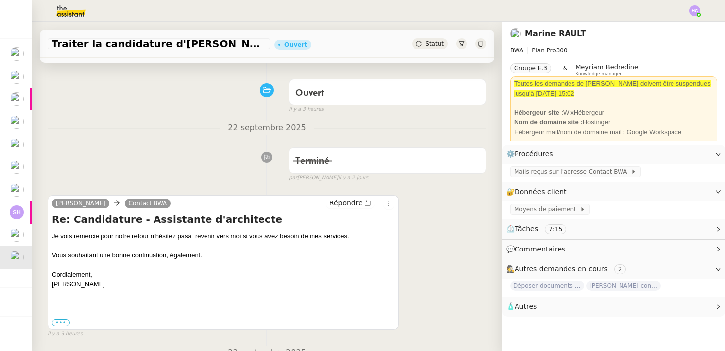
scroll to position [76, 0]
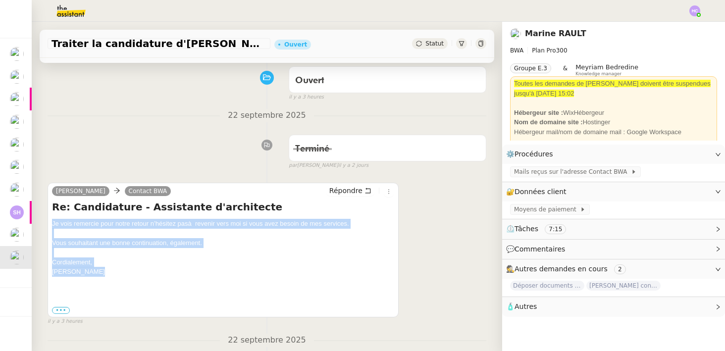
drag, startPoint x: 99, startPoint y: 272, endPoint x: 42, endPoint y: 224, distance: 74.2
copy div "Je vois remercie pour notre retour n’hésitez pasà revenir vers moi si vous avez…"
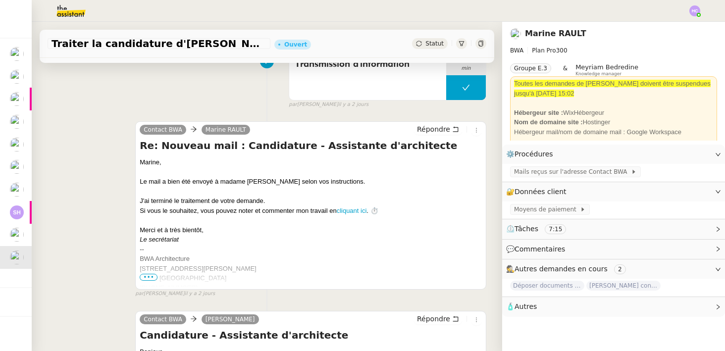
scroll to position [439, 0]
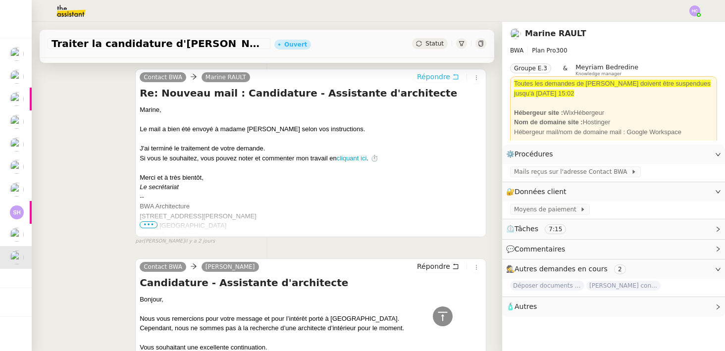
click at [437, 76] on span "Répondre" at bounding box center [433, 77] width 33 height 10
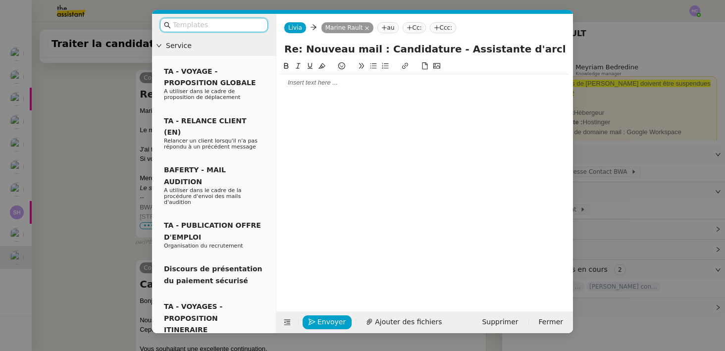
scroll to position [515, 0]
click at [313, 85] on div at bounding box center [424, 82] width 289 height 9
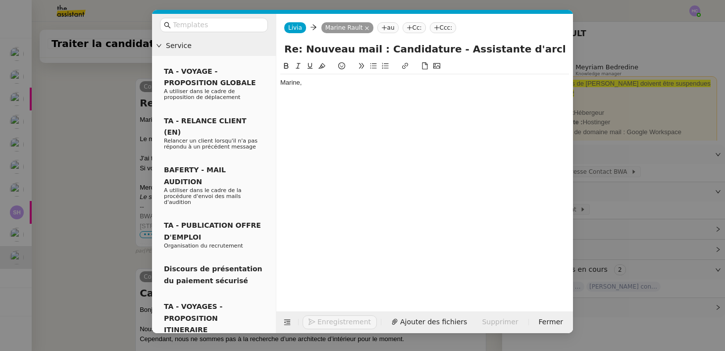
scroll to position [544, 0]
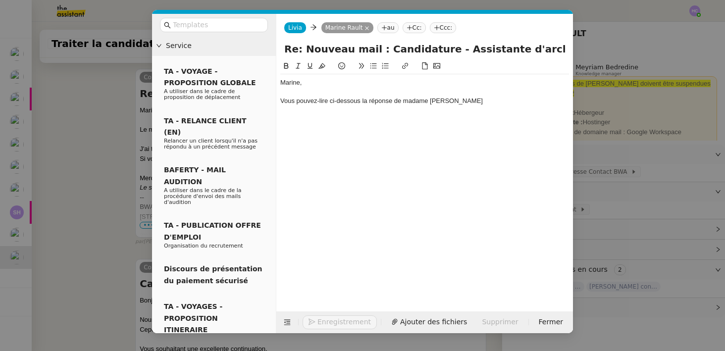
click at [112, 126] on nz-modal-container "Service TA - VOYAGE - PROPOSITION GLOBALE A utiliser dans le cadre de propositi…" at bounding box center [362, 175] width 725 height 351
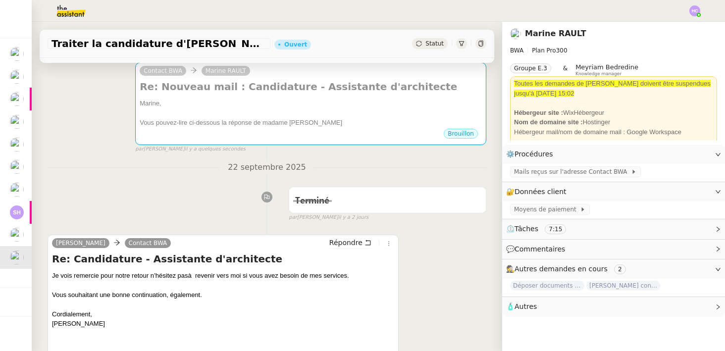
scroll to position [0, 0]
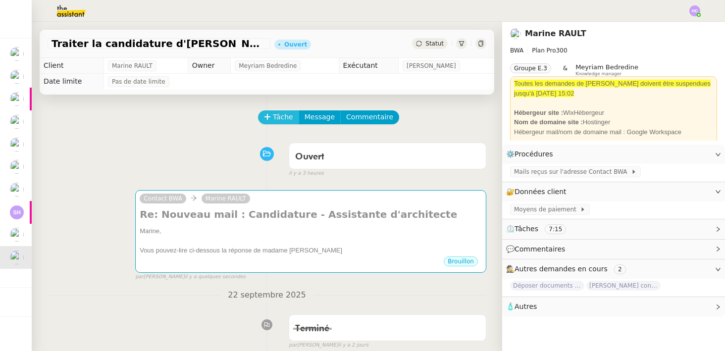
click at [282, 117] on span "Tâche" at bounding box center [283, 116] width 20 height 11
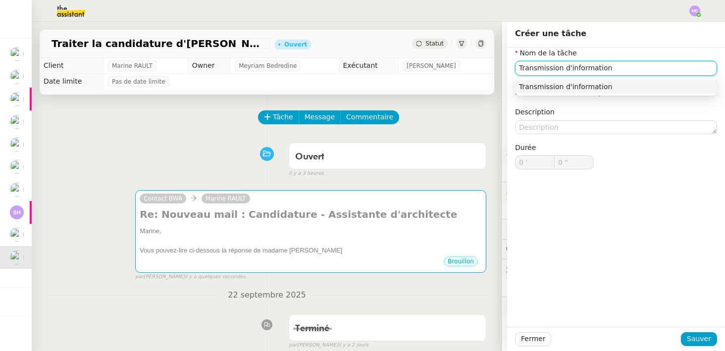
click at [622, 88] on div "Transmission d'information" at bounding box center [616, 86] width 194 height 9
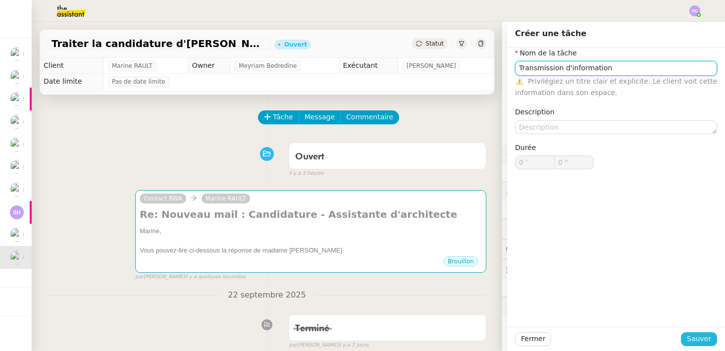
type input "Transmission d'information"
click at [697, 333] on button "Sauver" at bounding box center [699, 340] width 36 height 14
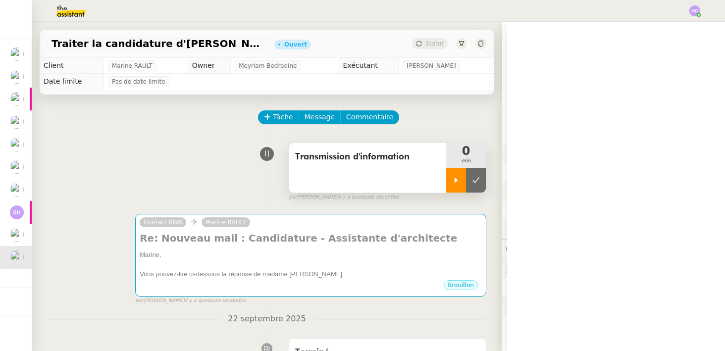
click at [458, 183] on icon at bounding box center [456, 180] width 8 height 8
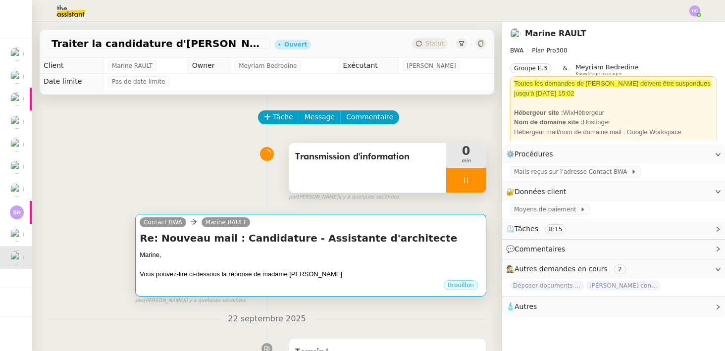
click at [373, 240] on h4 "Re: Nouveau mail : Candidature - Assistante d'architecte" at bounding box center [311, 238] width 342 height 14
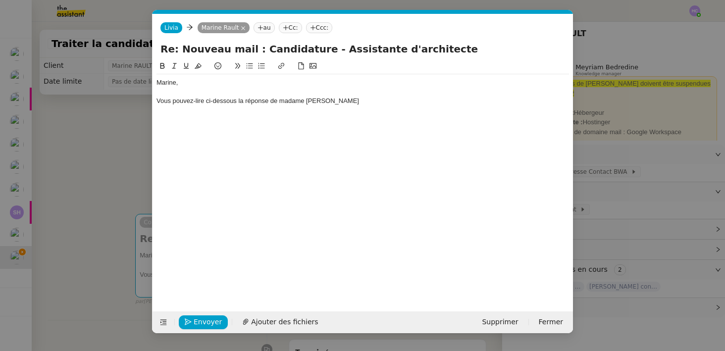
scroll to position [0, 21]
click at [339, 102] on div "Vous pouvez-lire ci-dessous la réponse de madame Baccar" at bounding box center [363, 101] width 413 height 9
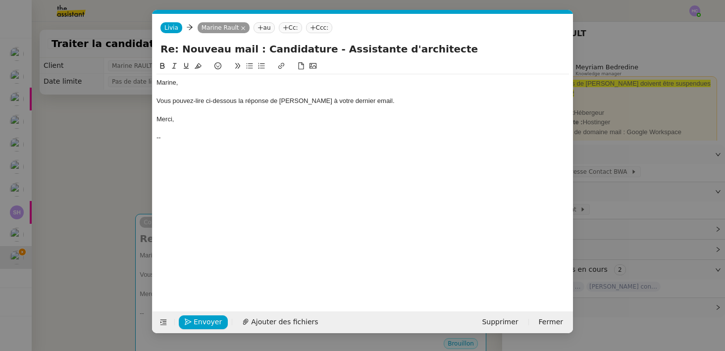
scroll to position [0, 0]
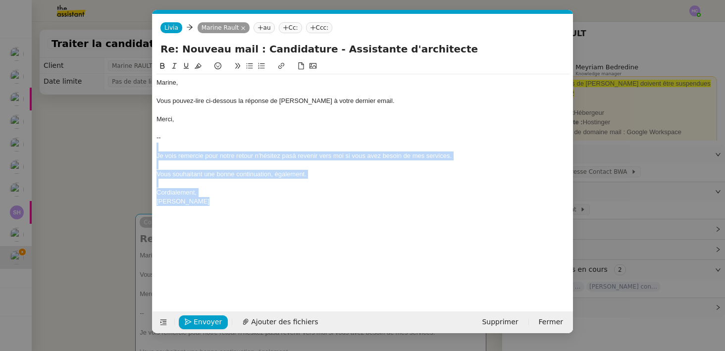
drag, startPoint x: 223, startPoint y: 201, endPoint x: 146, endPoint y: 147, distance: 94.3
click at [146, 147] on nz-modal-container "Service TA - VOYAGE - PROPOSITION GLOBALE A utiliser dans le cadre de propositi…" at bounding box center [362, 175] width 725 height 351
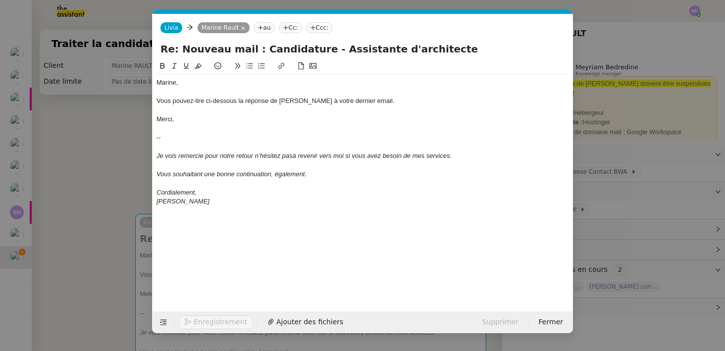
click at [119, 169] on nz-modal-container "Service TA - VOYAGE - PROPOSITION GLOBALE A utiliser dans le cadre de propositi…" at bounding box center [362, 175] width 725 height 351
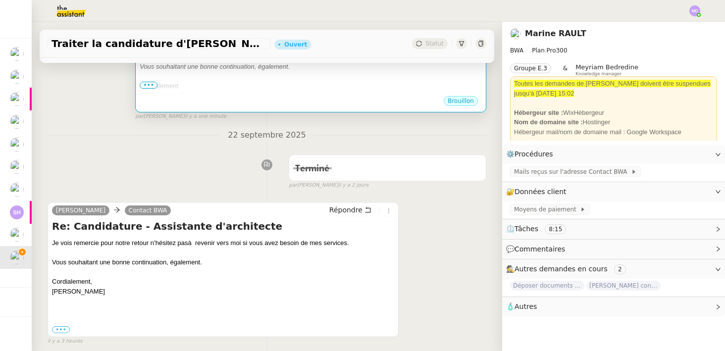
scroll to position [301, 0]
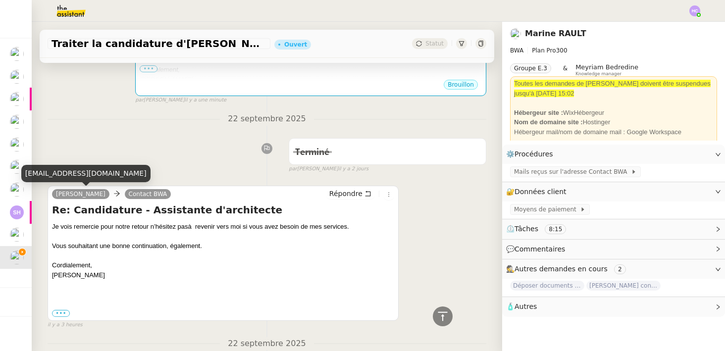
click at [77, 171] on div "inesb.archinterieur@gmail.com" at bounding box center [85, 173] width 129 height 17
copy div "inesb.archinterieur@gmail.com"
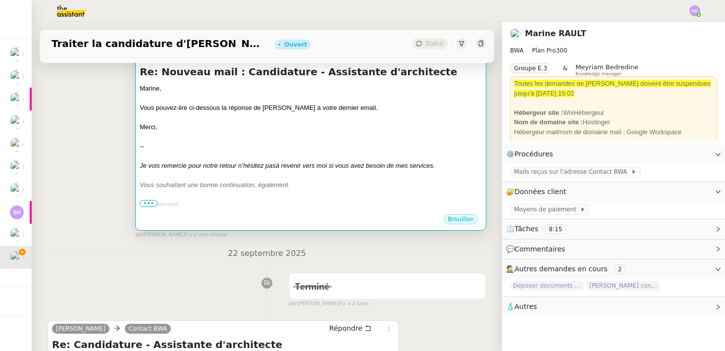
scroll to position [160, 0]
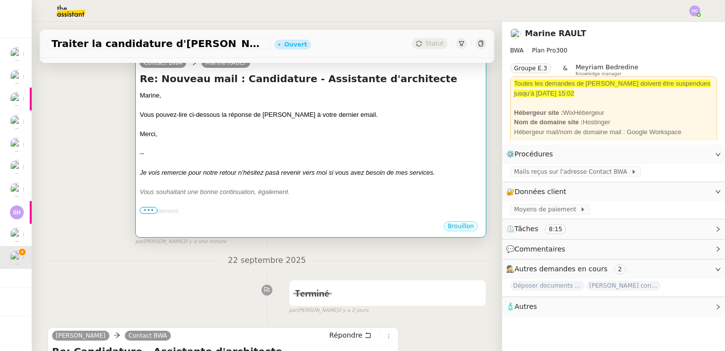
click at [212, 136] on div "Merci," at bounding box center [311, 134] width 342 height 10
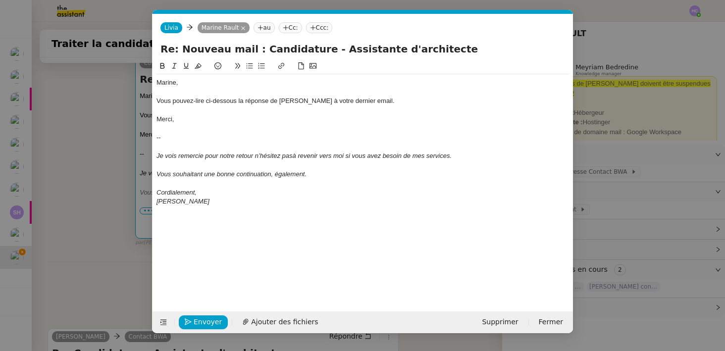
scroll to position [0, 21]
click at [172, 144] on div at bounding box center [363, 147] width 413 height 9
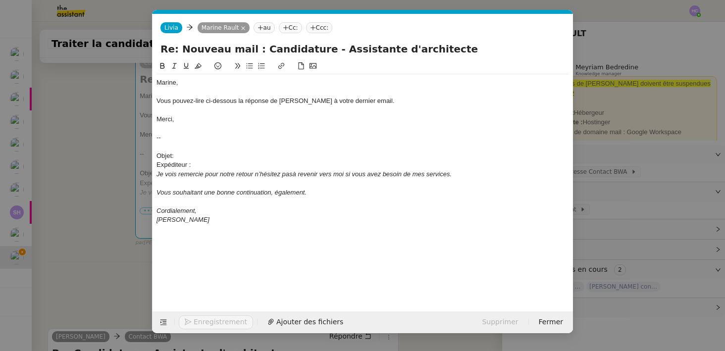
scroll to position [0, 0]
click at [98, 179] on nz-modal-container "Service TA - VOYAGE - PROPOSITION GLOBALE A utiliser dans le cadre de propositi…" at bounding box center [362, 175] width 725 height 351
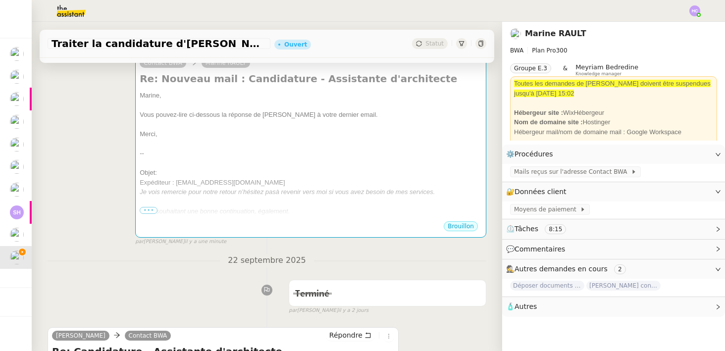
scroll to position [317, 0]
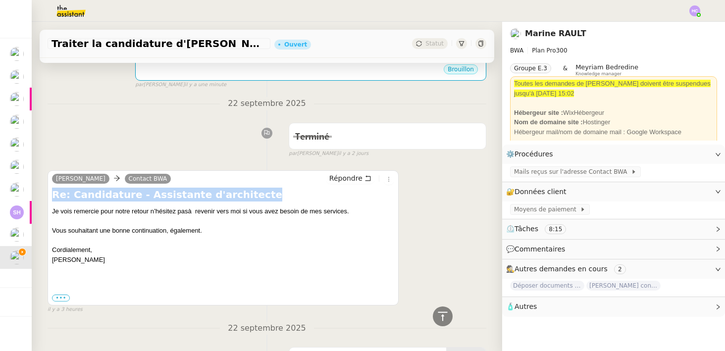
drag, startPoint x: 242, startPoint y: 194, endPoint x: 45, endPoint y: 195, distance: 197.2
copy h4 "Re: Candidature - Assistante d'architecte"
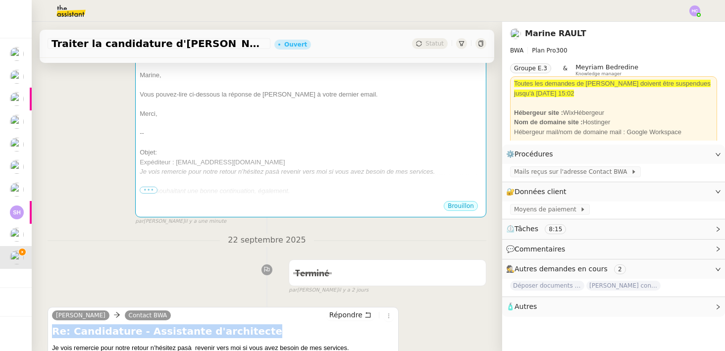
scroll to position [119, 0]
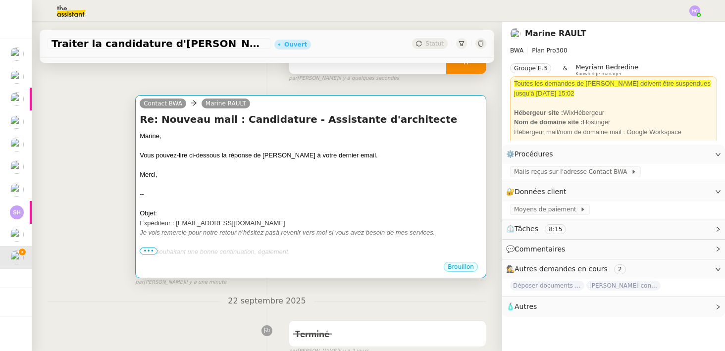
click at [210, 178] on div "Merci," at bounding box center [311, 175] width 342 height 10
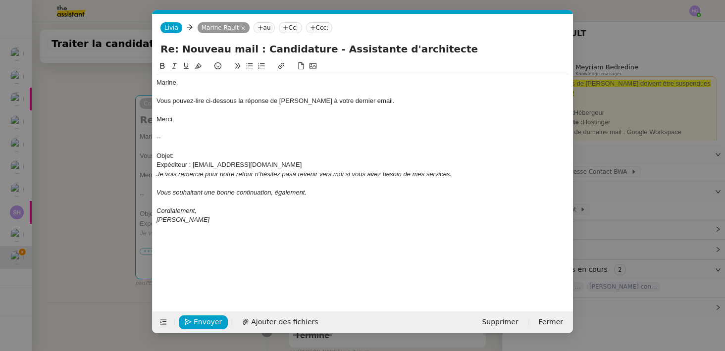
scroll to position [0, 21]
click at [186, 155] on div "Objet:" at bounding box center [363, 156] width 413 height 9
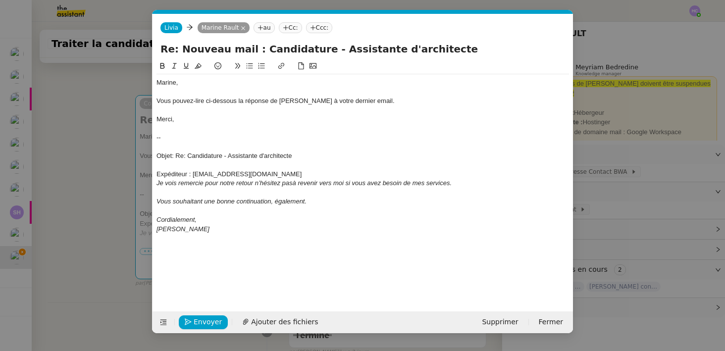
scroll to position [0, 0]
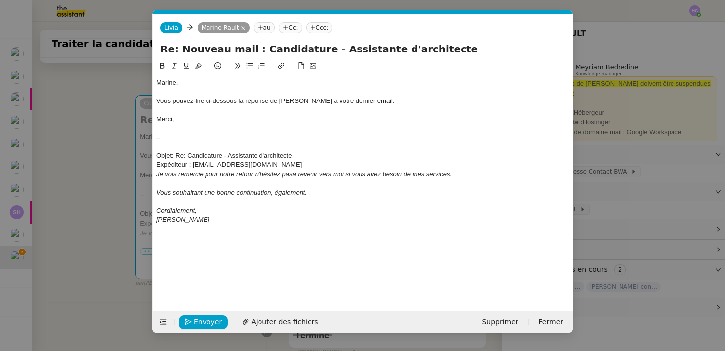
click at [292, 166] on div "Expéditeur : inesb.archinterieur@gmail.com" at bounding box center [363, 165] width 413 height 9
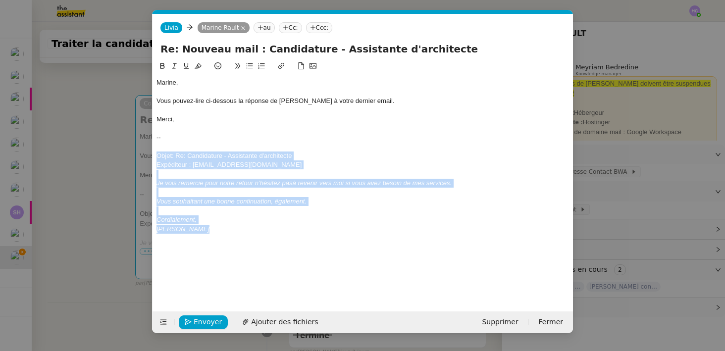
drag, startPoint x: 217, startPoint y: 229, endPoint x: 155, endPoint y: 156, distance: 96.0
click at [155, 156] on nz-spin "Marine, Vous pouvez-lire ci-dessous la réponse de madame Baccar à votre dernier…" at bounding box center [363, 180] width 421 height 240
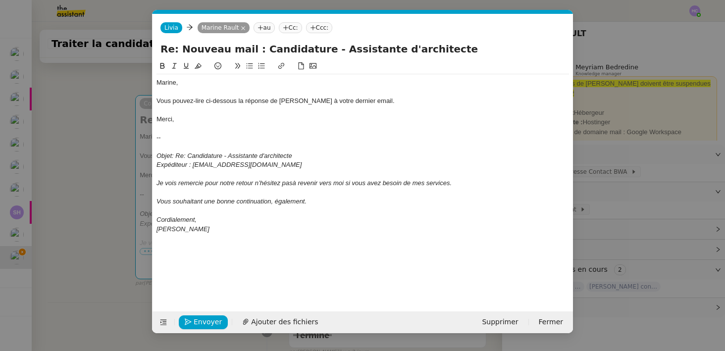
click at [206, 126] on div at bounding box center [363, 128] width 413 height 9
click at [105, 243] on nz-modal-container "Service TA - VOYAGE - PROPOSITION GLOBALE A utiliser dans le cadre de propositi…" at bounding box center [362, 175] width 725 height 351
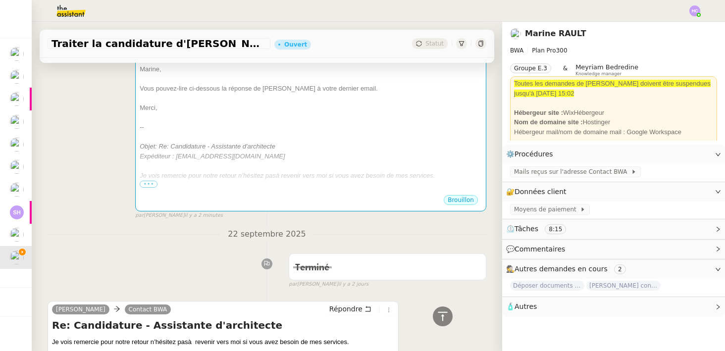
scroll to position [180, 0]
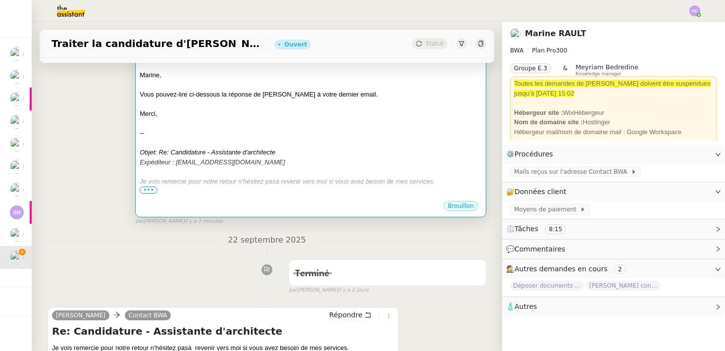
click at [309, 134] on div "--" at bounding box center [311, 133] width 342 height 10
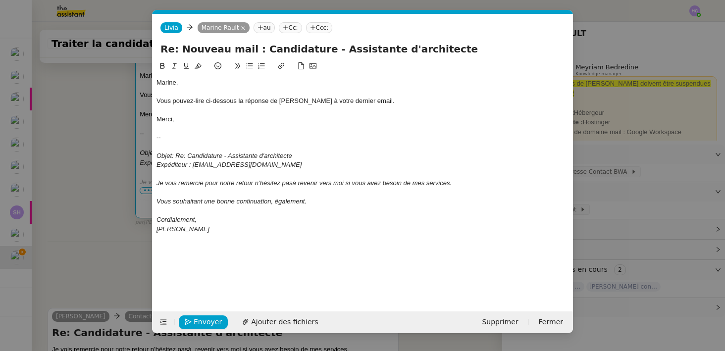
scroll to position [0, 21]
click at [194, 103] on div "Vous pouvez-lire ci-dessous la réponse de madame Baccar à votre dernier email." at bounding box center [363, 101] width 413 height 9
click at [236, 115] on div "Merci," at bounding box center [363, 119] width 413 height 9
click at [195, 325] on span "Envoyer" at bounding box center [208, 322] width 28 height 11
click at [195, 322] on span "Confirmer l'envoi" at bounding box center [223, 322] width 59 height 11
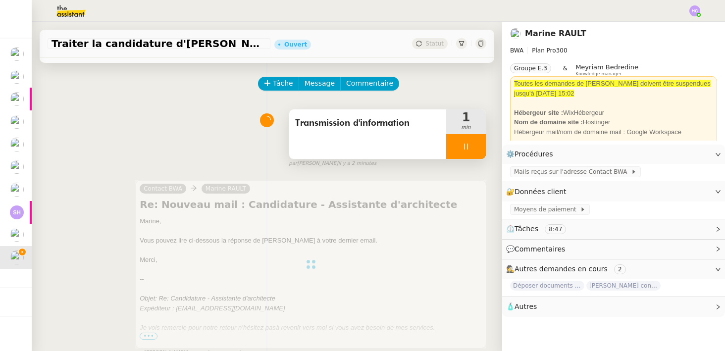
scroll to position [0, 0]
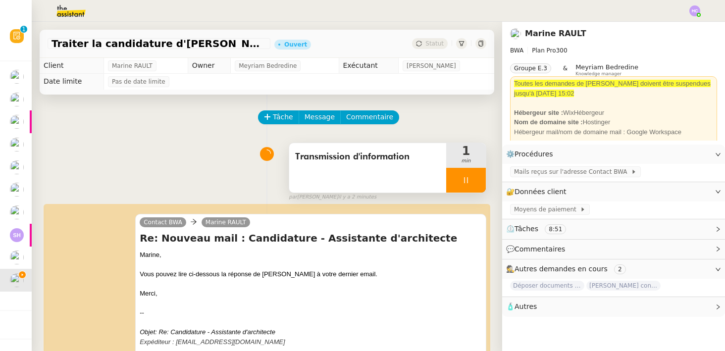
click at [453, 185] on div at bounding box center [466, 180] width 40 height 25
click at [473, 182] on icon at bounding box center [476, 180] width 8 height 8
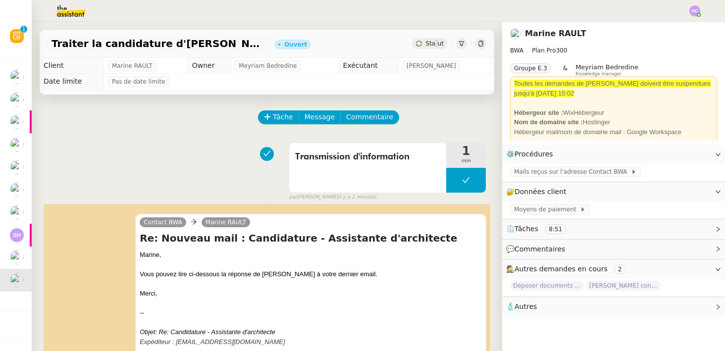
click at [437, 43] on span "Statut" at bounding box center [435, 43] width 18 height 7
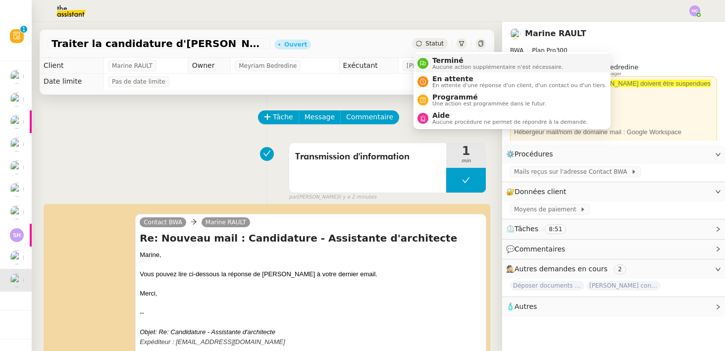
click at [446, 62] on span "Terminé" at bounding box center [498, 60] width 131 height 8
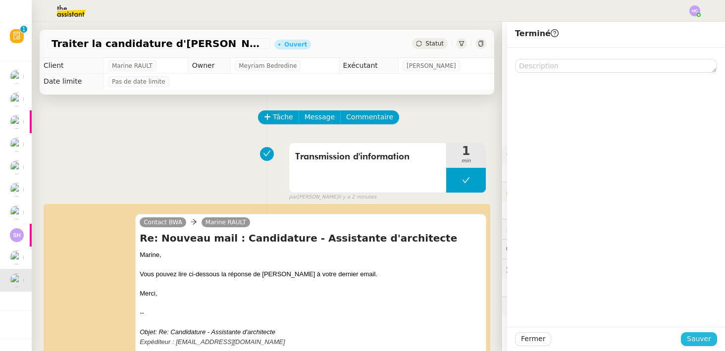
click at [692, 341] on span "Sauver" at bounding box center [699, 338] width 24 height 11
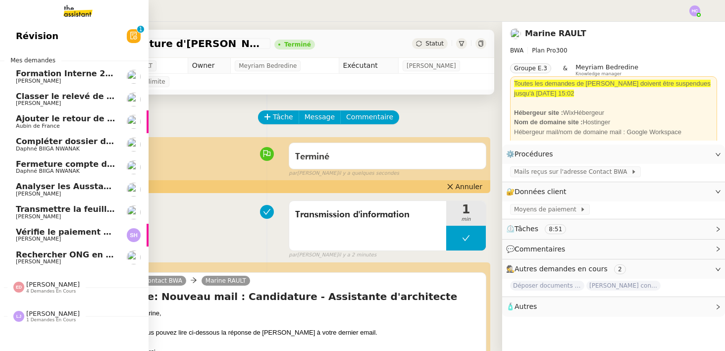
click at [69, 253] on span "Rechercher ONG en Suisse et lancer campagne" at bounding box center [153, 254] width 274 height 9
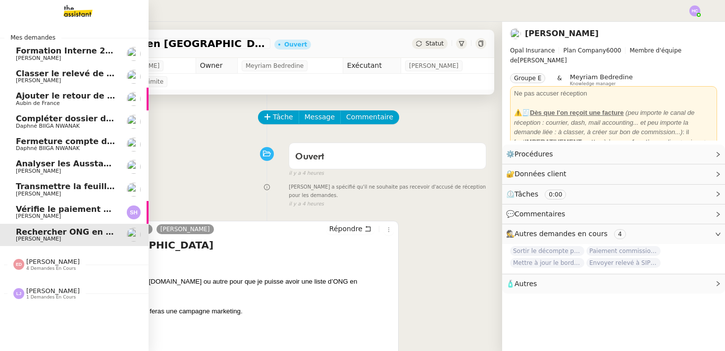
click at [113, 78] on span "Sophie Mouraire" at bounding box center [66, 81] width 100 height 6
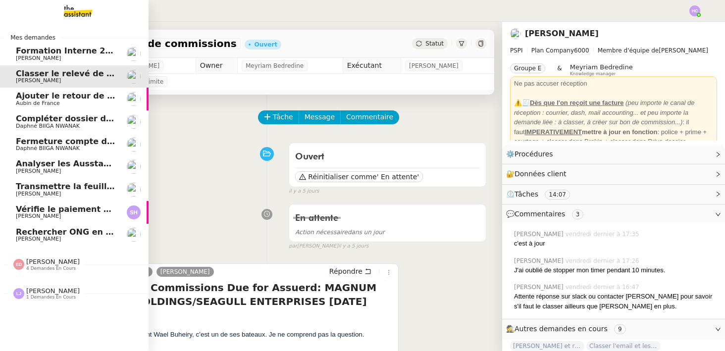
click at [42, 96] on span "Ajouter le retour de crédit à la commission" at bounding box center [112, 95] width 192 height 9
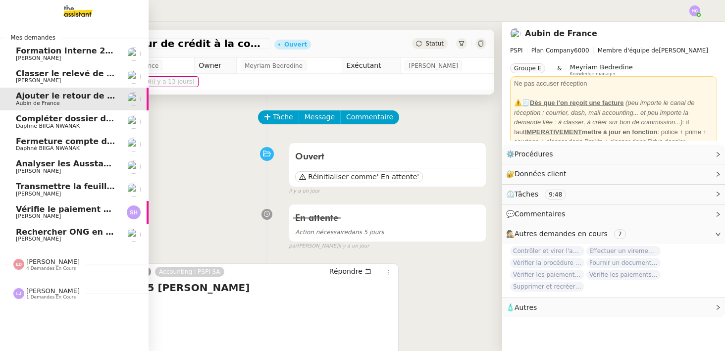
click at [34, 120] on span "Compléter dossier domiciliation asso sur Se Domicilier" at bounding box center [138, 118] width 244 height 9
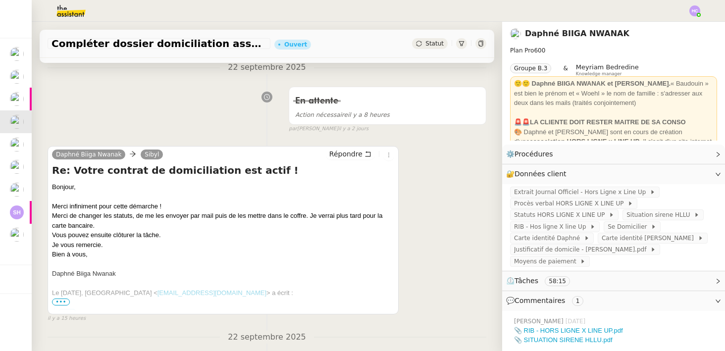
scroll to position [131, 0]
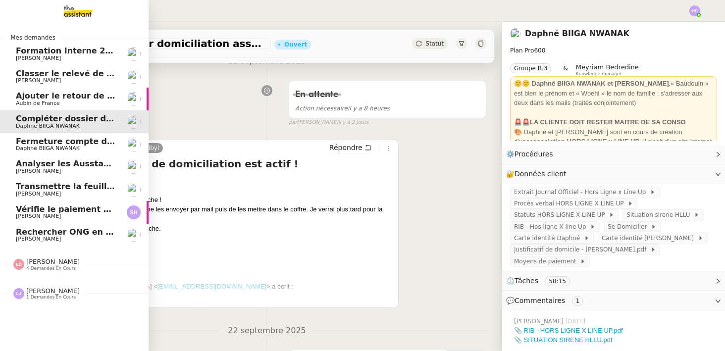
click at [43, 138] on span "Fermeture compte domiciliation Kandbaz" at bounding box center [108, 141] width 185 height 9
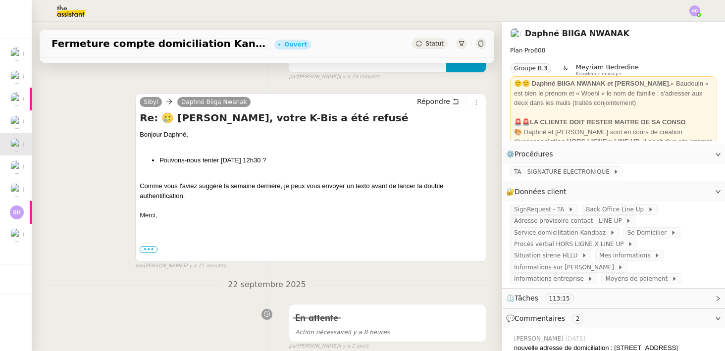
scroll to position [121, 0]
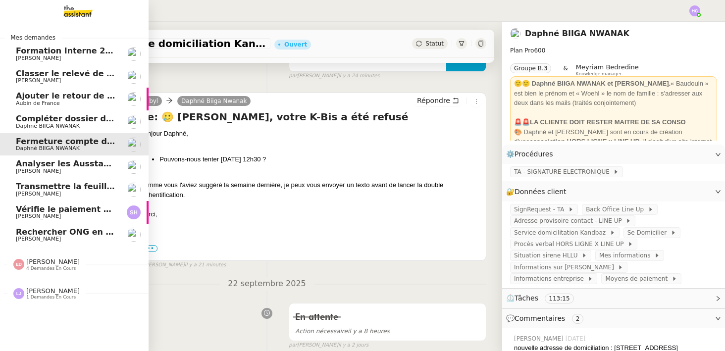
click at [37, 163] on span "Analyser les Ausstandsmeldungen" at bounding box center [93, 163] width 154 height 9
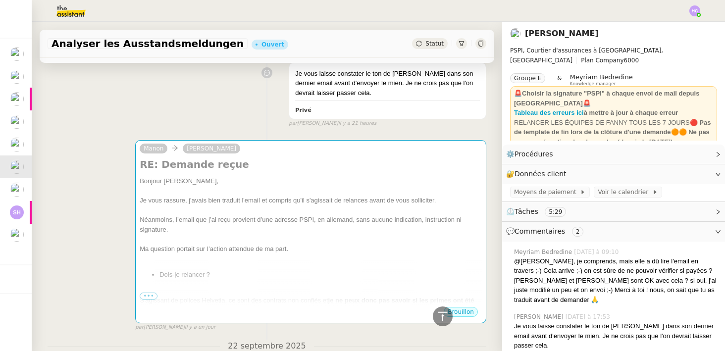
scroll to position [320, 0]
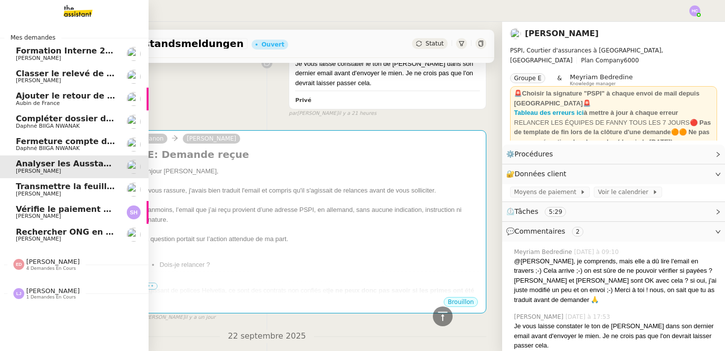
click at [91, 188] on span "Transmettre la feuille d'heure de Johanna" at bounding box center [127, 186] width 223 height 9
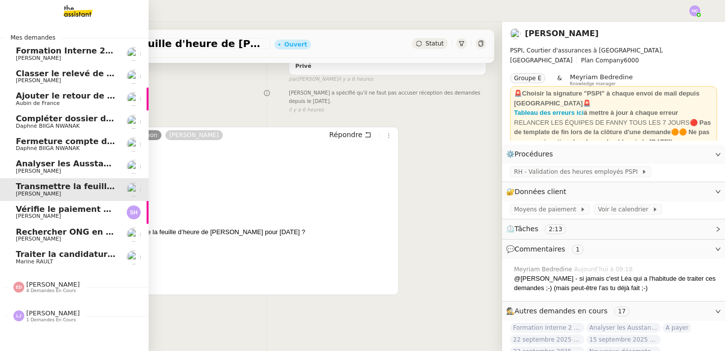
click at [41, 212] on span "Vérifie le paiement de la facture 24513" at bounding box center [103, 209] width 175 height 9
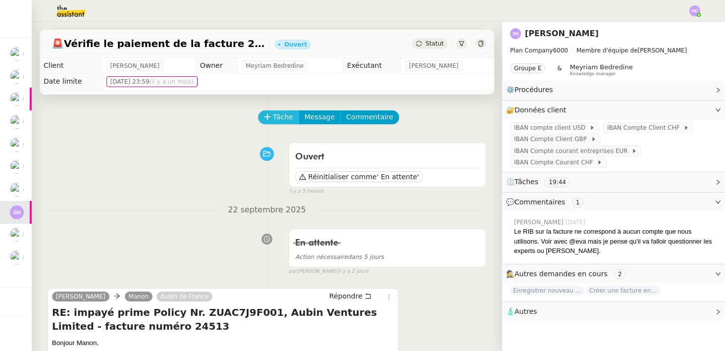
click at [282, 114] on span "Tâche" at bounding box center [283, 116] width 20 height 11
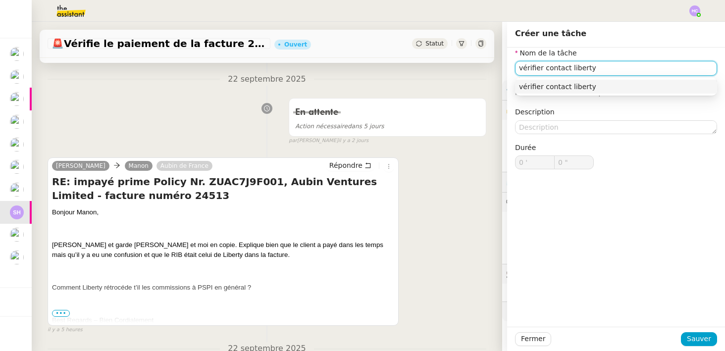
scroll to position [131, 0]
click at [522, 69] on input "vérifier contact liberty" at bounding box center [616, 68] width 202 height 14
click at [546, 68] on input "Vérifier contact liberty" at bounding box center [616, 68] width 202 height 14
click at [602, 71] on input "Vérifier si on a un contact liberty" at bounding box center [616, 68] width 202 height 14
click at [635, 88] on div "Vérifier si on a un contact chez liberty" at bounding box center [616, 86] width 194 height 9
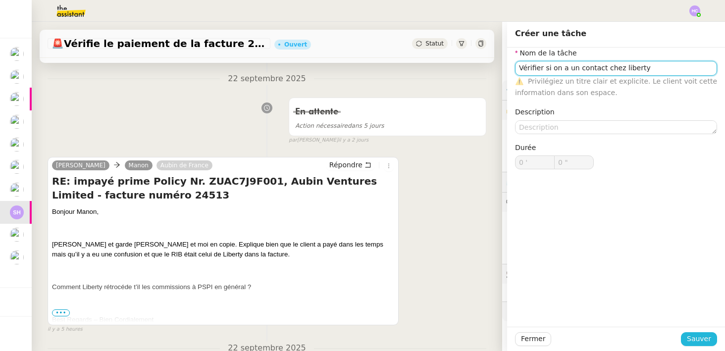
type input "Vérifier si on a un contact chez liberty"
click at [694, 338] on span "Sauver" at bounding box center [699, 338] width 24 height 11
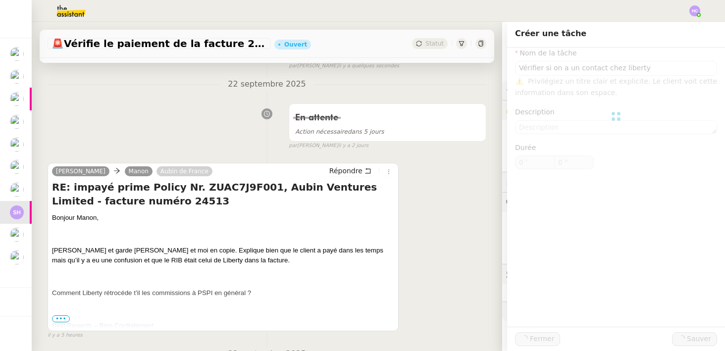
scroll to position [137, 0]
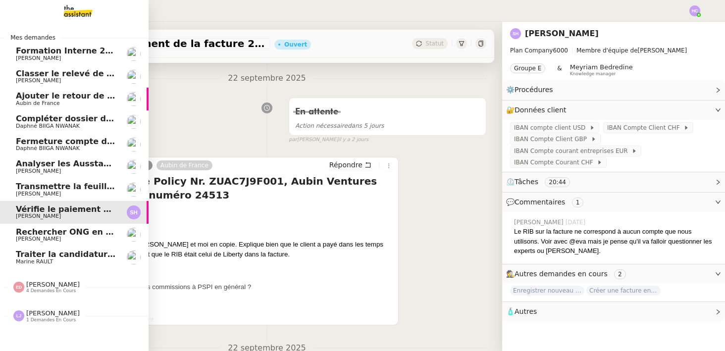
click at [66, 77] on span "Classer le relevé de commissions" at bounding box center [90, 73] width 148 height 9
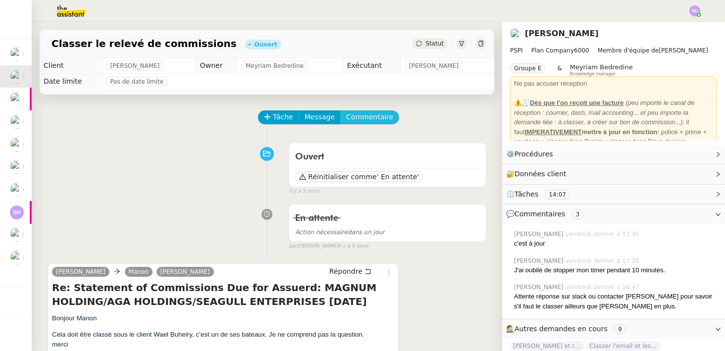
click at [362, 115] on span "Commentaire" at bounding box center [369, 116] width 47 height 11
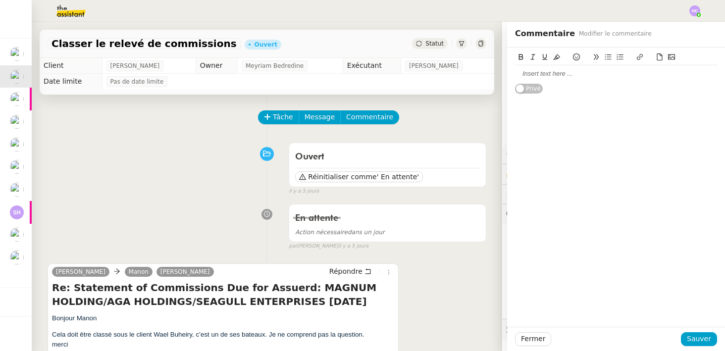
click at [557, 79] on div at bounding box center [616, 73] width 202 height 17
click at [695, 334] on span "Sauver" at bounding box center [699, 338] width 24 height 11
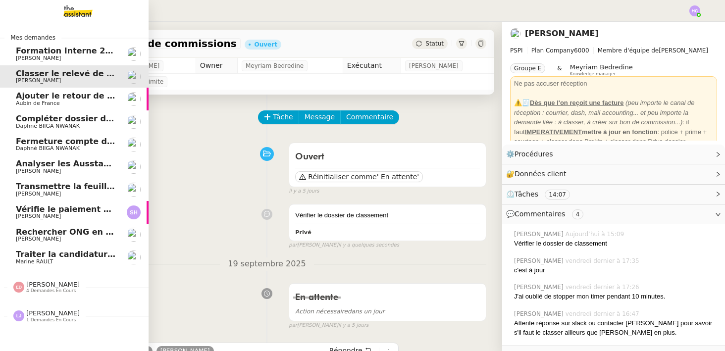
click at [23, 97] on span "Ajouter le retour de crédit à la commission" at bounding box center [112, 95] width 192 height 9
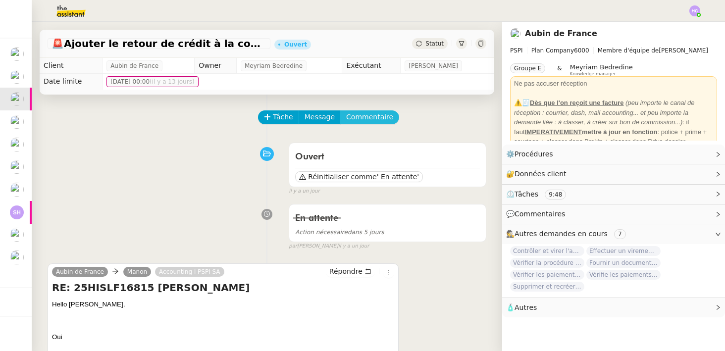
click at [380, 120] on span "Commentaire" at bounding box center [369, 116] width 47 height 11
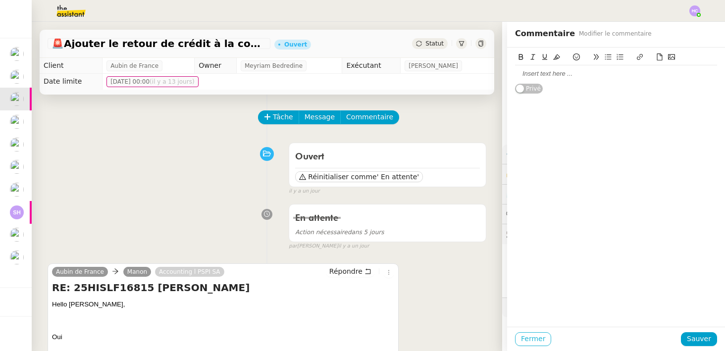
click at [524, 344] on span "Fermer" at bounding box center [533, 338] width 24 height 11
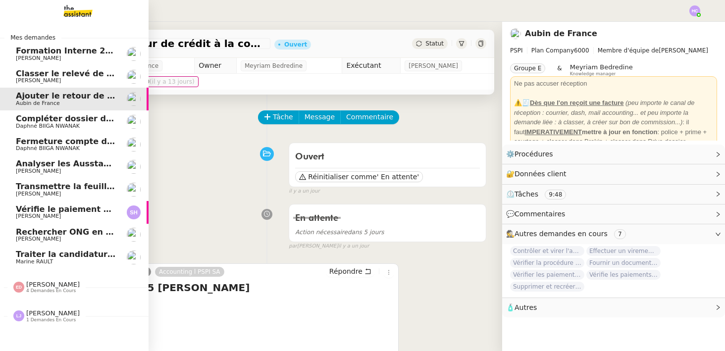
click at [36, 122] on span "Compléter dossier domiciliation asso sur Se Domicilier" at bounding box center [138, 118] width 244 height 9
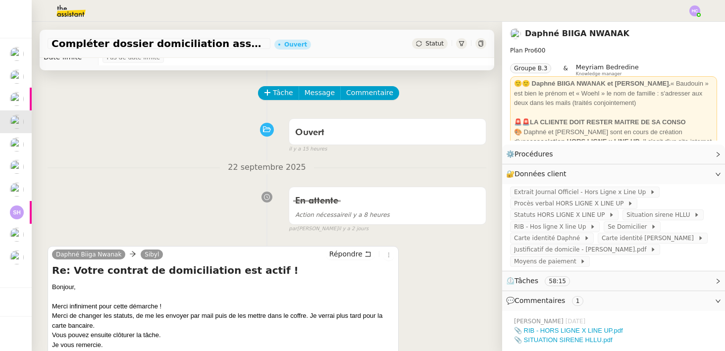
scroll to position [26, 0]
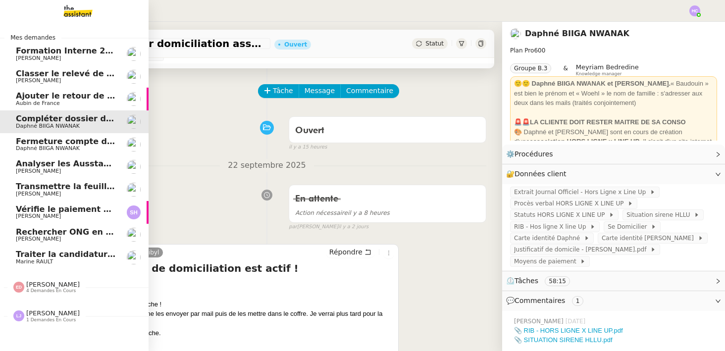
click at [29, 167] on span "Analyser les Ausstandsmeldungen" at bounding box center [93, 163] width 154 height 9
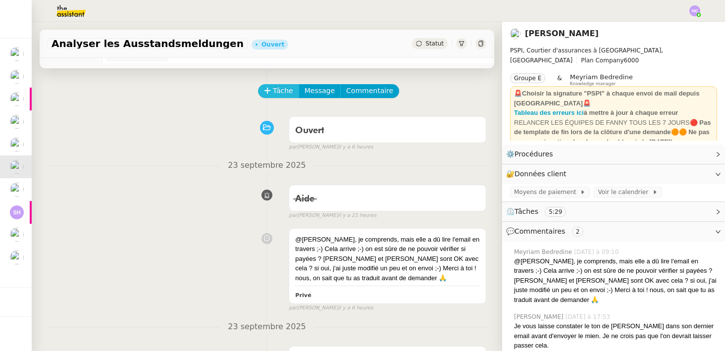
click at [280, 94] on span "Tâche" at bounding box center [283, 90] width 20 height 11
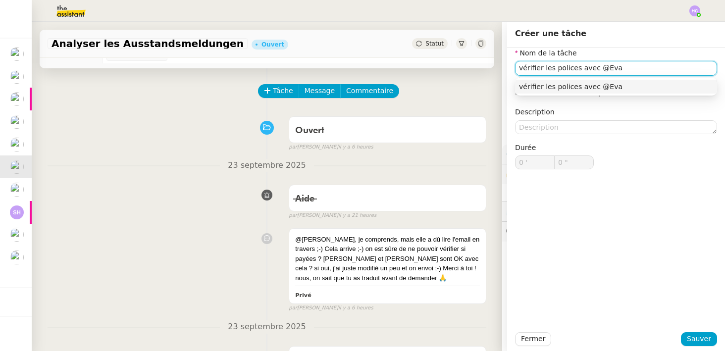
click at [526, 85] on div "vérifier les polices avec @Eva" at bounding box center [616, 86] width 194 height 9
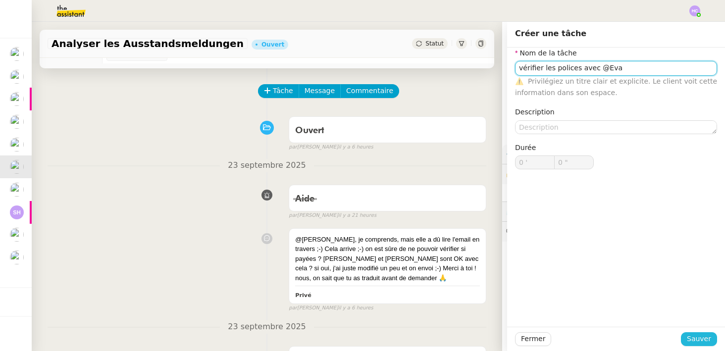
type input "vérifier les polices avec @Eva"
click at [704, 341] on span "Sauver" at bounding box center [699, 338] width 24 height 11
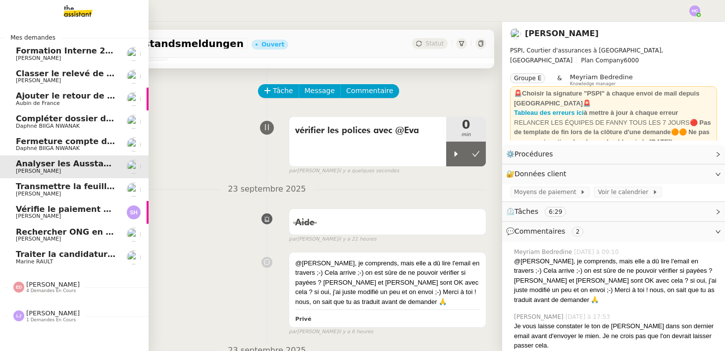
click at [34, 192] on span "Fanny Eyraud" at bounding box center [38, 194] width 45 height 6
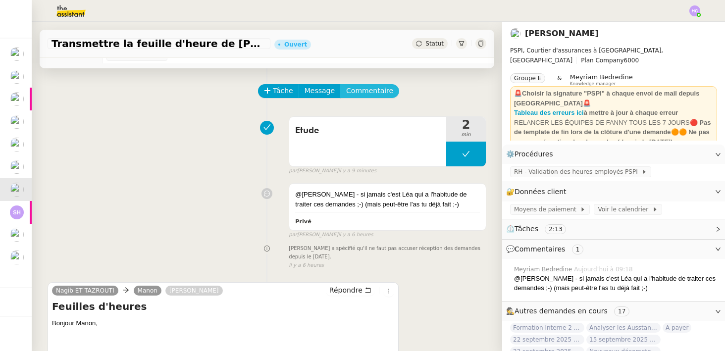
click at [347, 90] on span "Commentaire" at bounding box center [369, 90] width 47 height 11
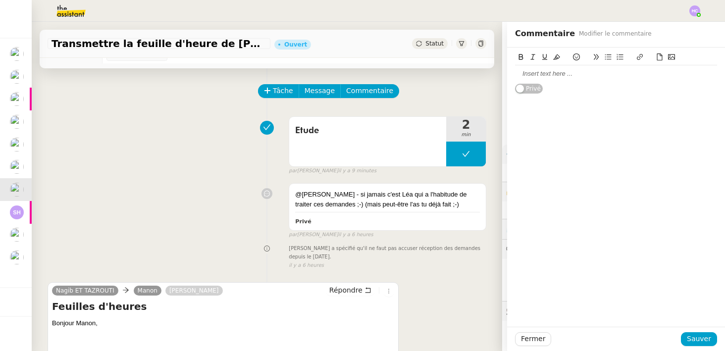
click at [528, 74] on div at bounding box center [616, 73] width 202 height 9
click at [700, 339] on span "Sauver" at bounding box center [699, 338] width 24 height 11
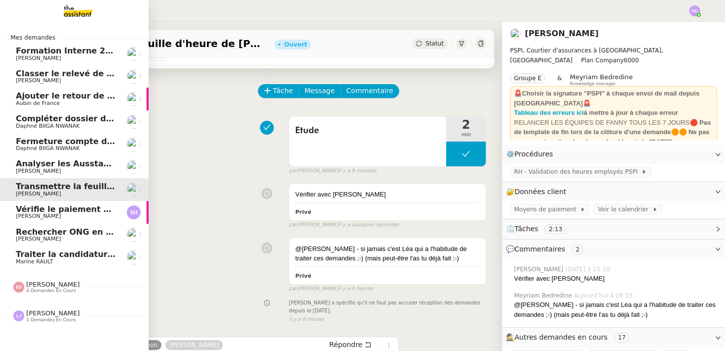
click at [39, 212] on span "Vérifie le paiement de la facture 24513" at bounding box center [103, 209] width 175 height 9
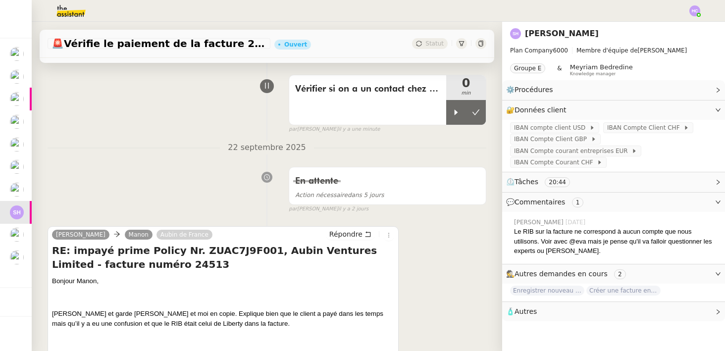
scroll to position [28, 0]
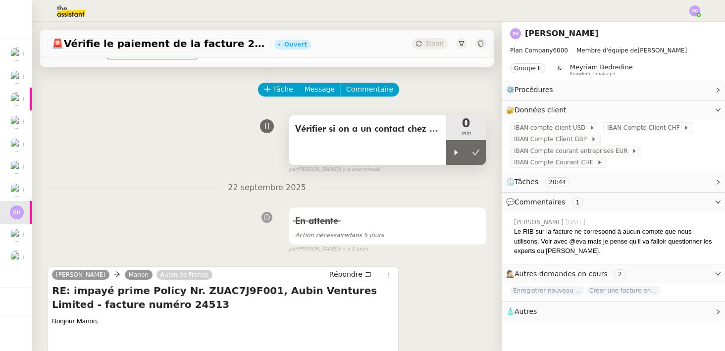
click at [396, 131] on span "Vérifier si on a un contact chez liberty" at bounding box center [367, 129] width 145 height 15
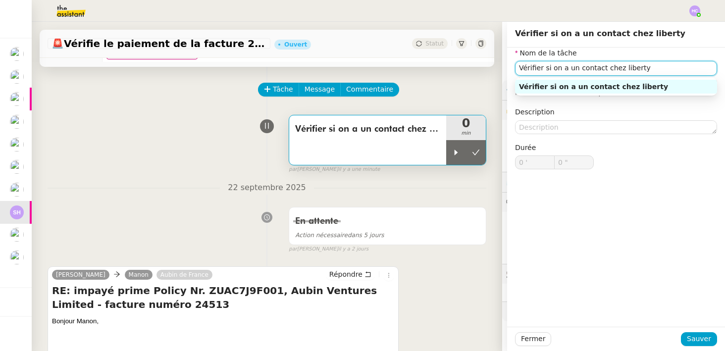
drag, startPoint x: 653, startPoint y: 68, endPoint x: 487, endPoint y: 68, distance: 166.0
click at [487, 68] on app-ticket "🚨 Vérifie le paiement de la facture 24513 Ouvert Statut Client Sarah Hadj Owner…" at bounding box center [379, 187] width 694 height 330
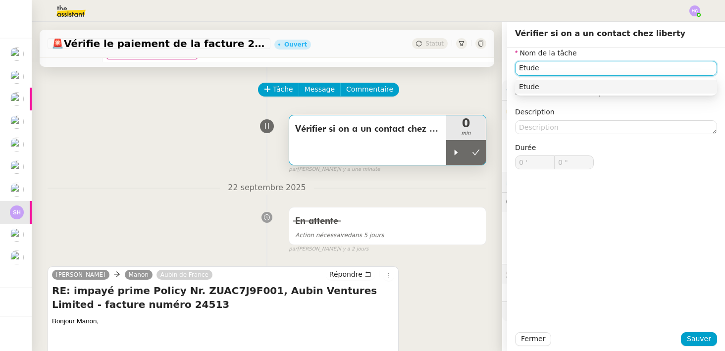
click at [524, 87] on div "Etude" at bounding box center [616, 86] width 194 height 9
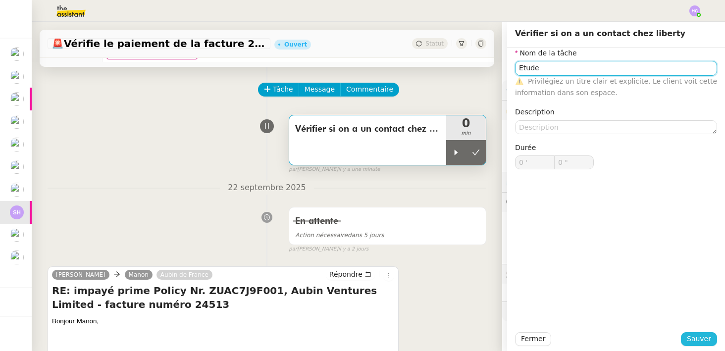
type input "Etude"
click at [704, 337] on span "Sauver" at bounding box center [699, 338] width 24 height 11
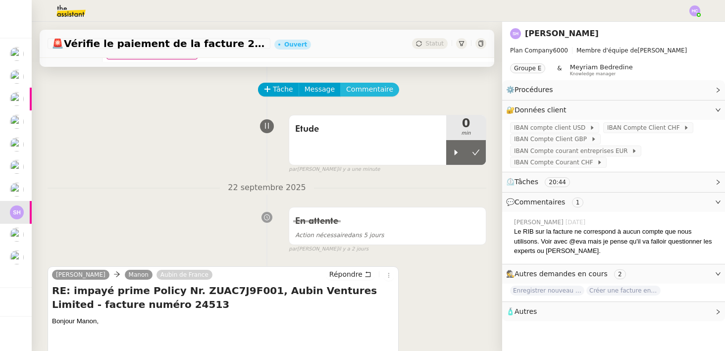
click at [357, 84] on span "Commentaire" at bounding box center [369, 89] width 47 height 11
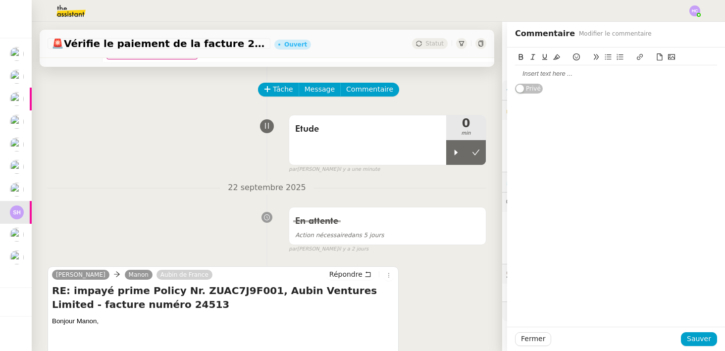
click at [526, 76] on div at bounding box center [616, 73] width 202 height 9
click at [687, 335] on button "Sauver" at bounding box center [699, 340] width 36 height 14
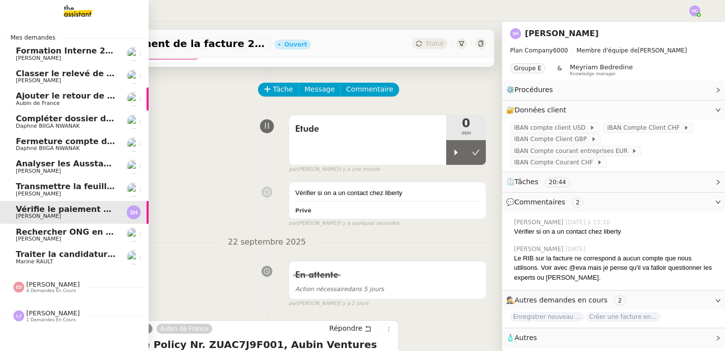
click at [36, 232] on span "Rechercher ONG en Suisse et lancer campagne" at bounding box center [153, 231] width 274 height 9
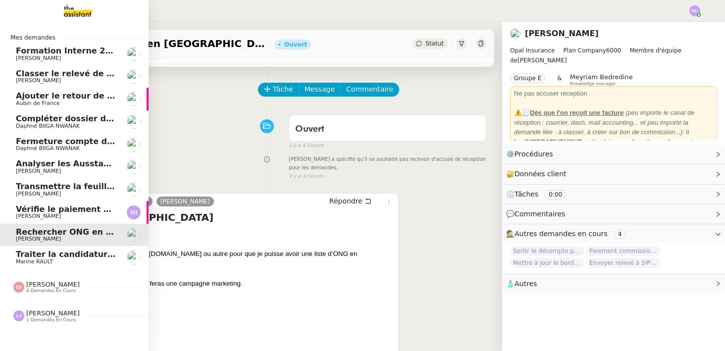
click at [39, 255] on span "Traiter la candidature d'Inès BACCAR" at bounding box center [106, 254] width 181 height 9
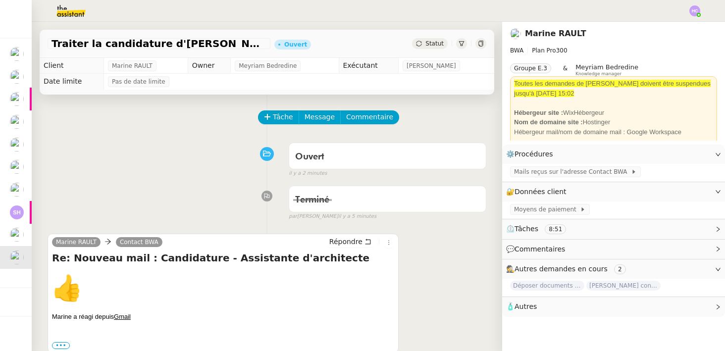
click at [429, 43] on span "Statut" at bounding box center [435, 43] width 18 height 7
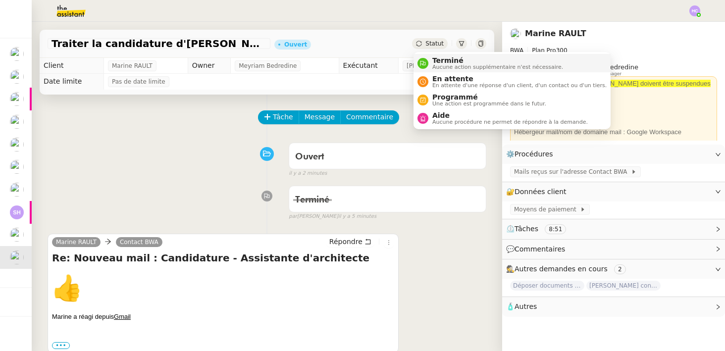
click at [434, 69] on span "Aucune action supplémentaire n'est nécessaire." at bounding box center [498, 66] width 131 height 5
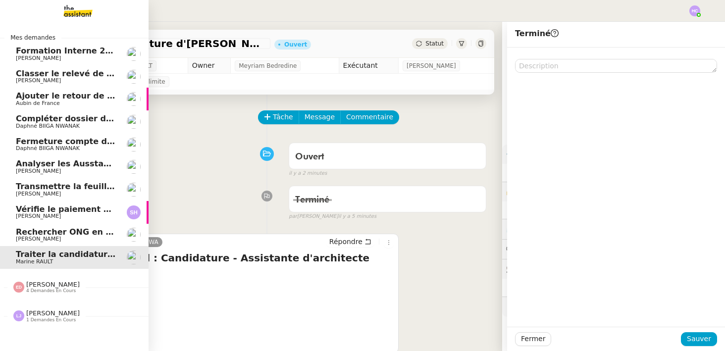
click at [43, 234] on span "Rechercher ONG en Suisse et lancer campagne" at bounding box center [153, 231] width 274 height 9
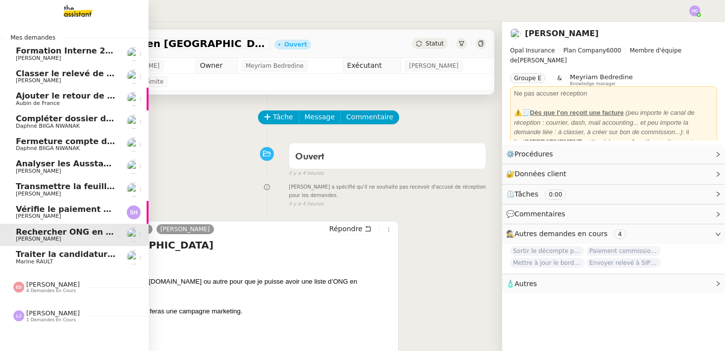
click at [53, 246] on link "Traiter la candidature d'Inès BACCAR Marine RAULT" at bounding box center [74, 257] width 149 height 23
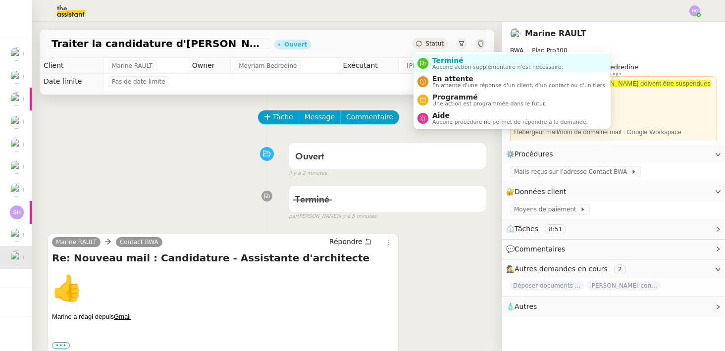
click at [435, 45] on span "Statut" at bounding box center [435, 43] width 18 height 7
click at [434, 67] on span "Aucune action supplémentaire n'est nécessaire." at bounding box center [498, 66] width 131 height 5
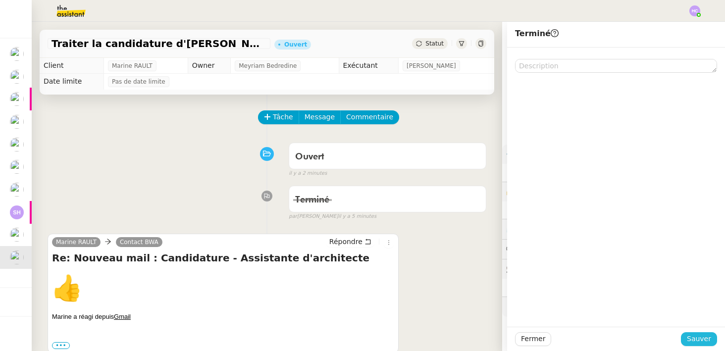
click at [691, 336] on span "Sauver" at bounding box center [699, 338] width 24 height 11
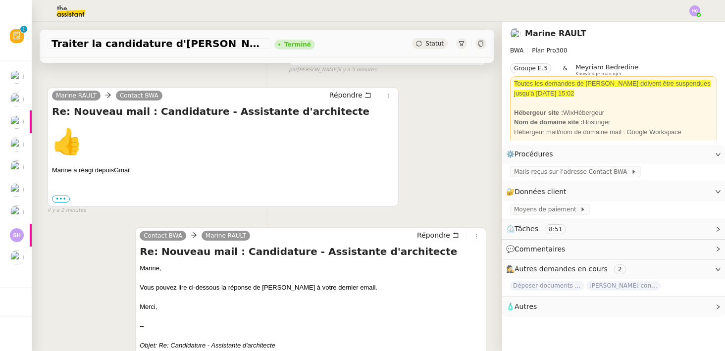
scroll to position [255, 0]
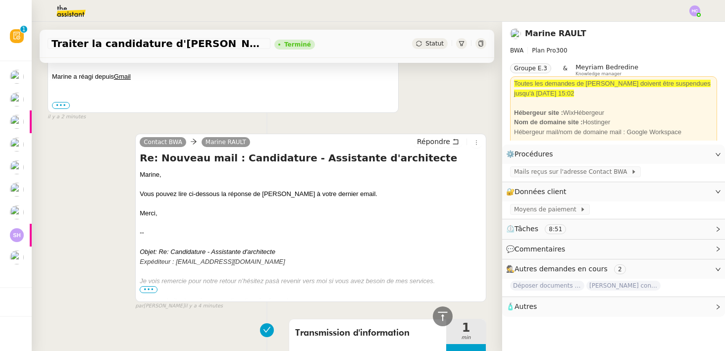
click at [152, 290] on span "•••" at bounding box center [149, 289] width 18 height 7
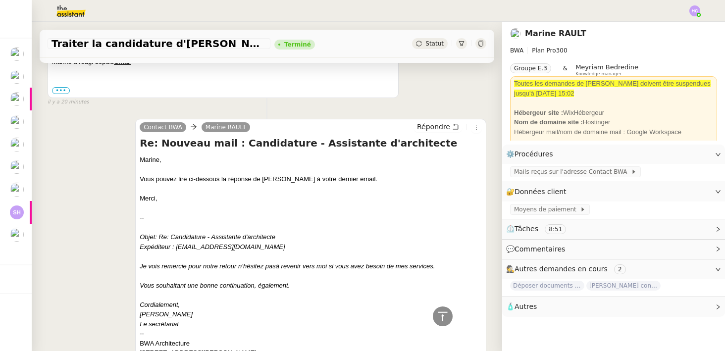
scroll to position [240, 0]
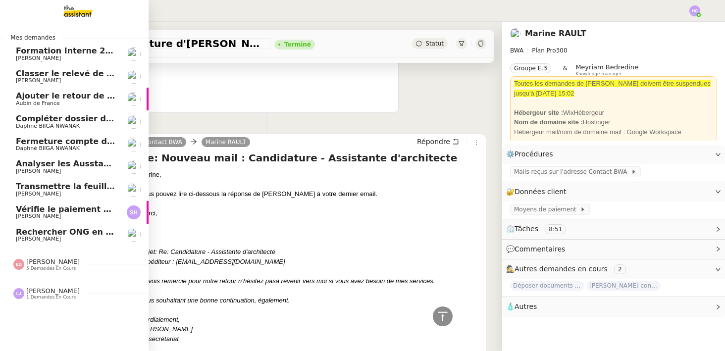
click at [40, 232] on span "Rechercher ONG en Suisse et lancer campagne" at bounding box center [153, 231] width 274 height 9
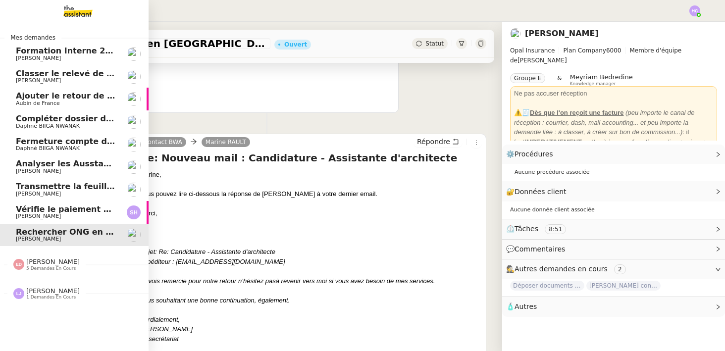
scroll to position [126, 0]
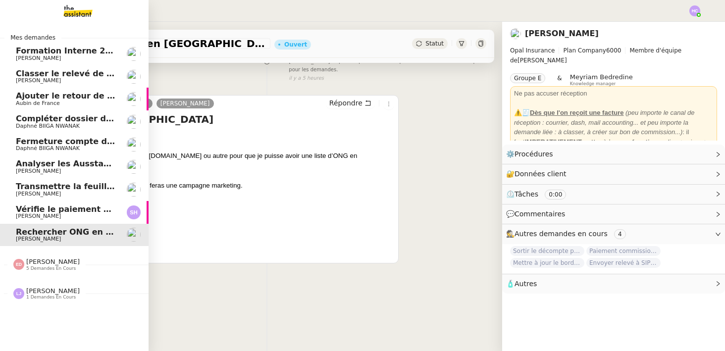
click at [51, 210] on span "Vérifie le paiement de la facture 24513" at bounding box center [103, 209] width 175 height 9
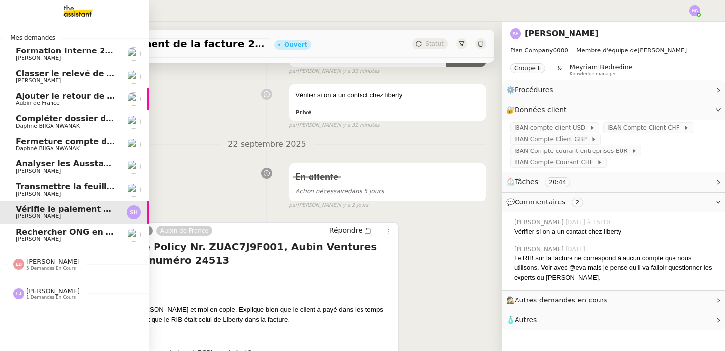
scroll to position [240, 0]
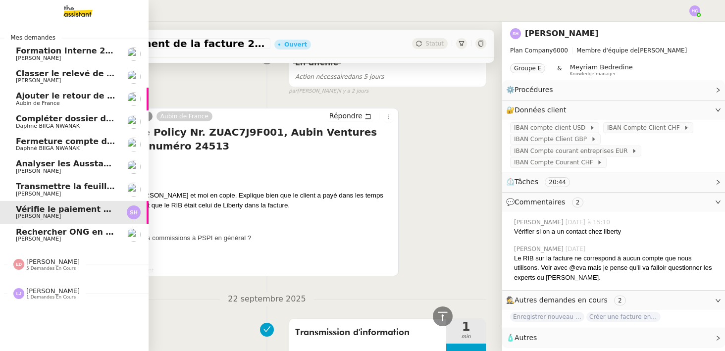
click at [23, 186] on span "Transmettre la feuille d'heure de Johanna" at bounding box center [127, 186] width 223 height 9
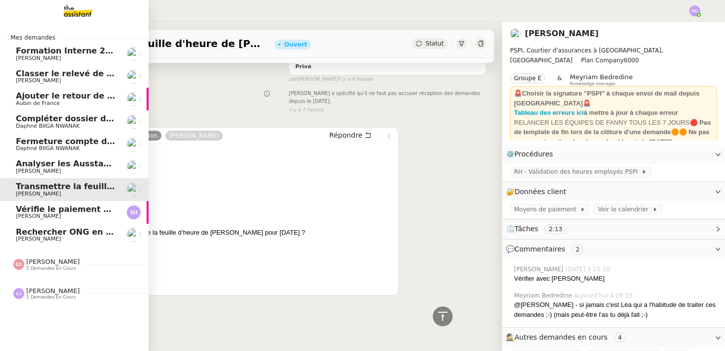
scroll to position [236, 0]
